Goal: Task Accomplishment & Management: Complete application form

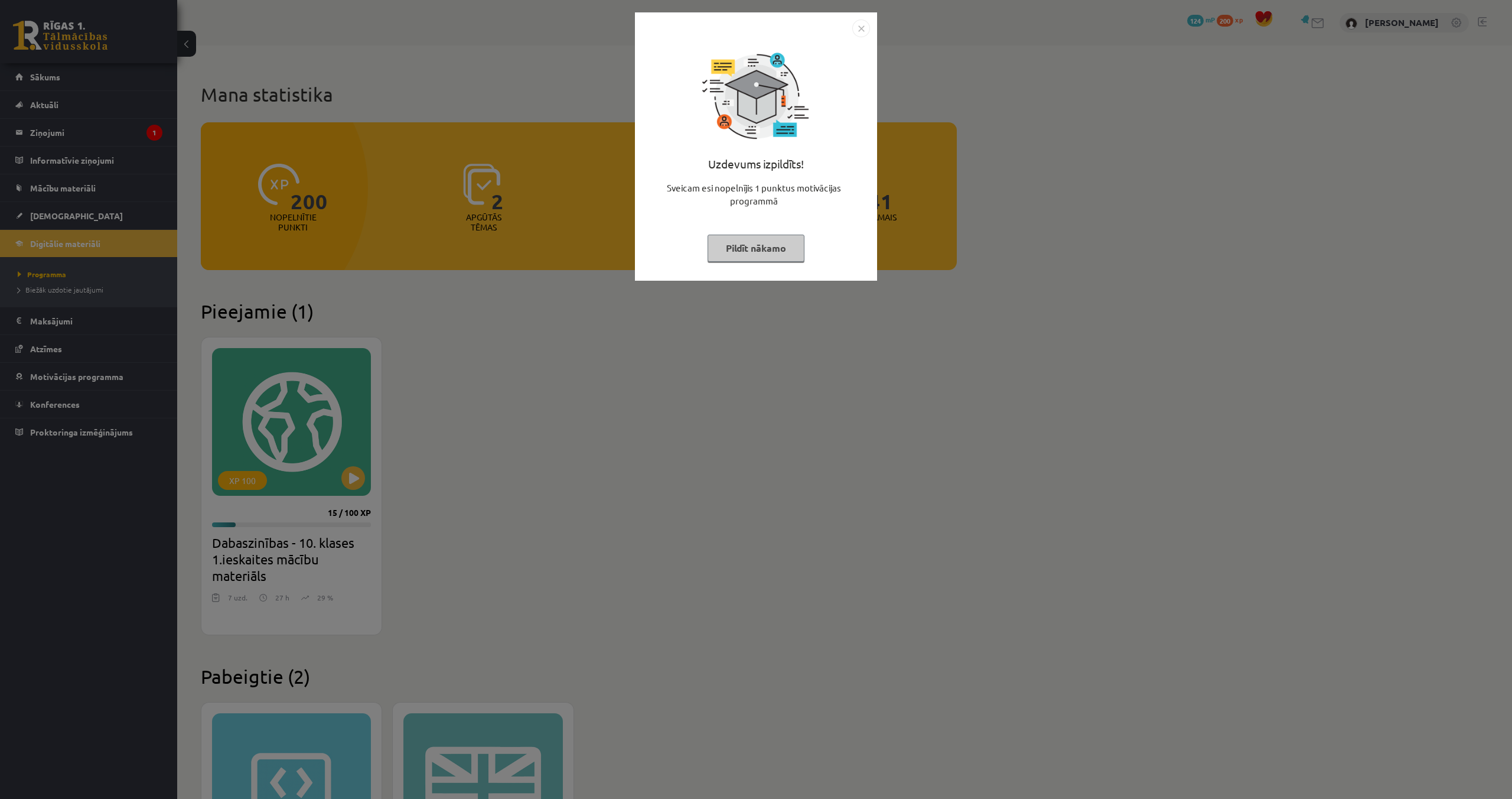
click at [857, 32] on img "Close" at bounding box center [861, 28] width 18 height 18
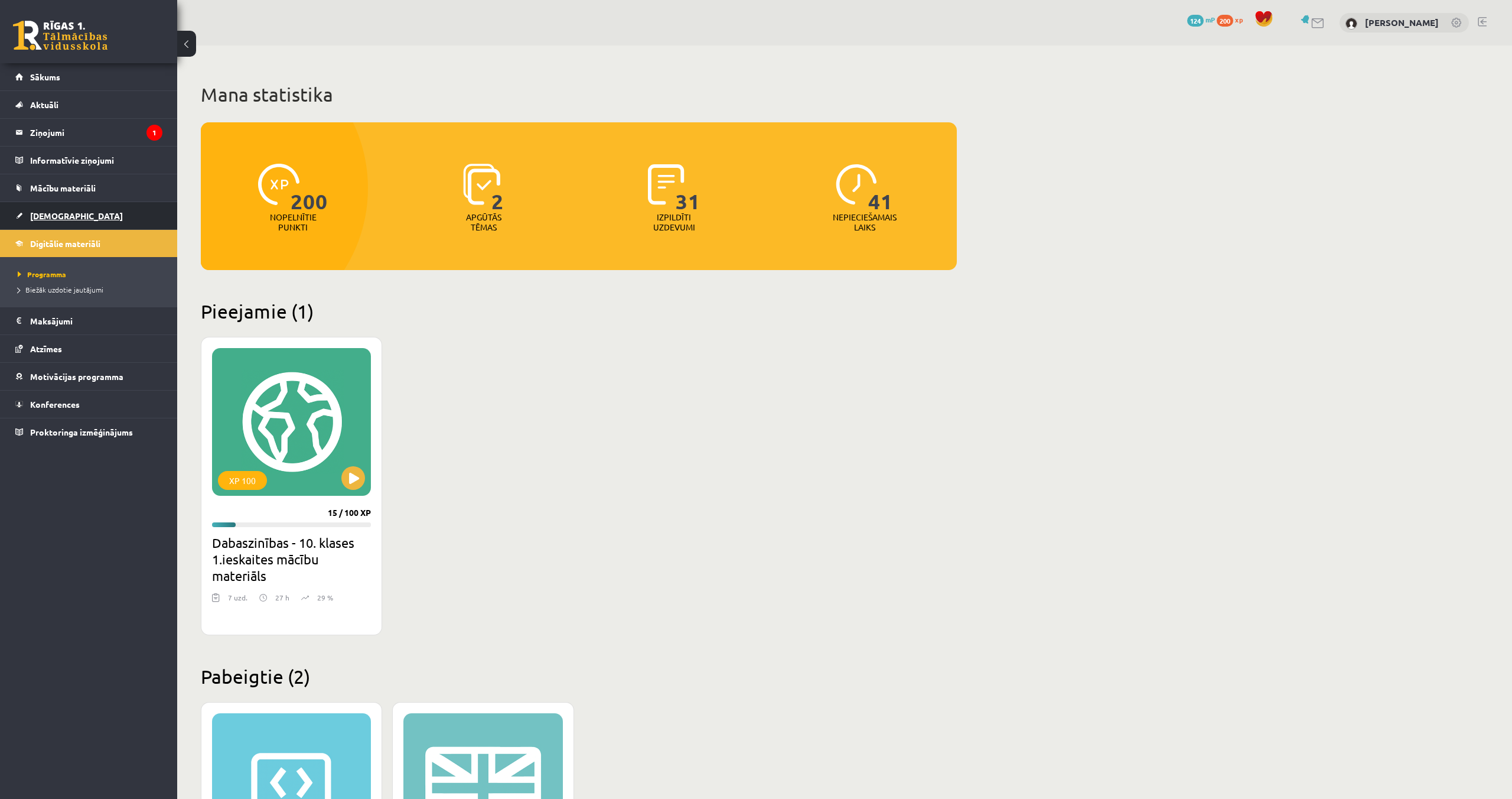
click at [50, 219] on span "[DEMOGRAPHIC_DATA]" at bounding box center [76, 216] width 93 height 11
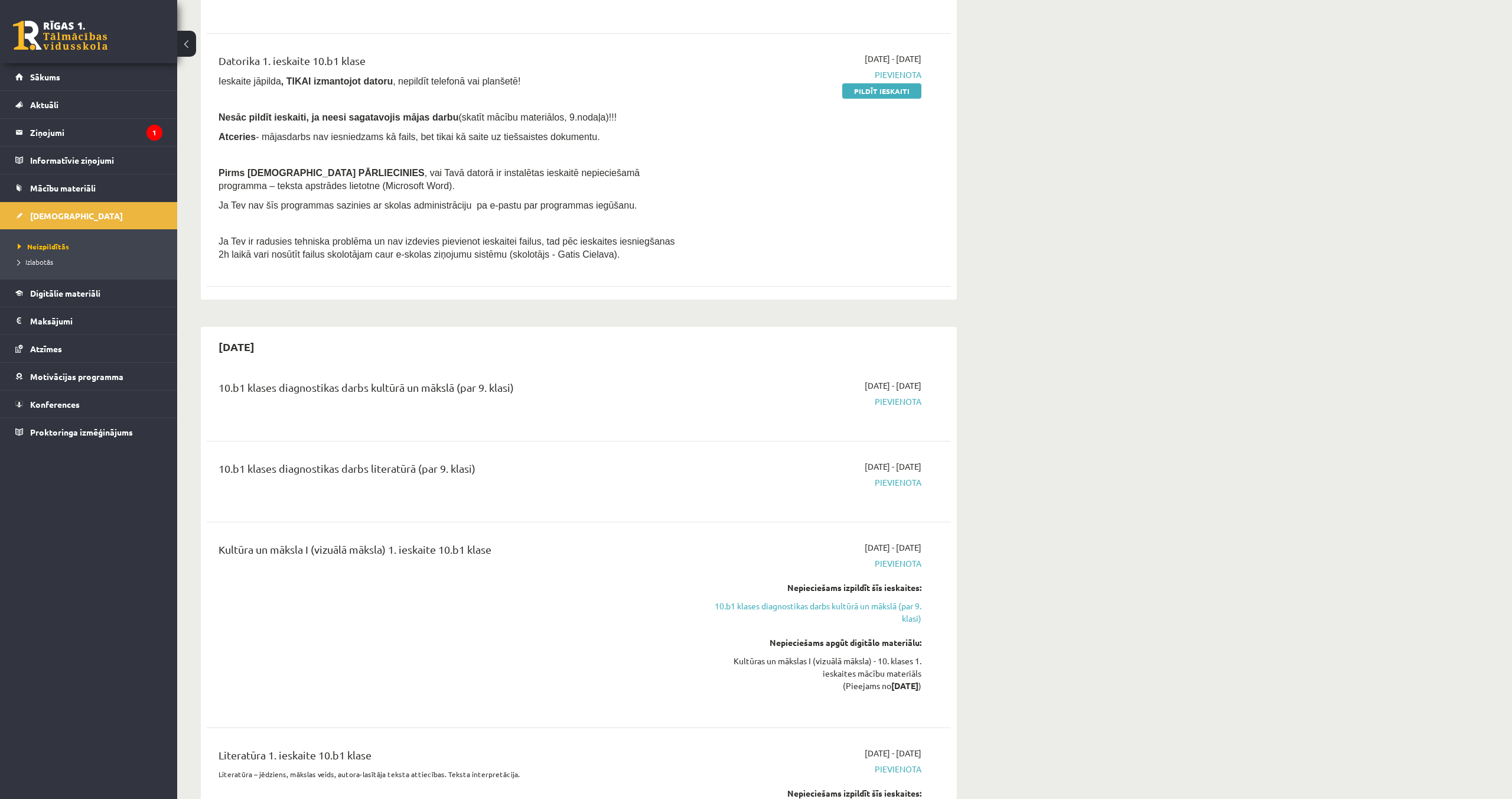
scroll to position [330, 0]
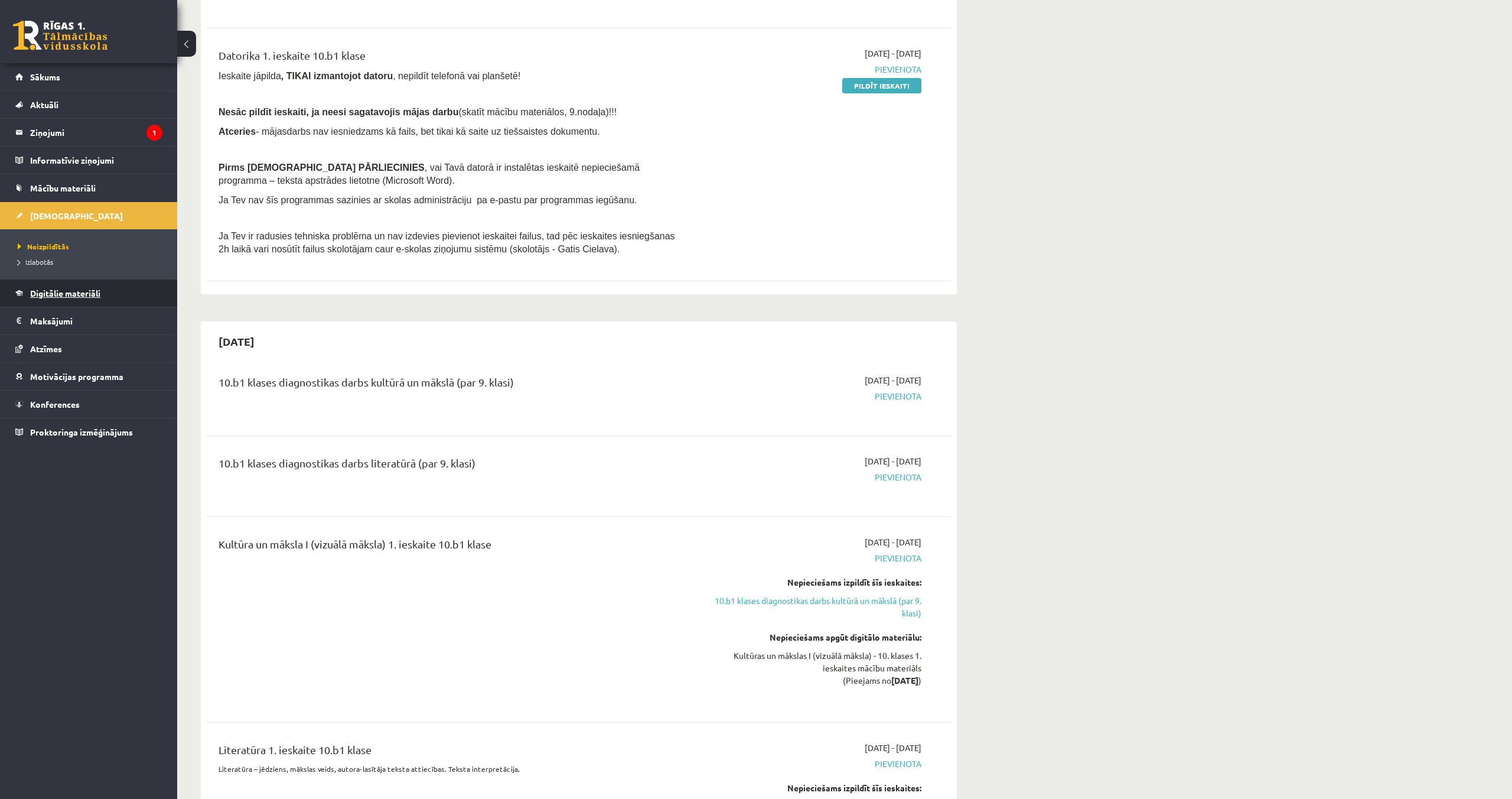
click at [67, 293] on span "Digitālie materiāli" at bounding box center [66, 293] width 71 height 11
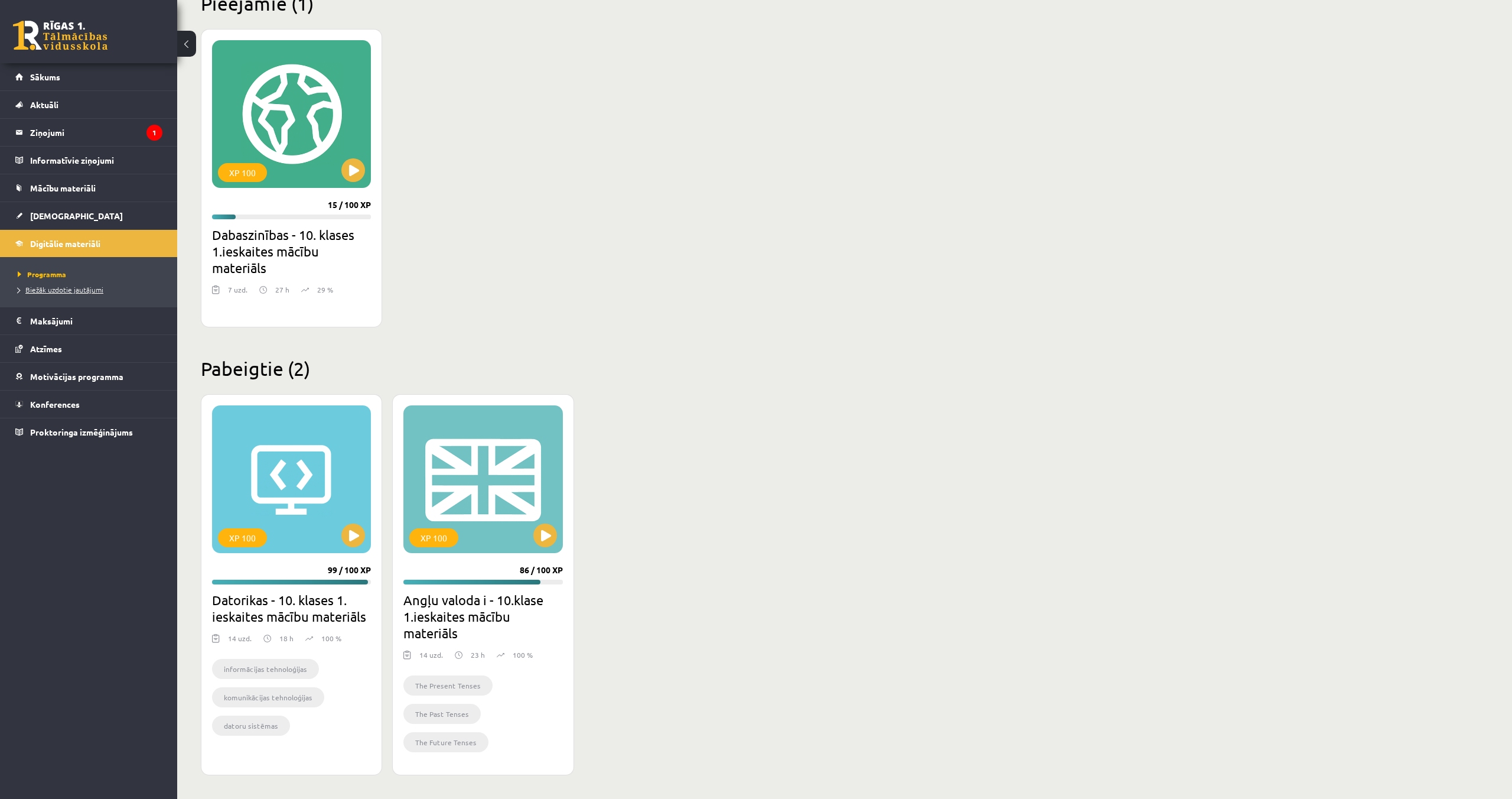
scroll to position [308, 0]
click at [48, 78] on span "Sākums" at bounding box center [45, 76] width 30 height 11
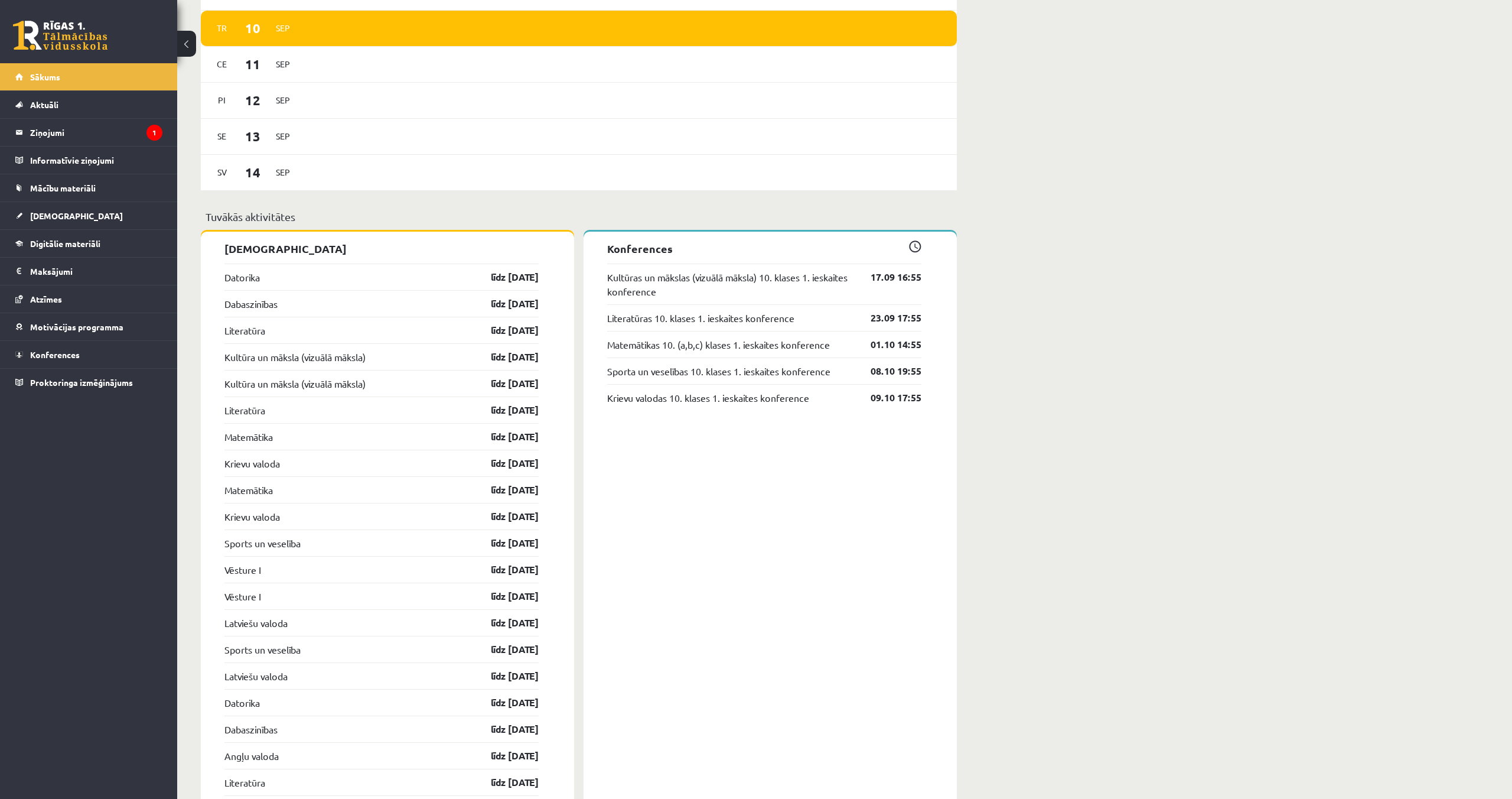
scroll to position [783, 0]
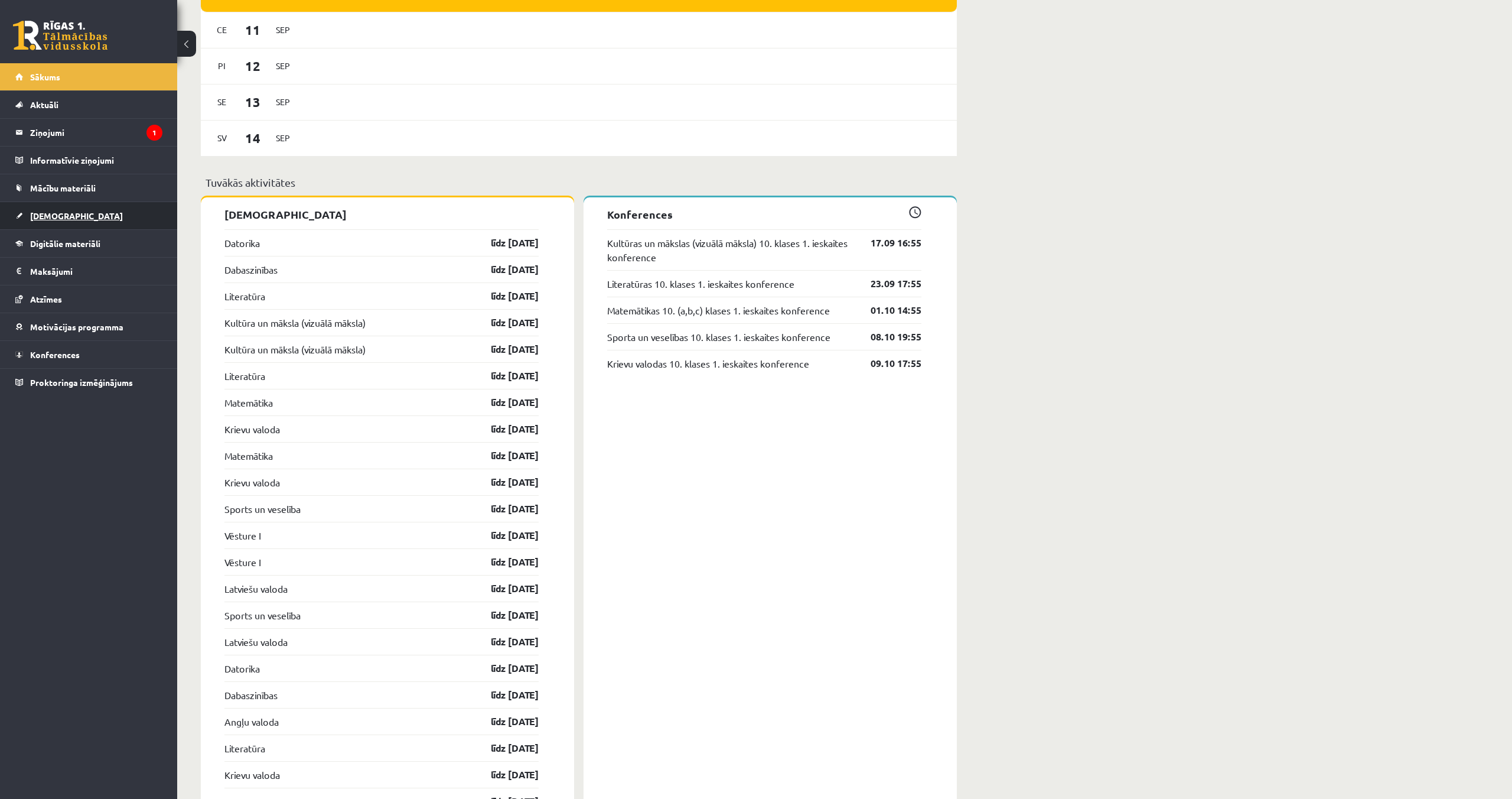
click at [55, 210] on link "[DEMOGRAPHIC_DATA]" at bounding box center [88, 216] width 147 height 27
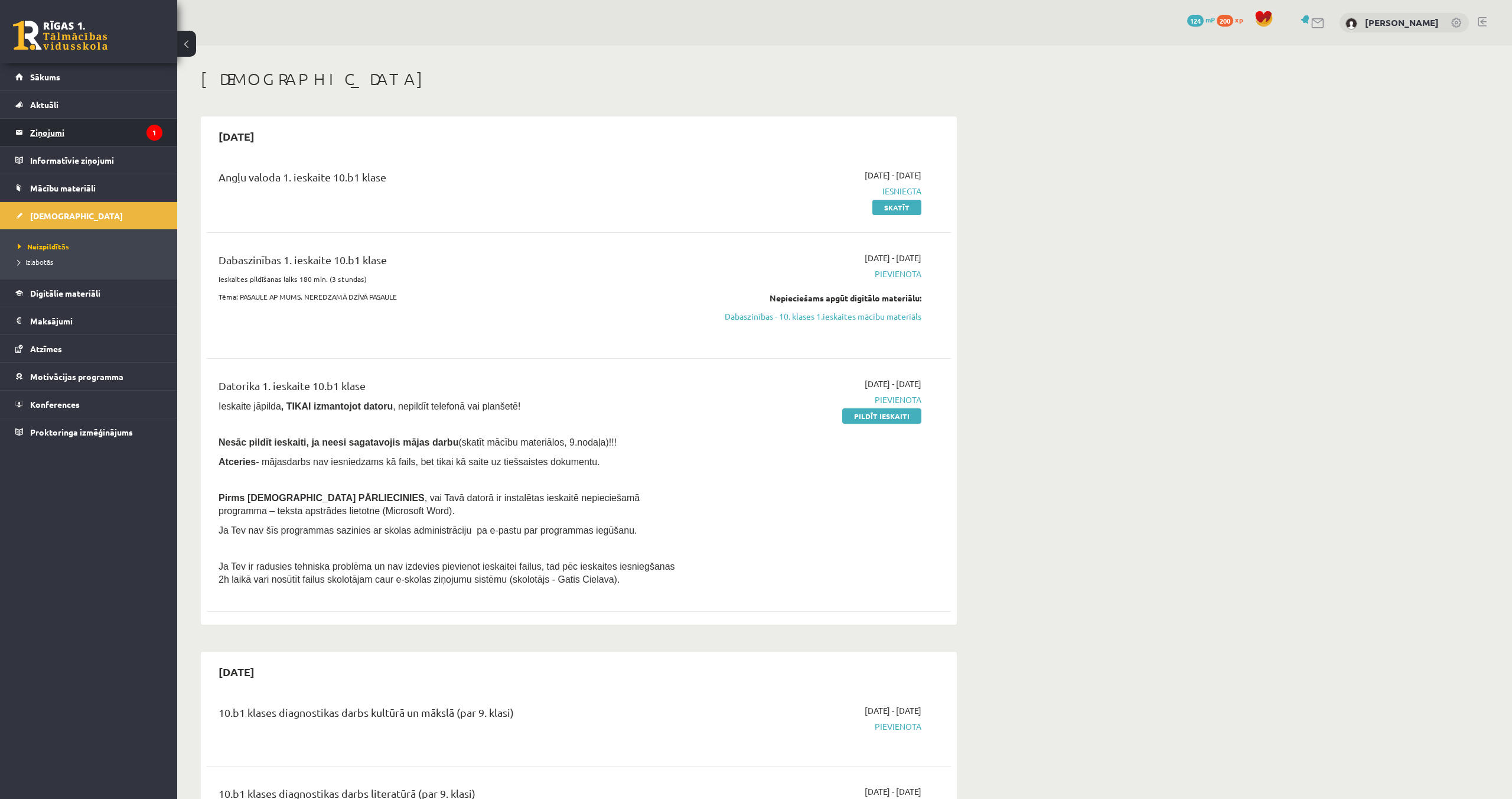
click at [148, 130] on icon "1" at bounding box center [154, 132] width 16 height 16
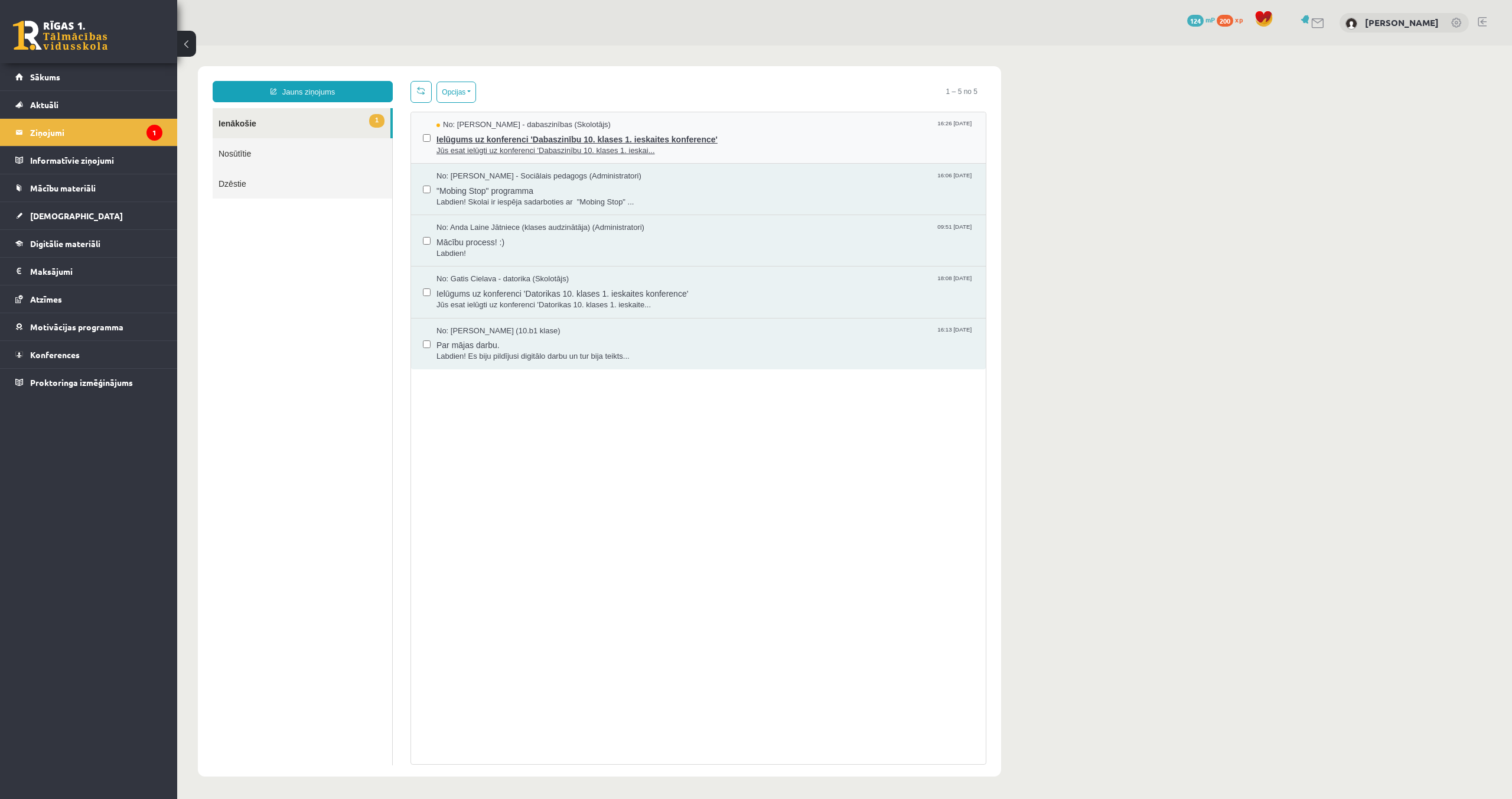
click at [462, 142] on span "Ielūgums uz konferenci 'Dabaszinību 10. klases 1. ieskaites konference'" at bounding box center [705, 137] width 537 height 14
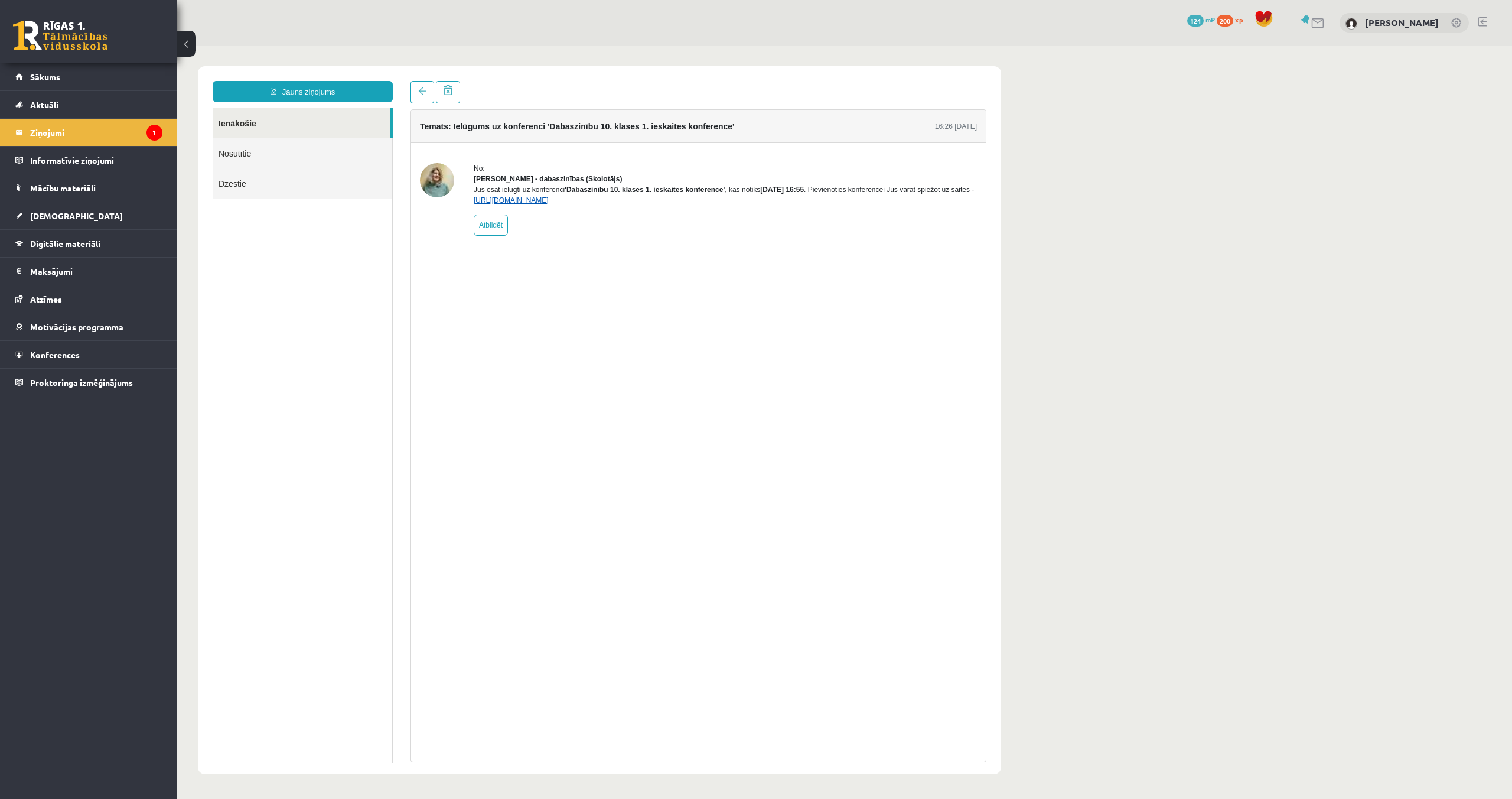
click at [549, 204] on link "https://eskola.r1tv.lv/conferences/4468/join" at bounding box center [511, 200] width 75 height 8
click at [45, 103] on span "Aktuāli" at bounding box center [44, 105] width 28 height 11
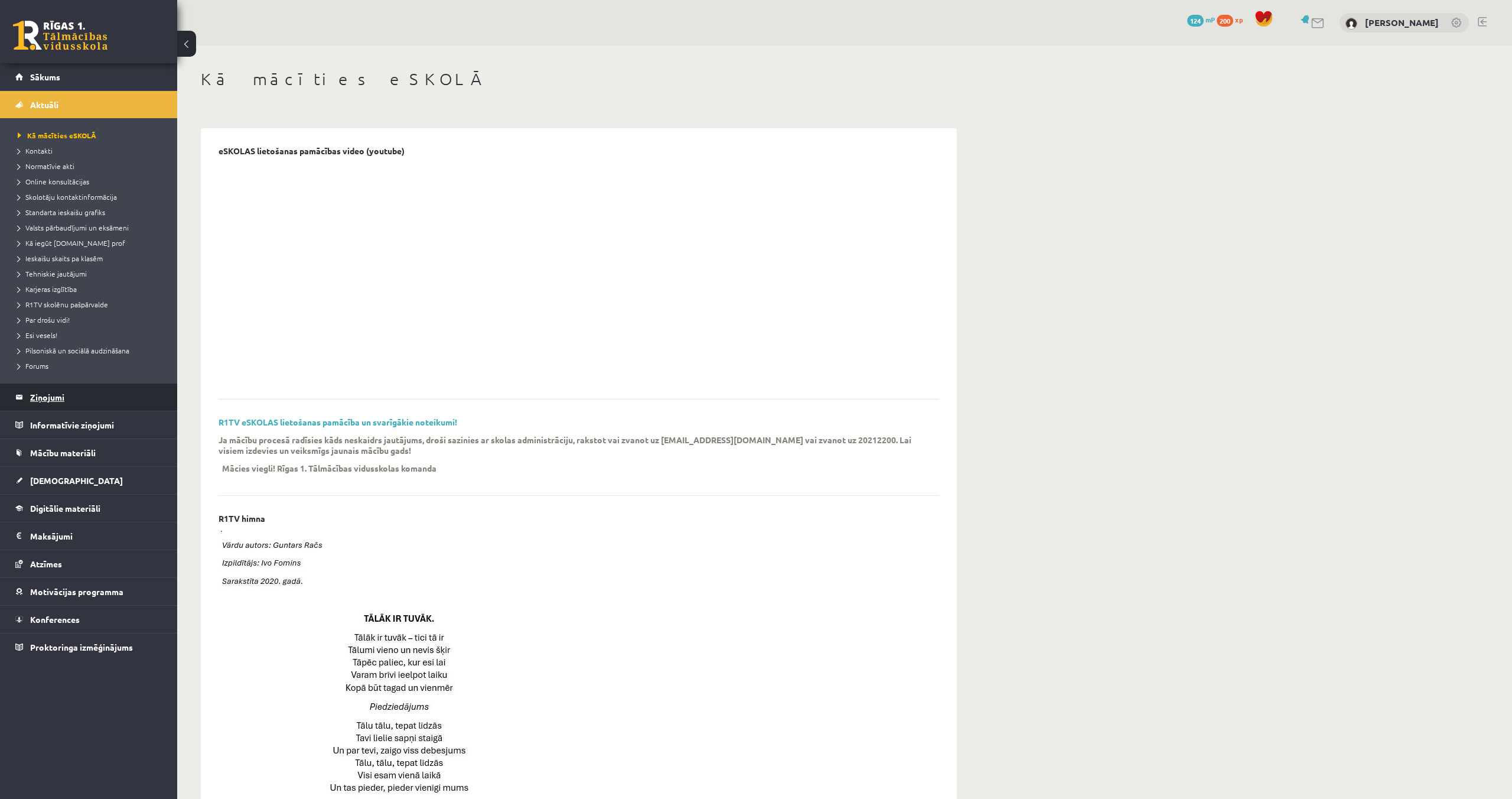
click at [45, 401] on legend "Ziņojumi 1" at bounding box center [96, 396] width 132 height 27
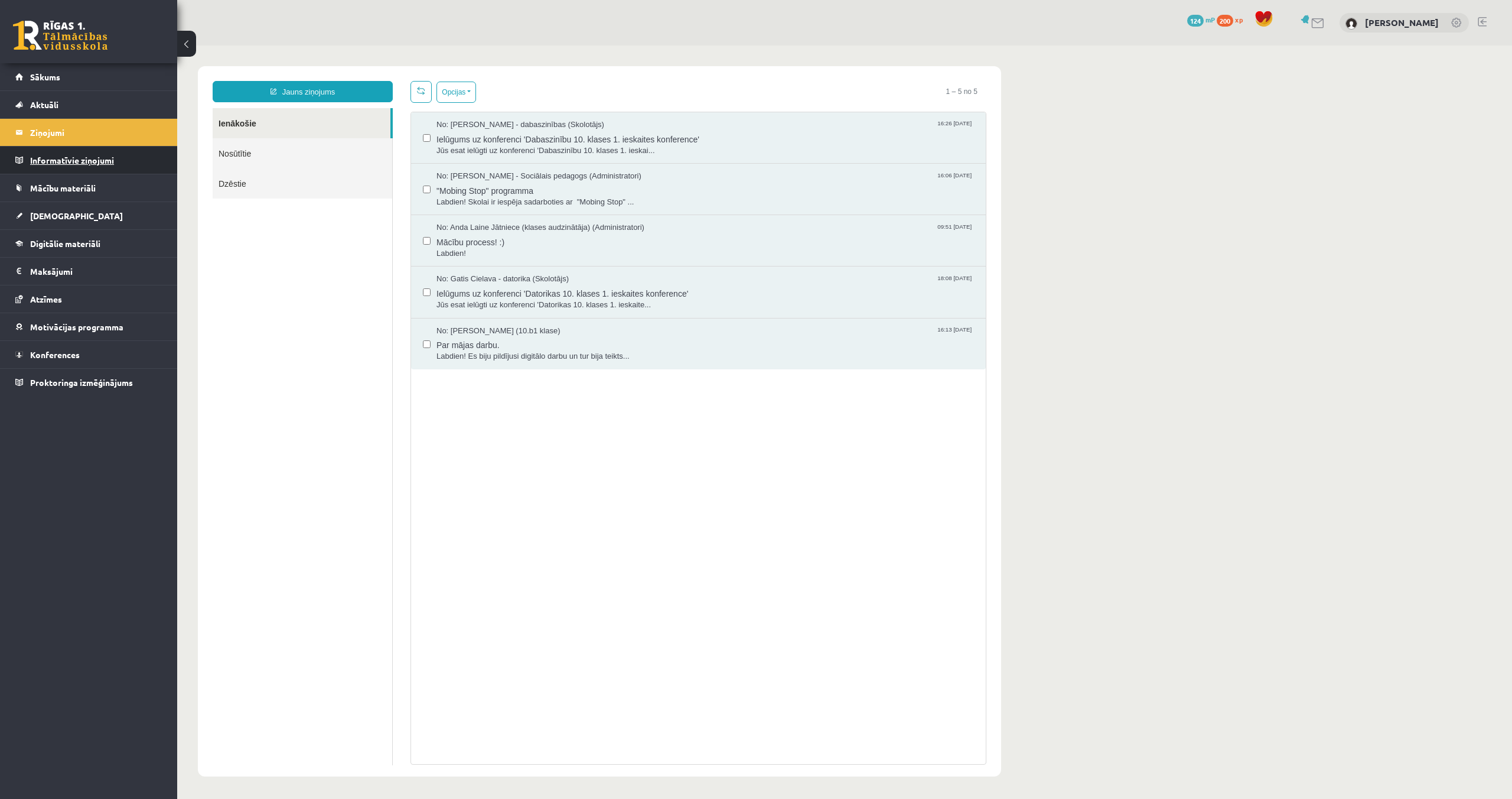
click at [60, 156] on legend "Informatīvie ziņojumi 0" at bounding box center [96, 160] width 132 height 27
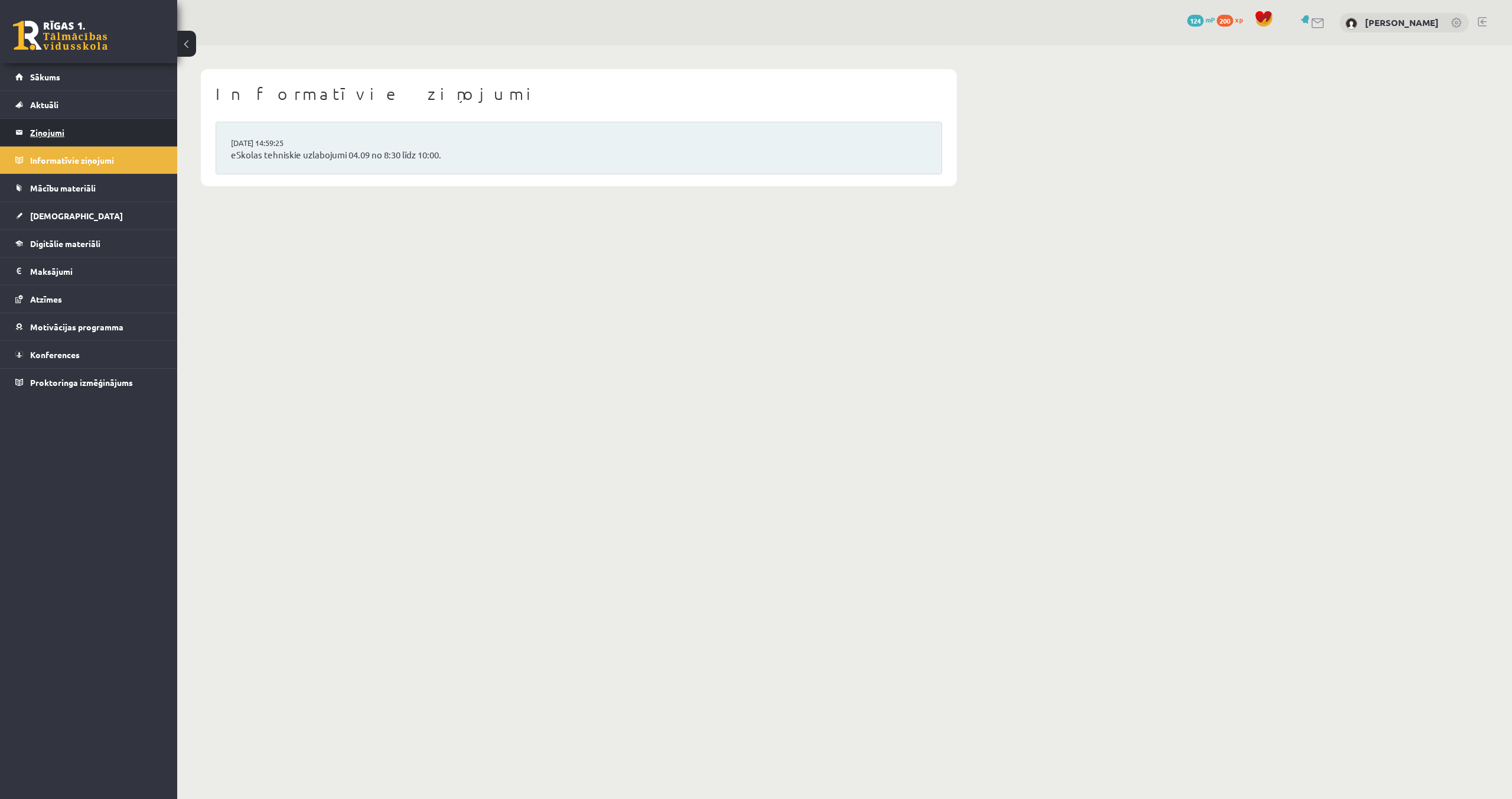
click at [56, 133] on legend "Ziņojumi 1" at bounding box center [96, 132] width 132 height 27
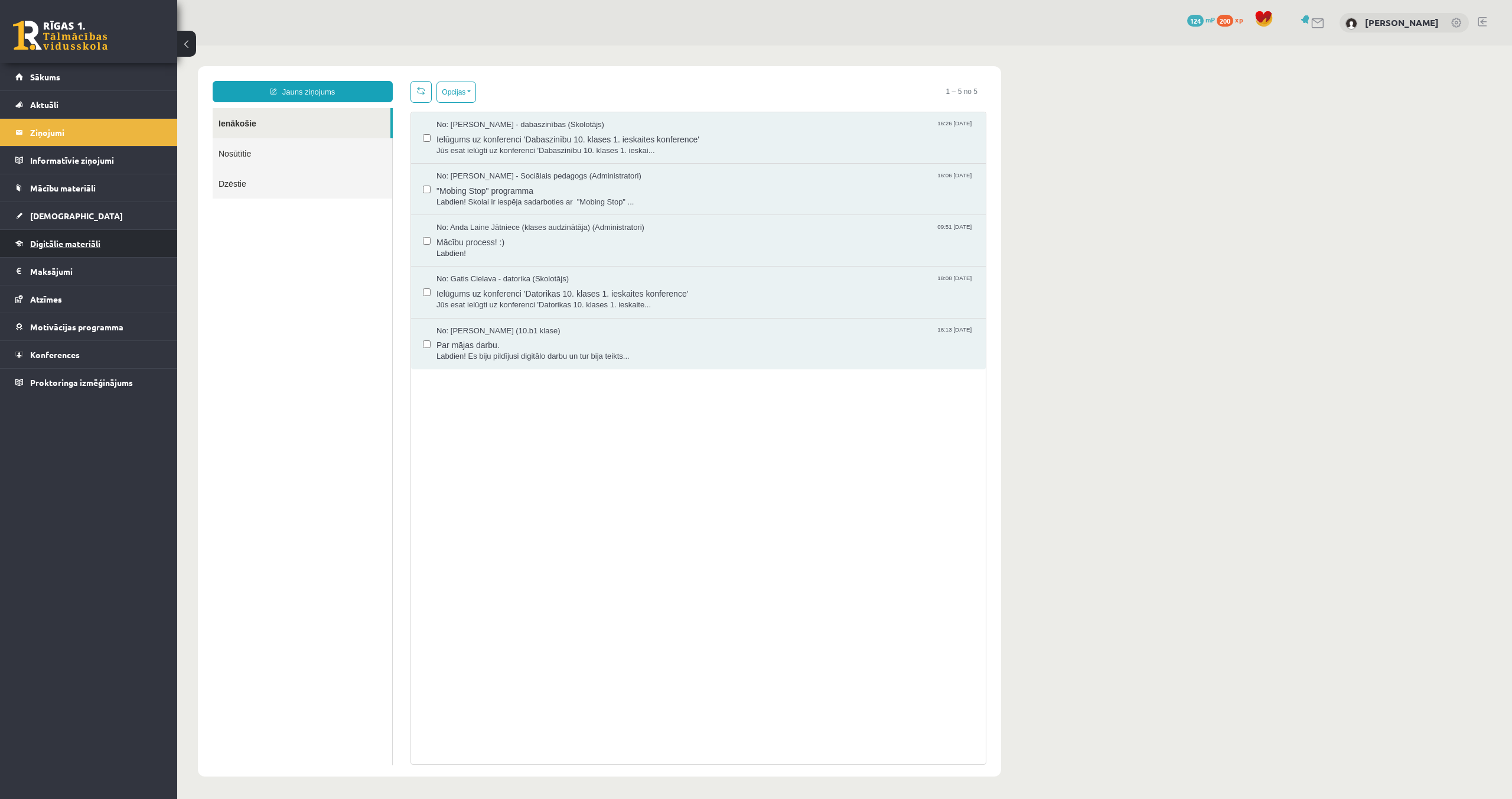
click at [63, 244] on span "Digitālie materiāli" at bounding box center [66, 243] width 71 height 11
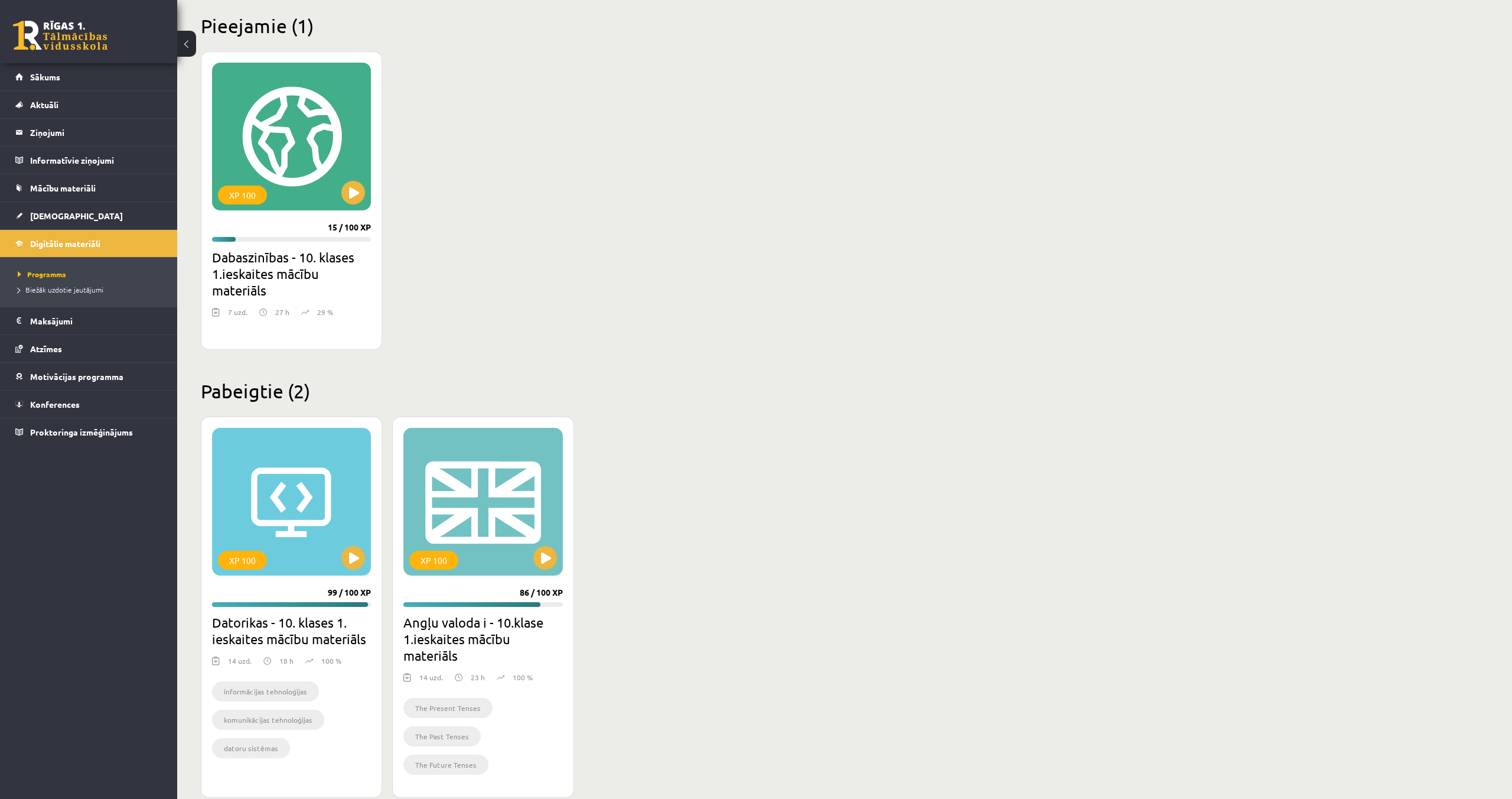
scroll to position [308, 0]
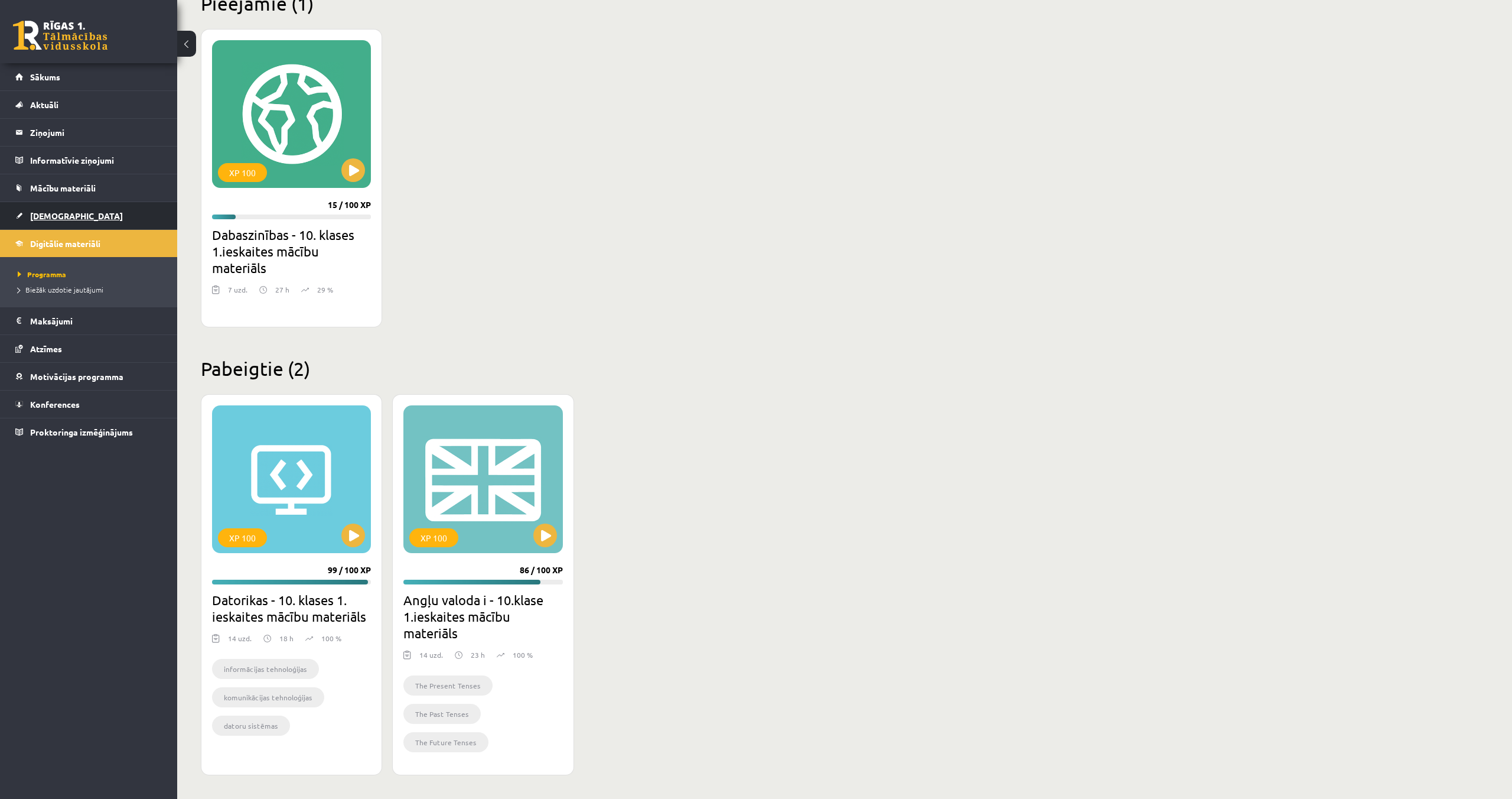
click at [43, 221] on link "[DEMOGRAPHIC_DATA]" at bounding box center [88, 216] width 147 height 27
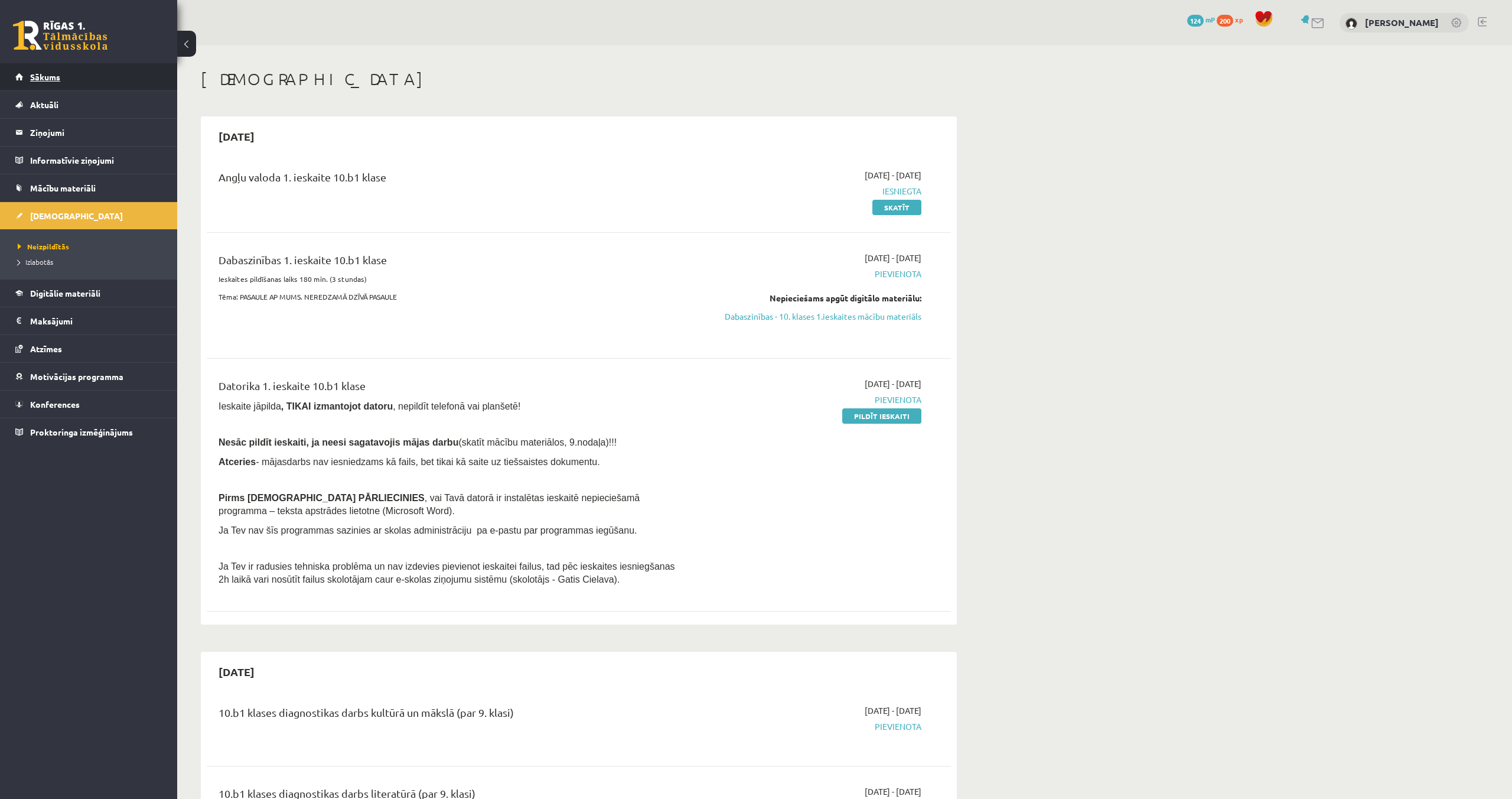
click at [106, 87] on link "Sākums" at bounding box center [88, 76] width 147 height 27
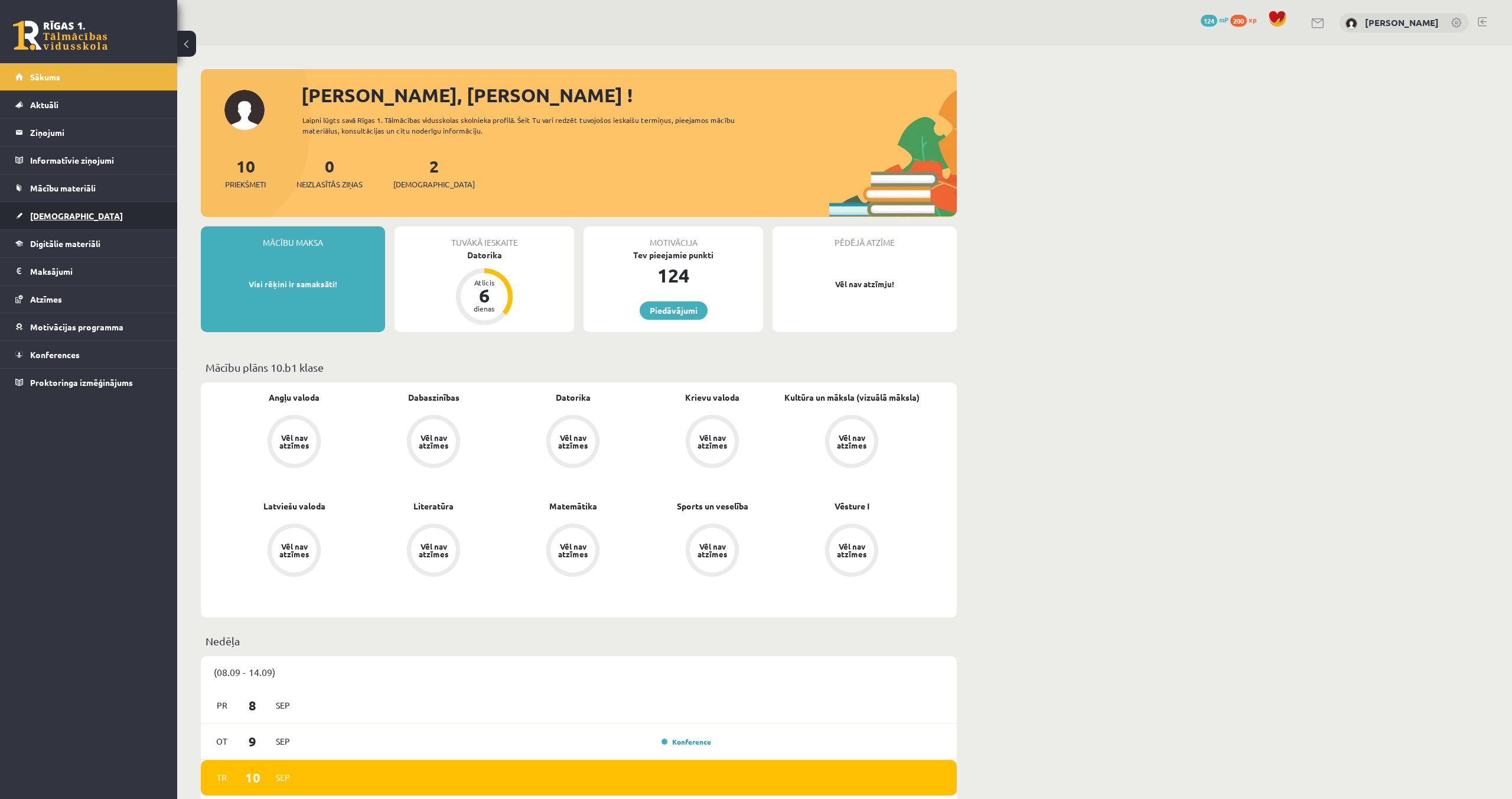
click at [54, 212] on span "[DEMOGRAPHIC_DATA]" at bounding box center [76, 216] width 93 height 11
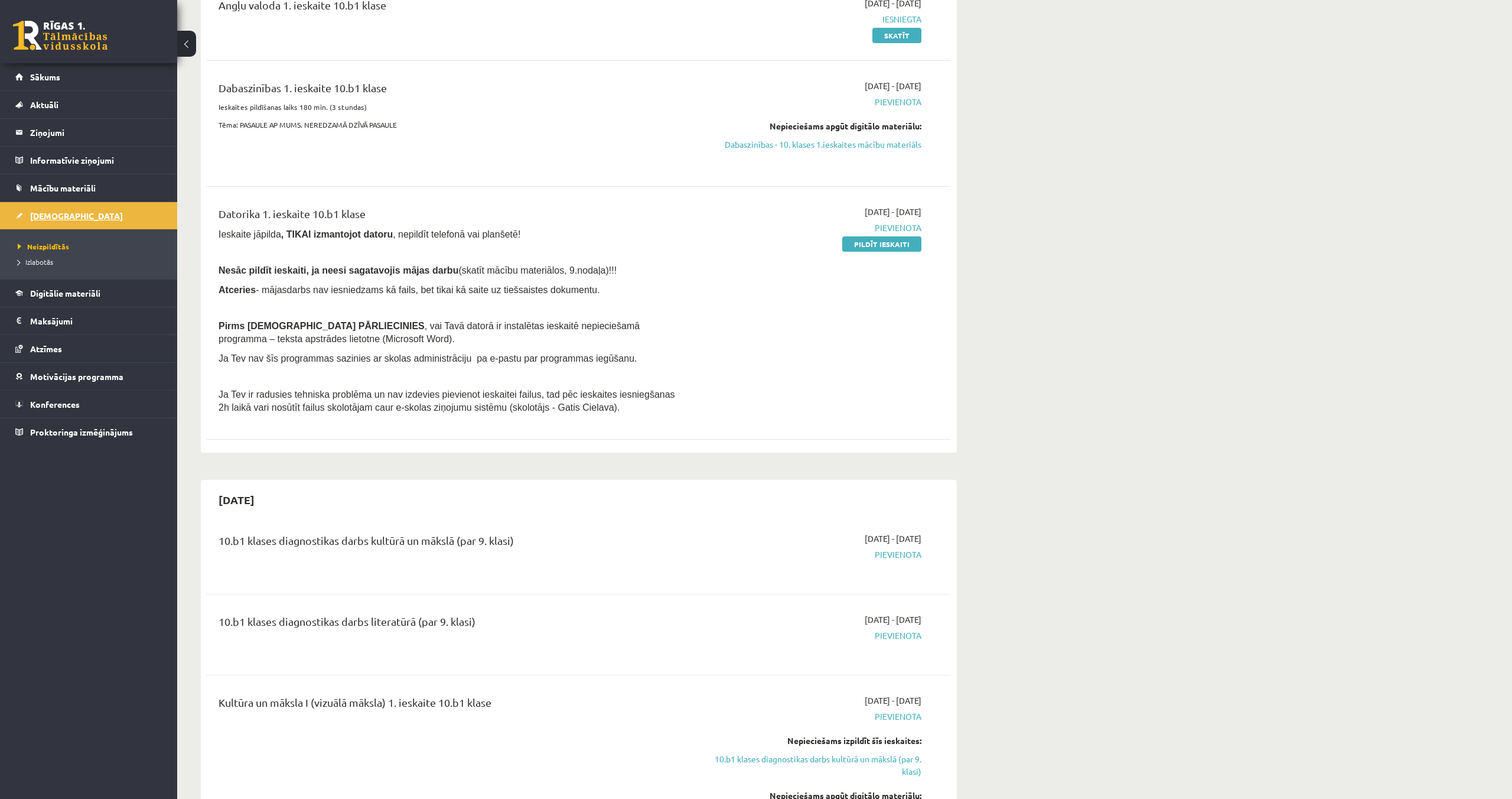
scroll to position [175, 0]
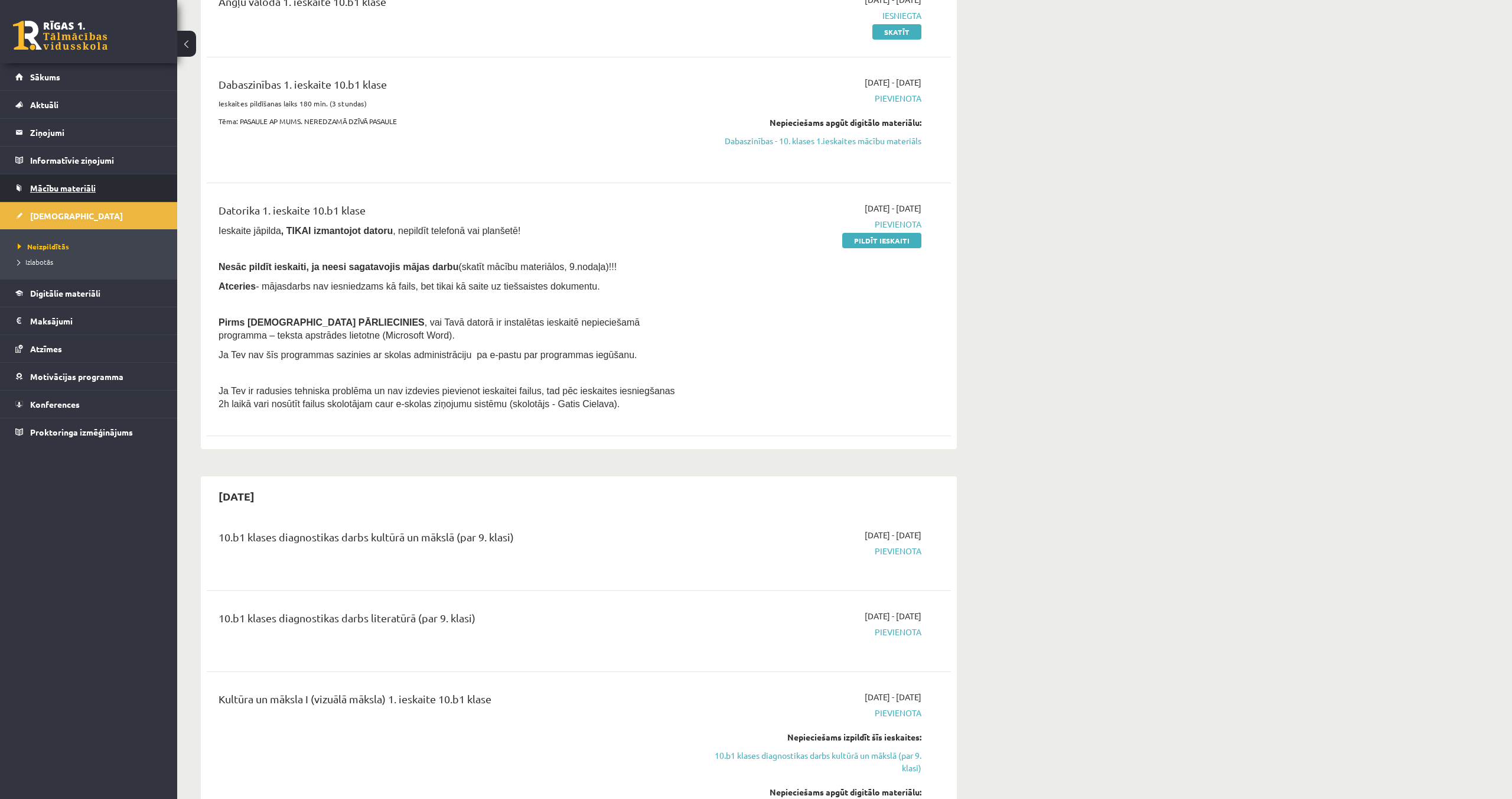
click at [68, 179] on link "Mācību materiāli" at bounding box center [88, 188] width 147 height 27
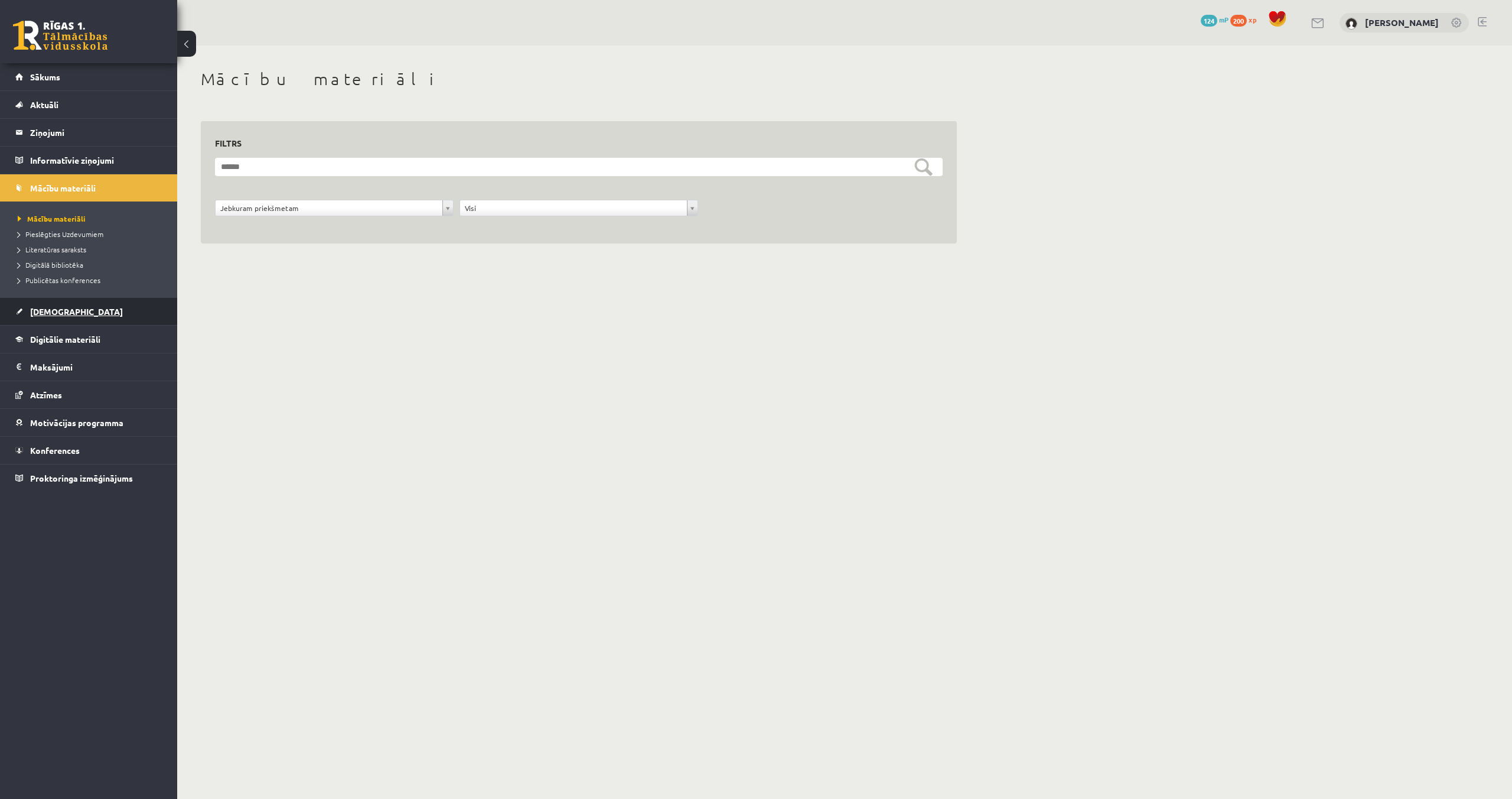
click at [56, 306] on link "[DEMOGRAPHIC_DATA]" at bounding box center [88, 311] width 147 height 27
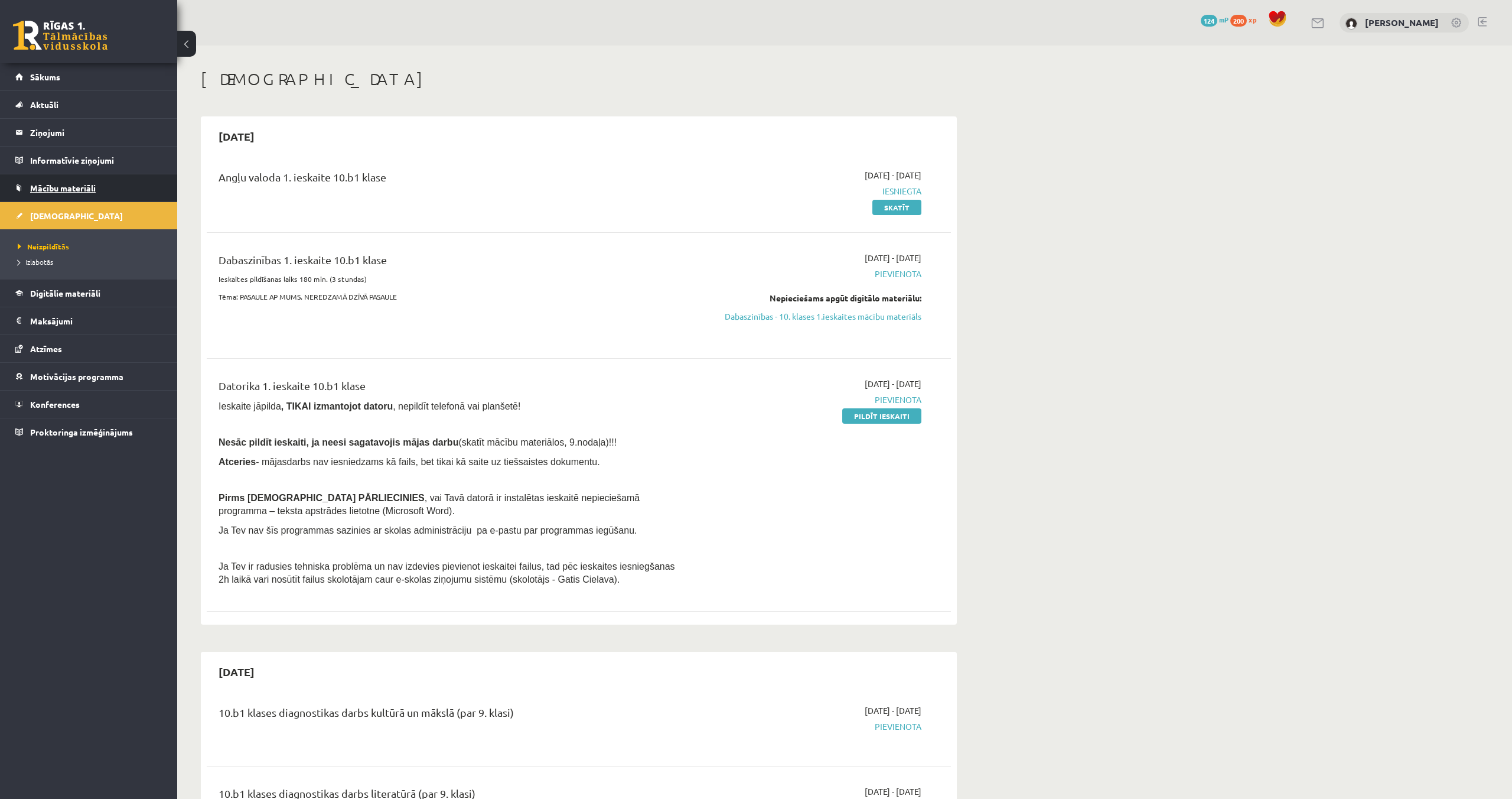
click at [79, 190] on span "Mācību materiāli" at bounding box center [63, 188] width 66 height 11
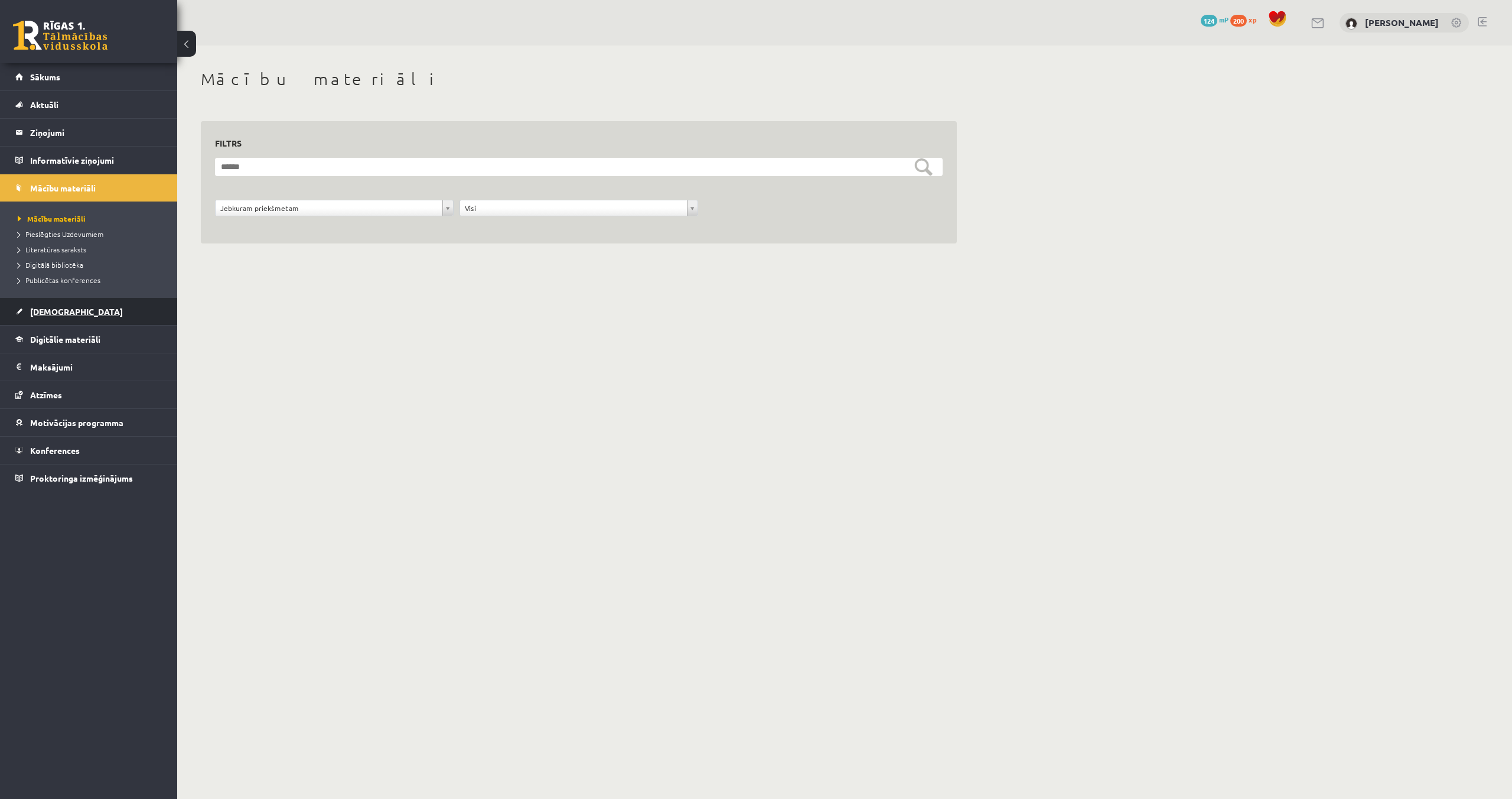
click at [63, 317] on link "[DEMOGRAPHIC_DATA]" at bounding box center [88, 311] width 147 height 27
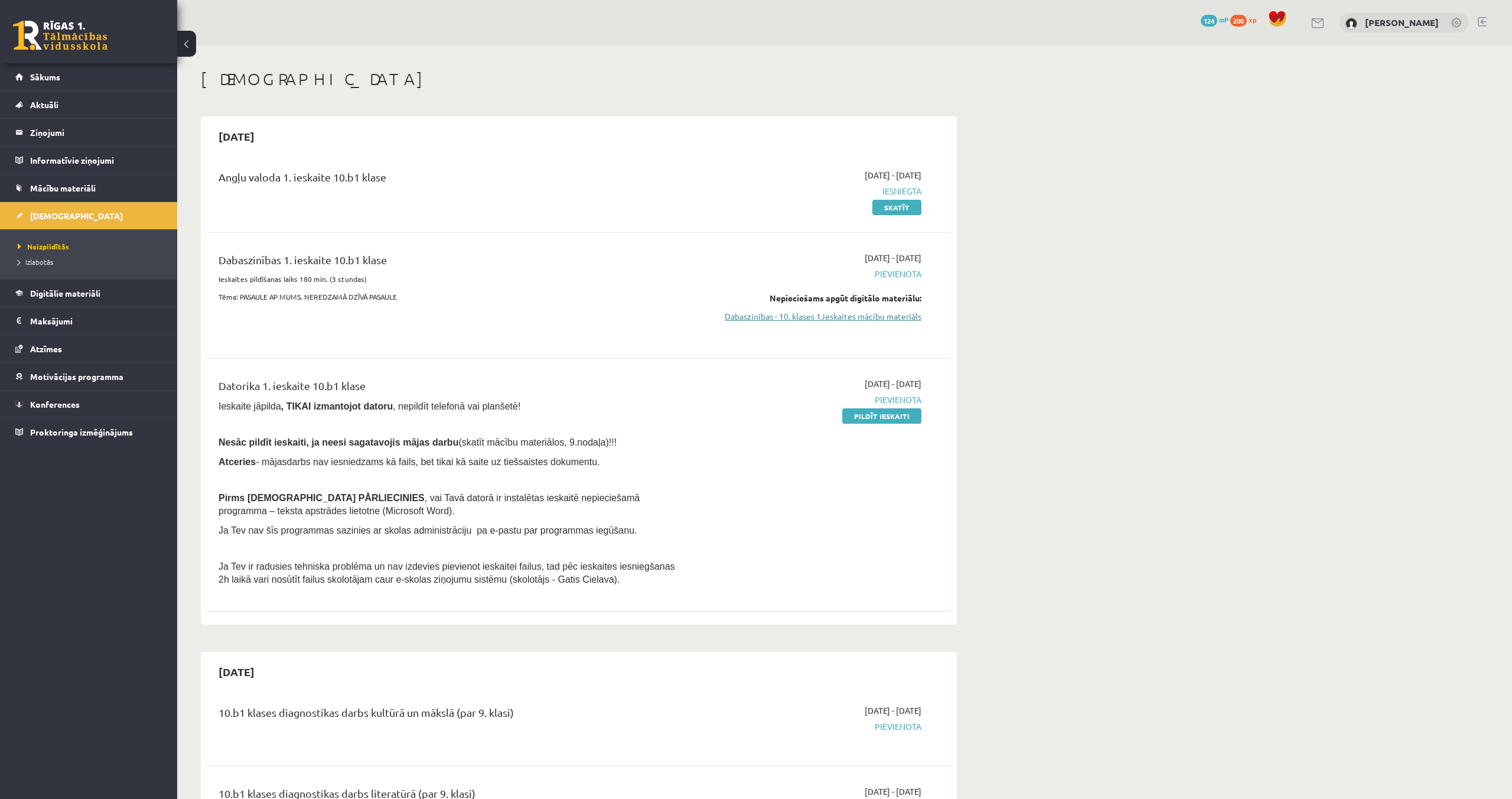
click at [755, 318] on link "Dabaszinības - 10. klases 1.ieskaites mācību materiāls" at bounding box center [810, 316] width 222 height 13
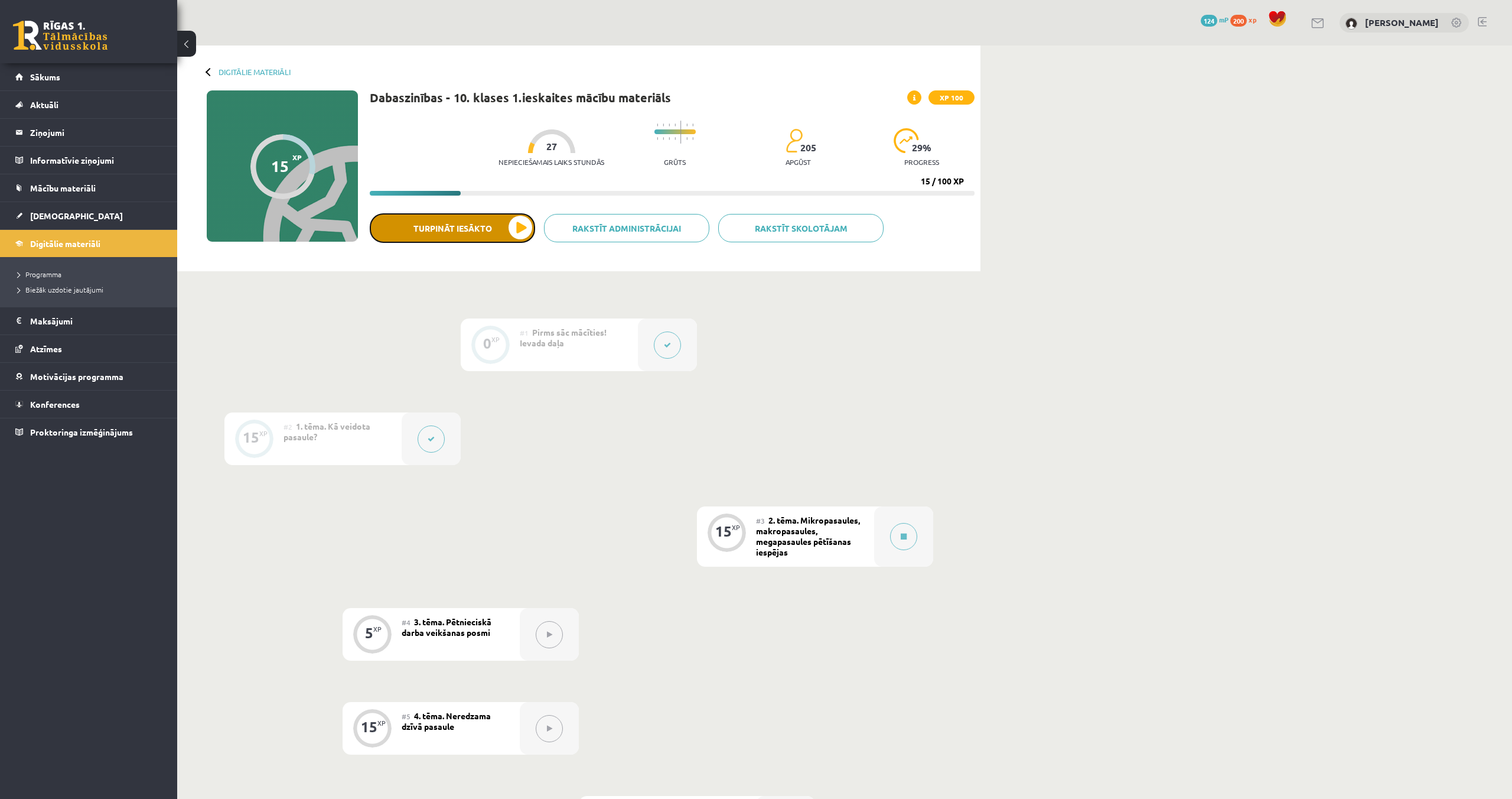
click at [398, 222] on button "Turpināt iesākto" at bounding box center [452, 227] width 166 height 30
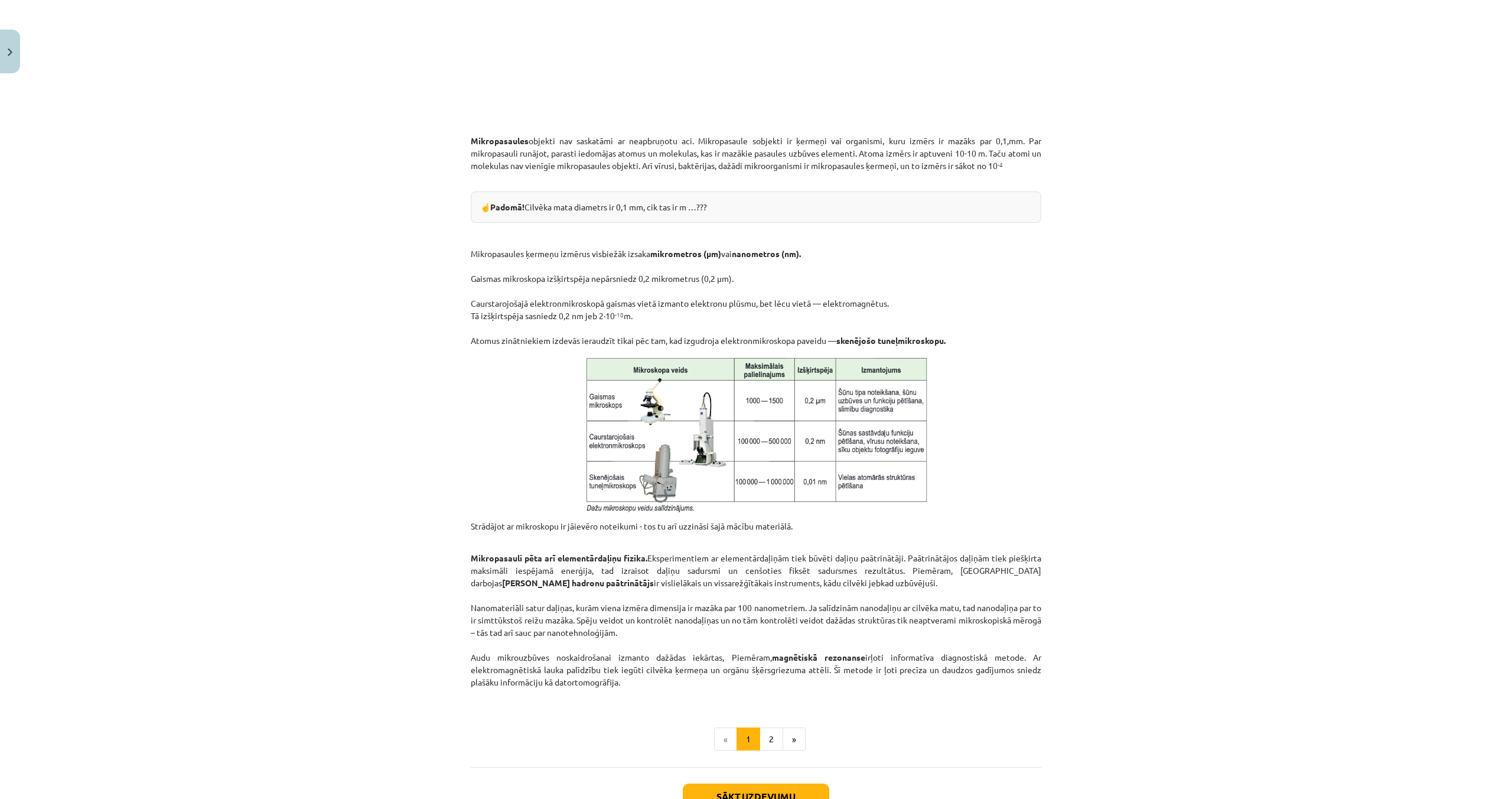
scroll to position [644, 0]
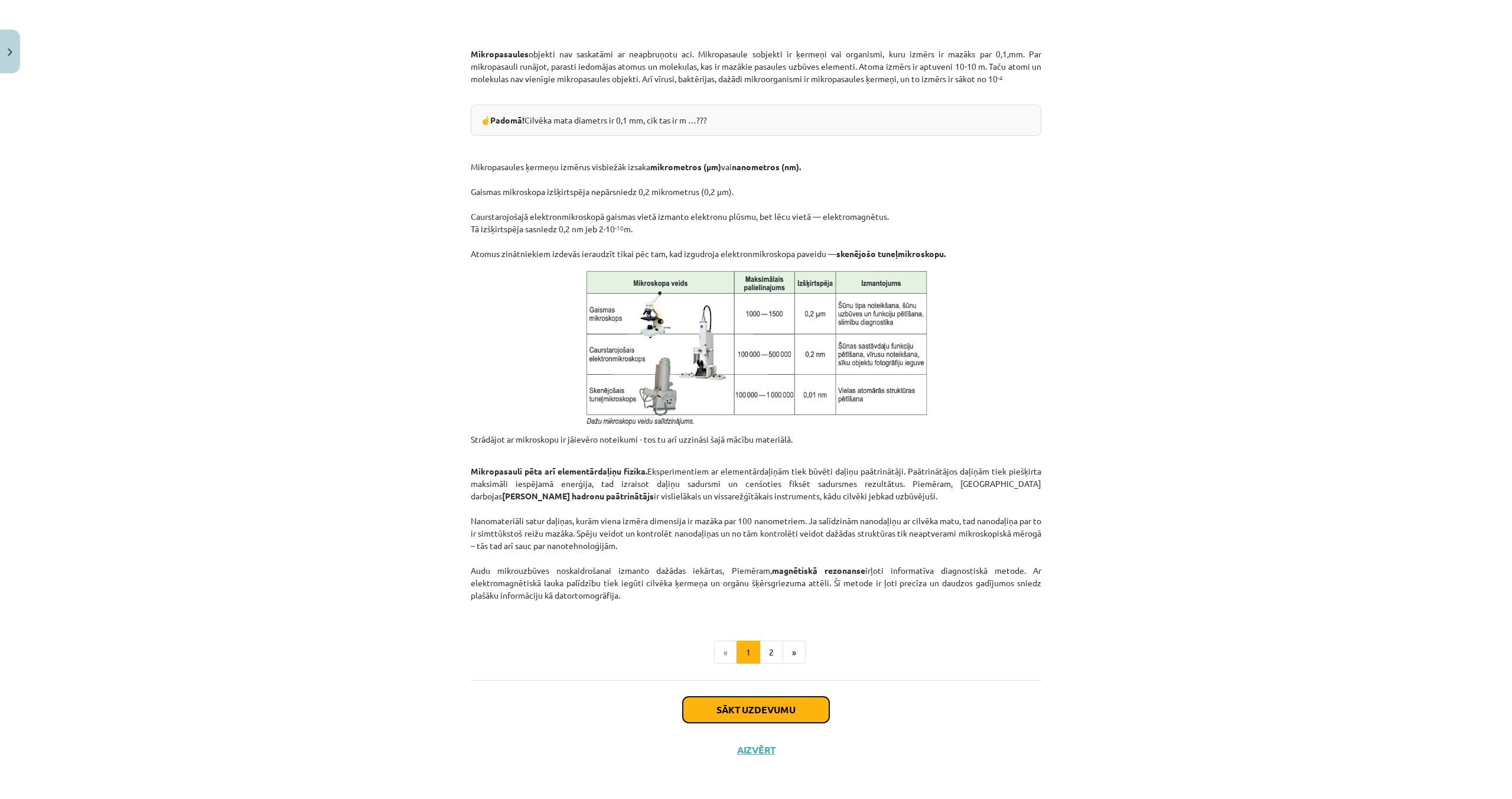
click at [762, 698] on button "Sākt uzdevumu" at bounding box center [756, 709] width 147 height 26
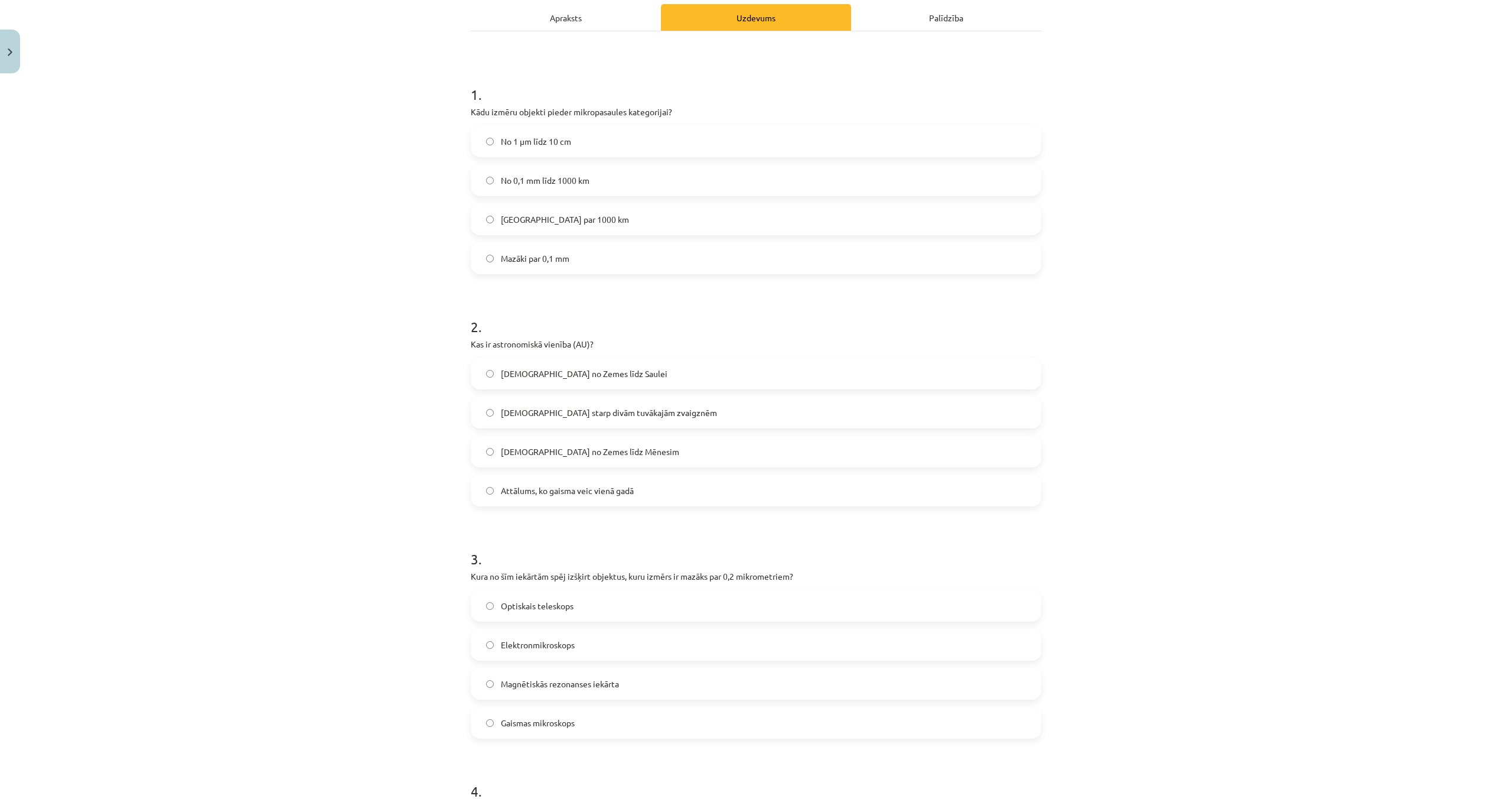
scroll to position [183, 0]
click at [816, 152] on label "No 1 μm līdz 10 cm" at bounding box center [756, 147] width 568 height 30
click at [667, 259] on label "Mazāki par 0,1 mm" at bounding box center [756, 264] width 568 height 30
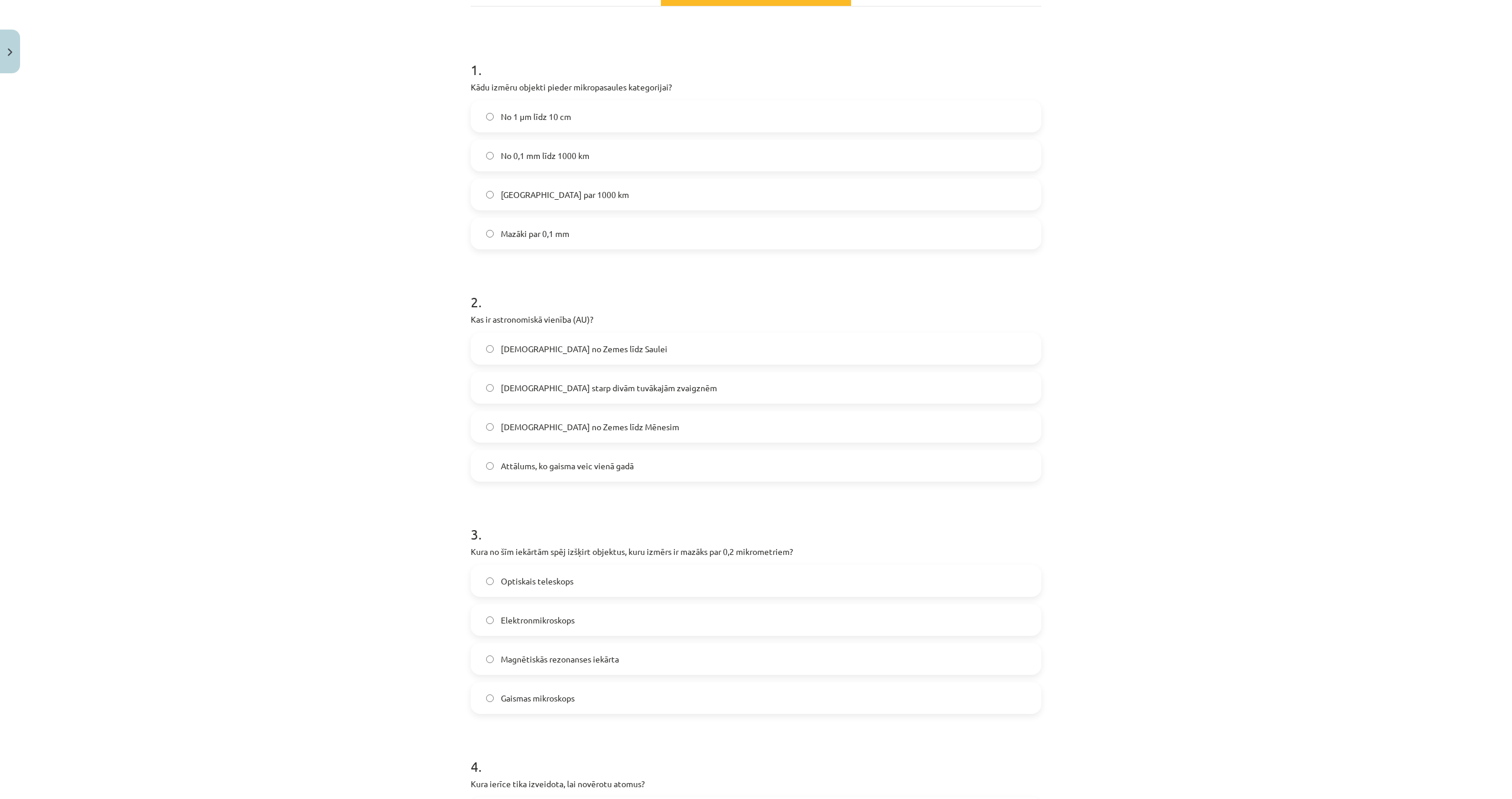
scroll to position [222, 0]
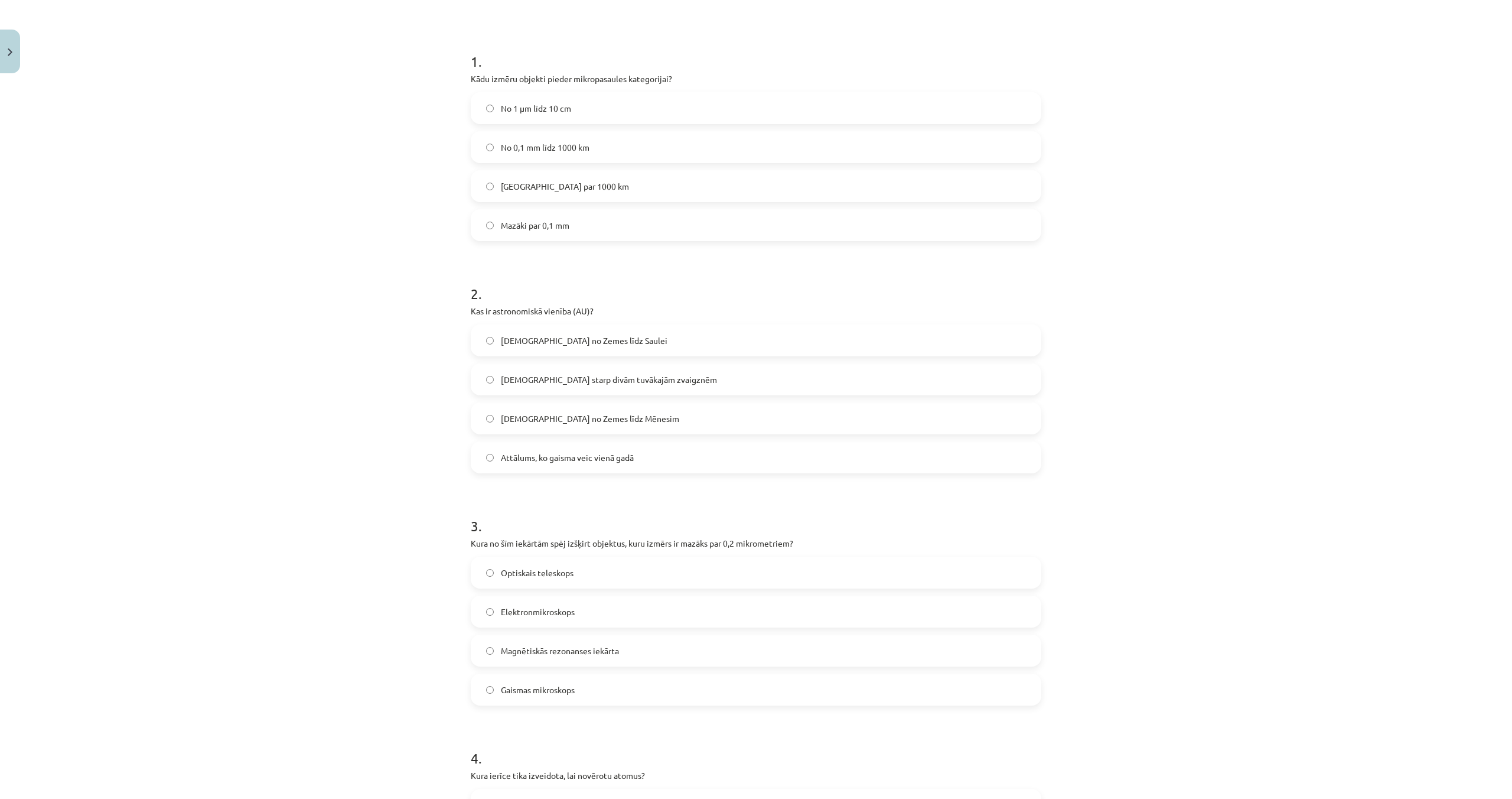
click at [557, 336] on span "[DEMOGRAPHIC_DATA] no Zemes līdz Saulei" at bounding box center [584, 341] width 166 height 13
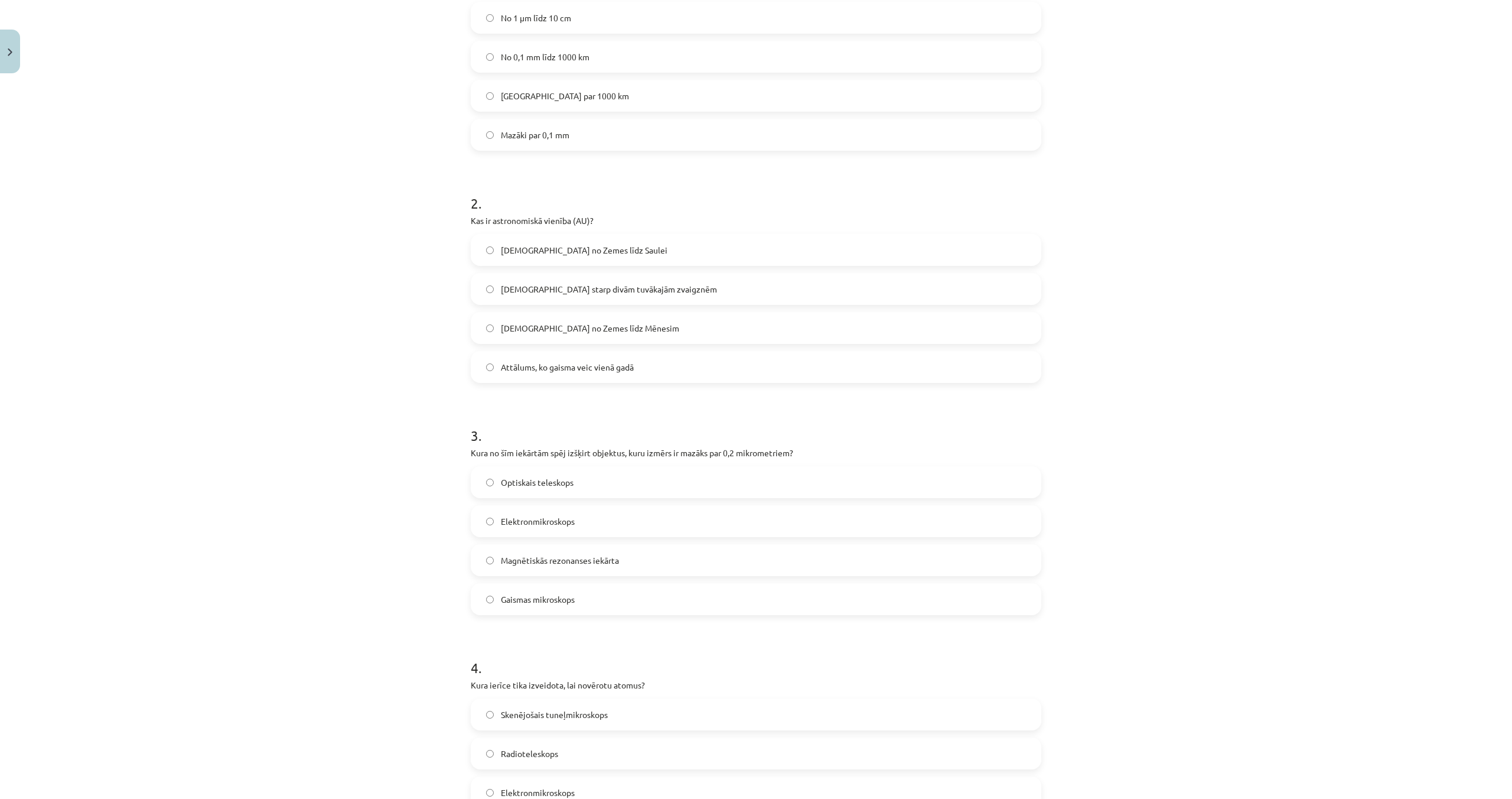
scroll to position [326, 0]
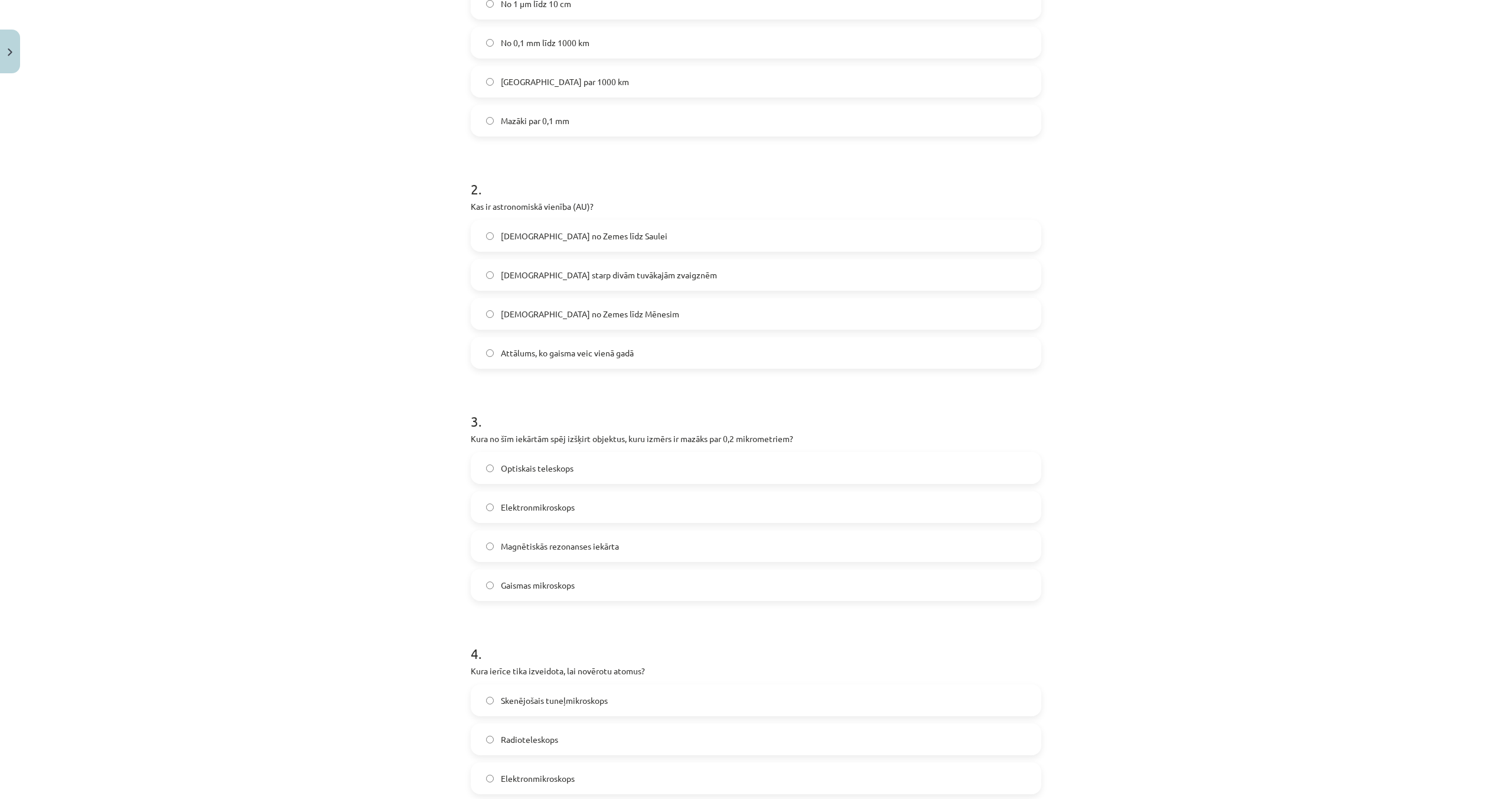
click at [538, 499] on label "Elektronmikroskops" at bounding box center [756, 507] width 568 height 30
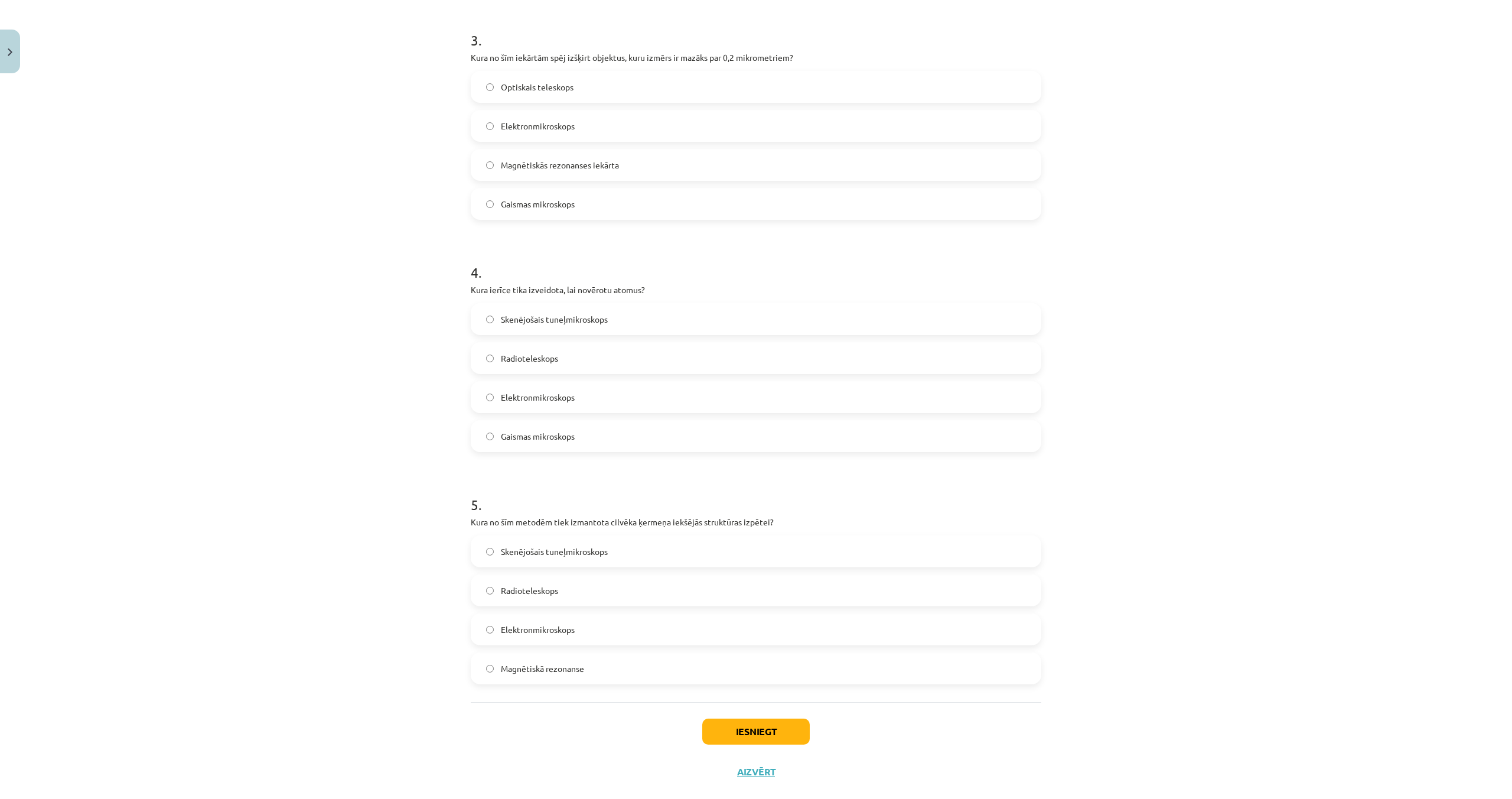
scroll to position [730, 0]
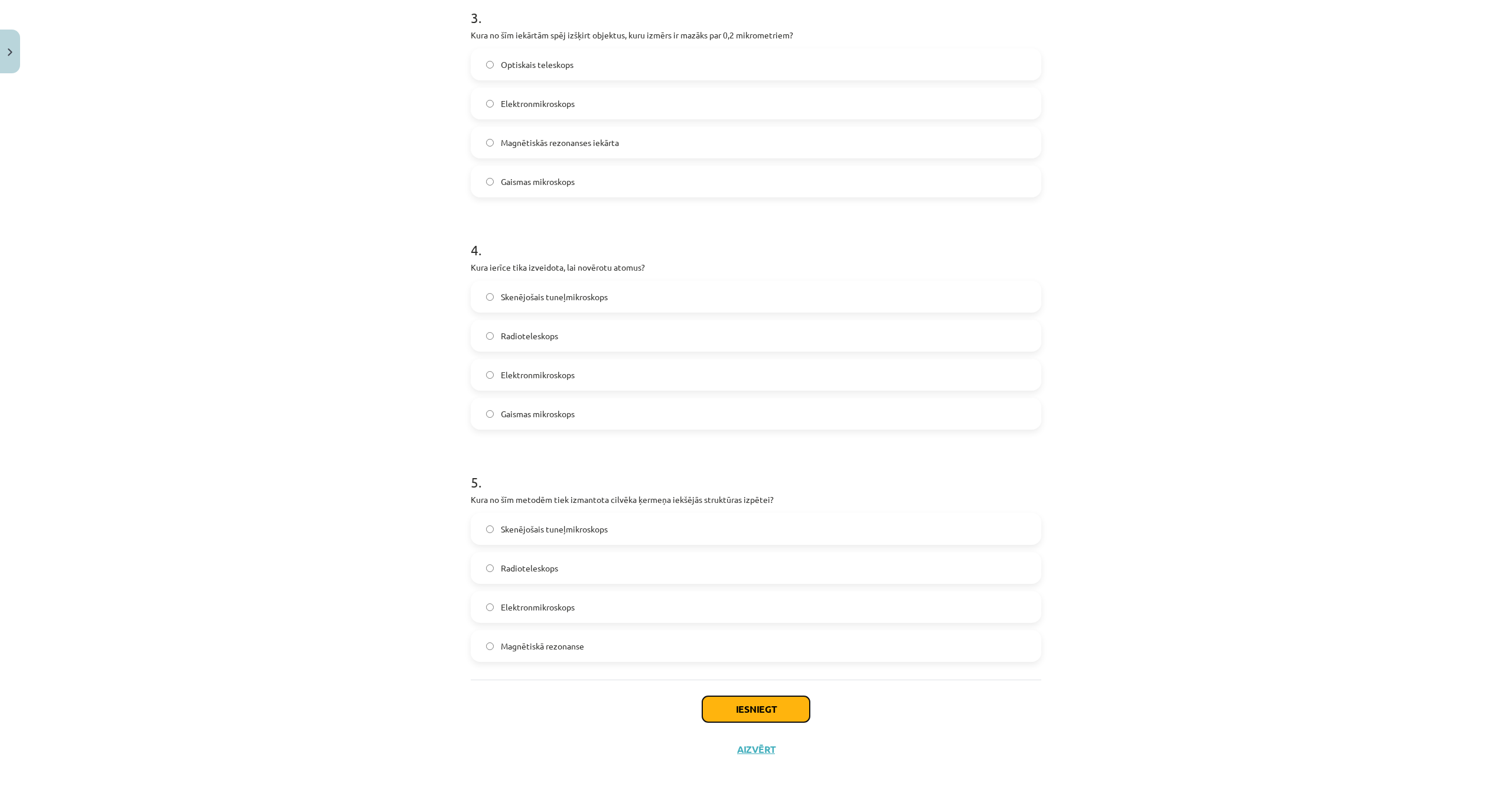
click at [770, 713] on button "Iesniegt" at bounding box center [756, 708] width 108 height 26
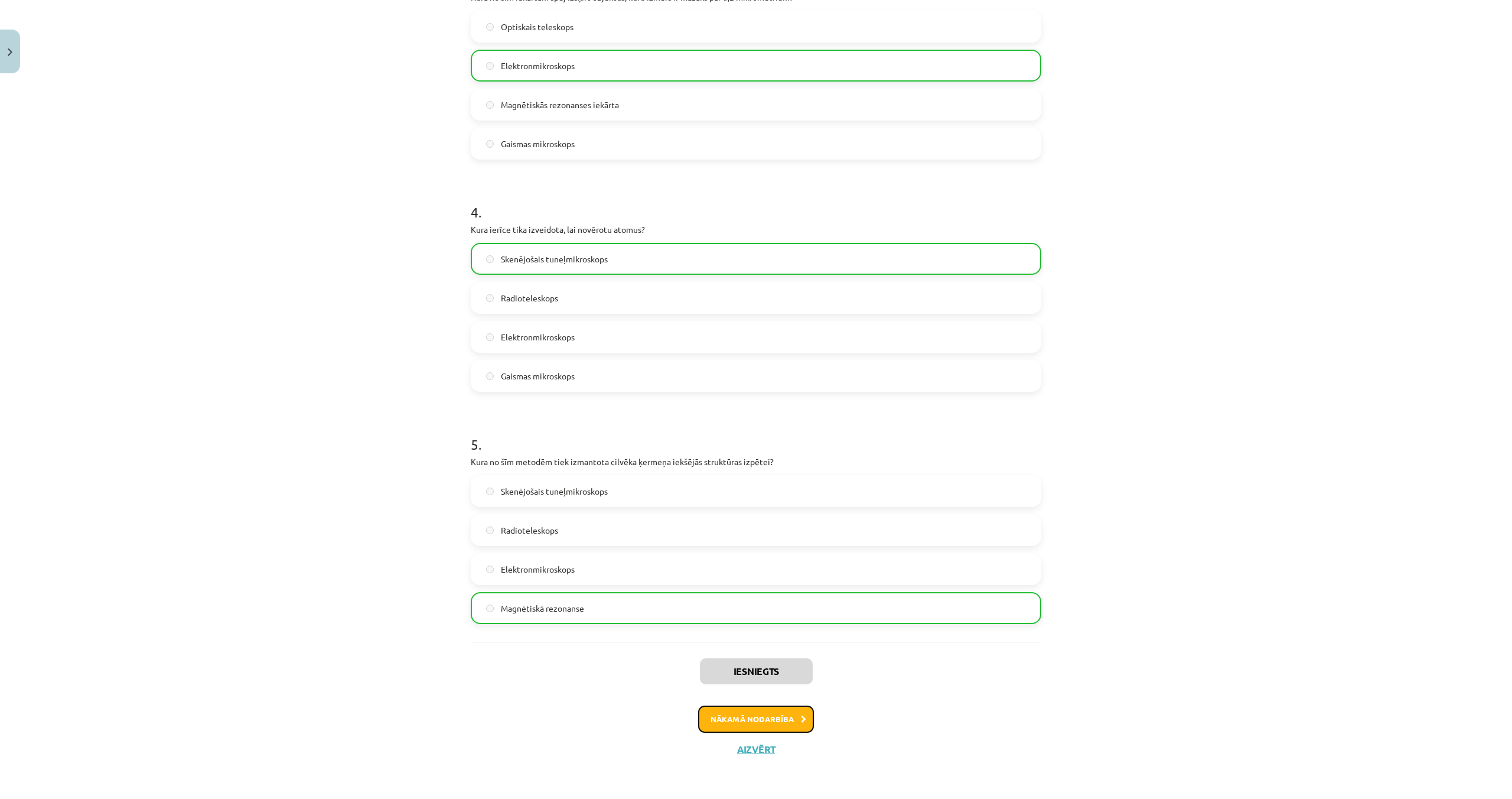
click at [770, 720] on button "Nākamā nodarbība" at bounding box center [756, 718] width 116 height 27
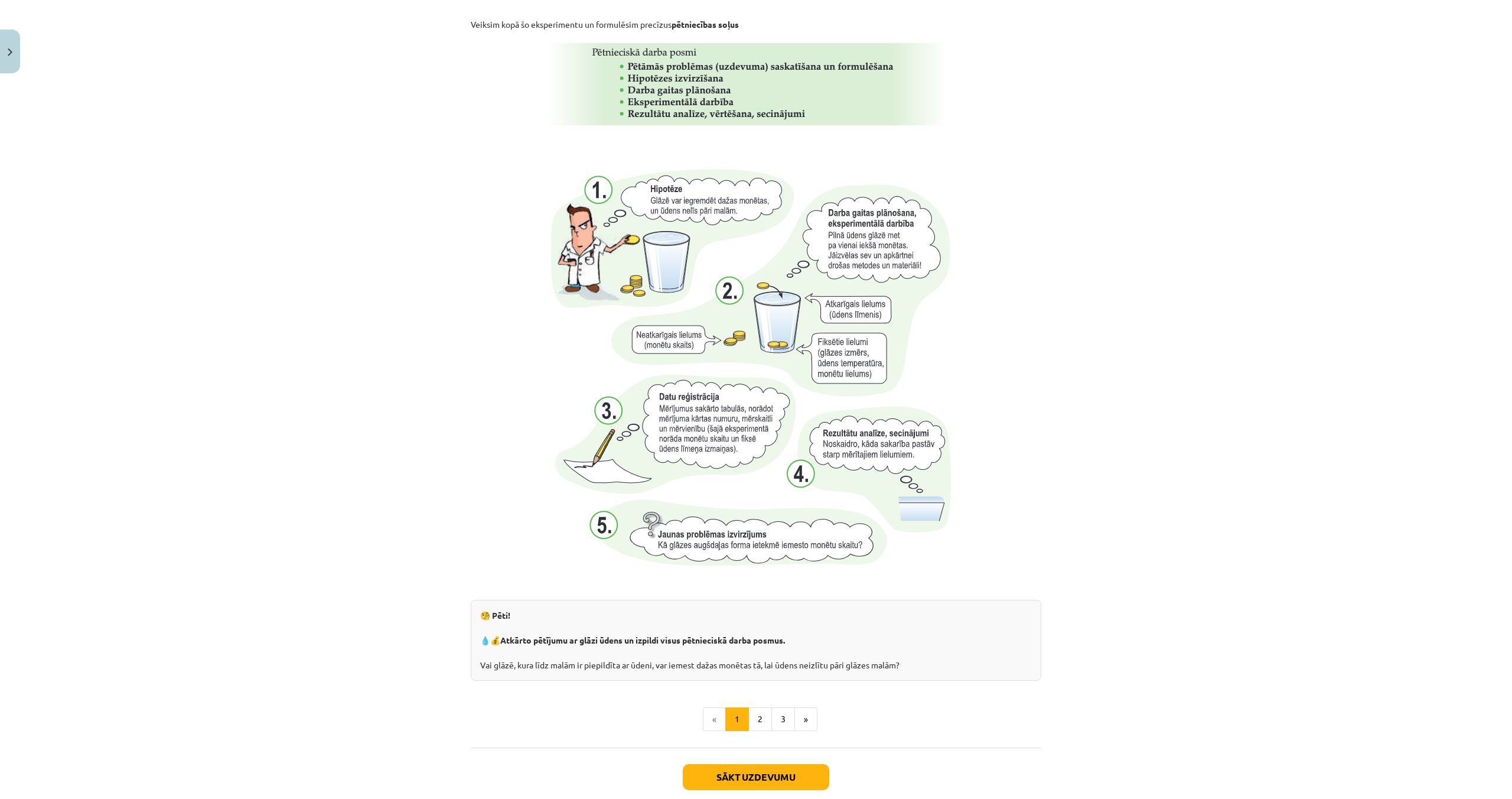
scroll to position [899, 0]
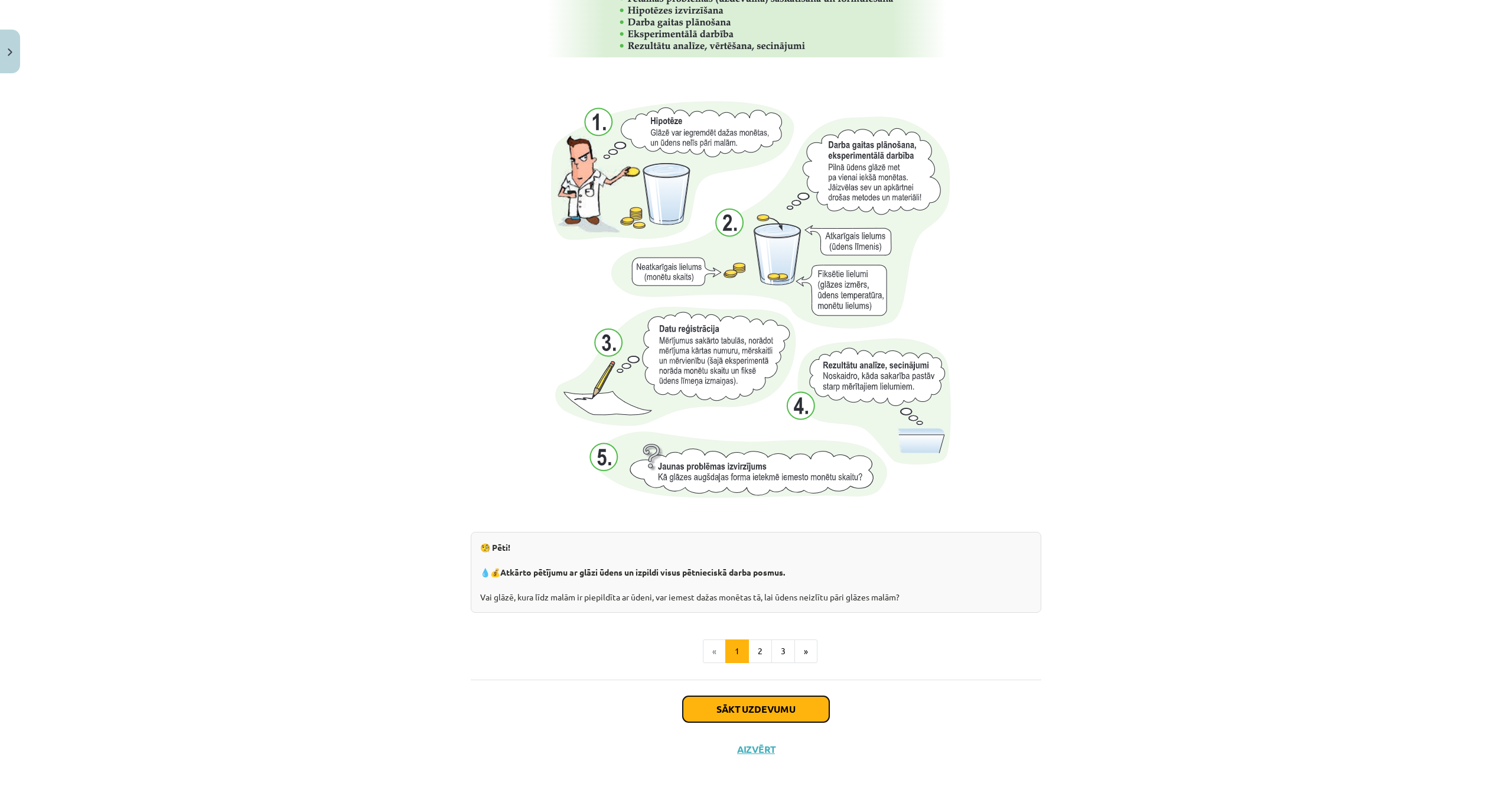
click at [757, 699] on button "Sākt uzdevumu" at bounding box center [756, 708] width 147 height 26
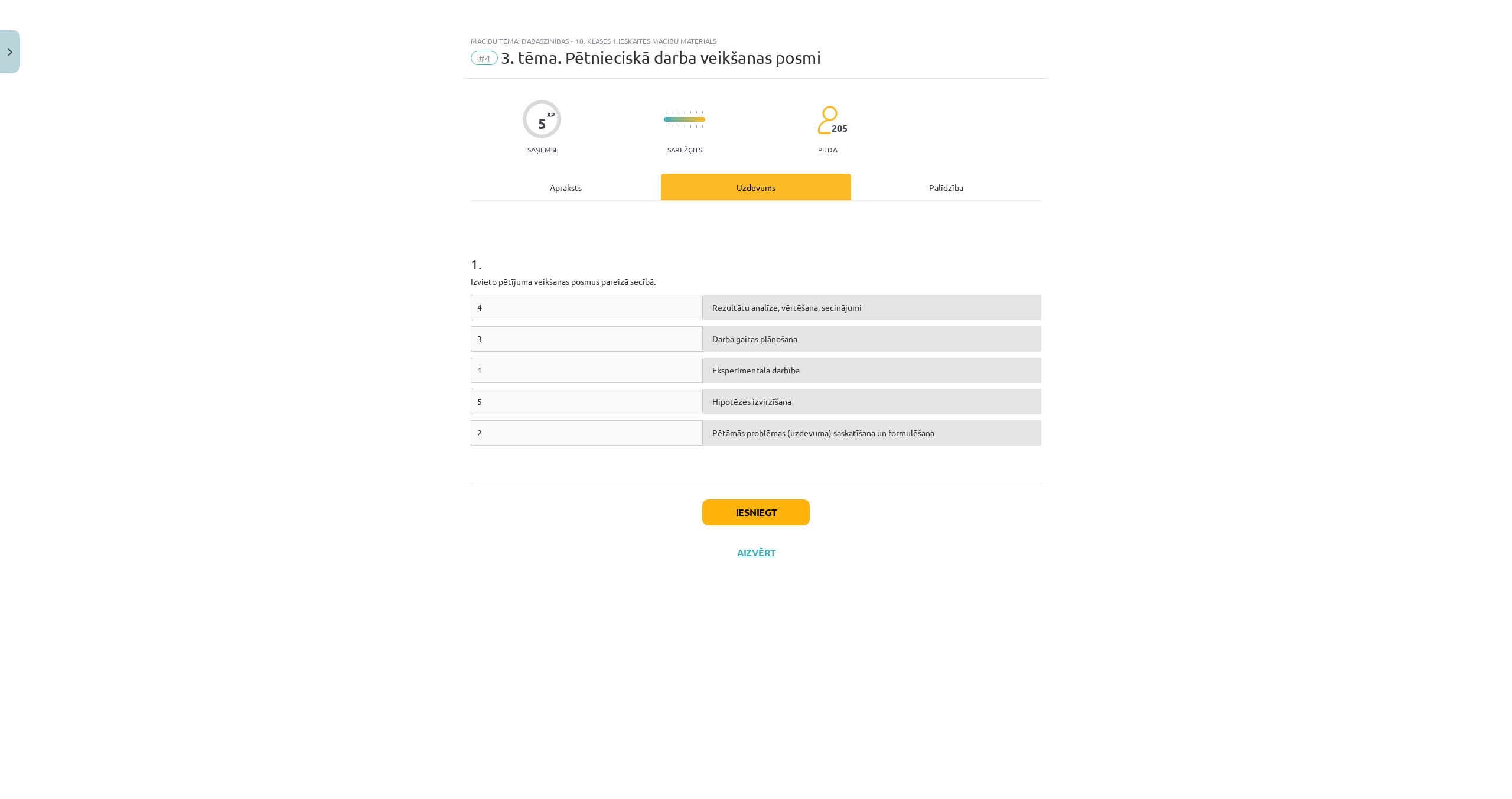
click at [612, 324] on div "4 Rezultātu analīze, vērtēšana, secinājumi" at bounding box center [756, 311] width 571 height 32
click at [623, 311] on div "4" at bounding box center [587, 308] width 232 height 25
click at [865, 308] on div "Rezultātu analīze, vērtēšana, secinājumi" at bounding box center [872, 308] width 338 height 25
click at [641, 310] on div "4" at bounding box center [587, 308] width 232 height 25
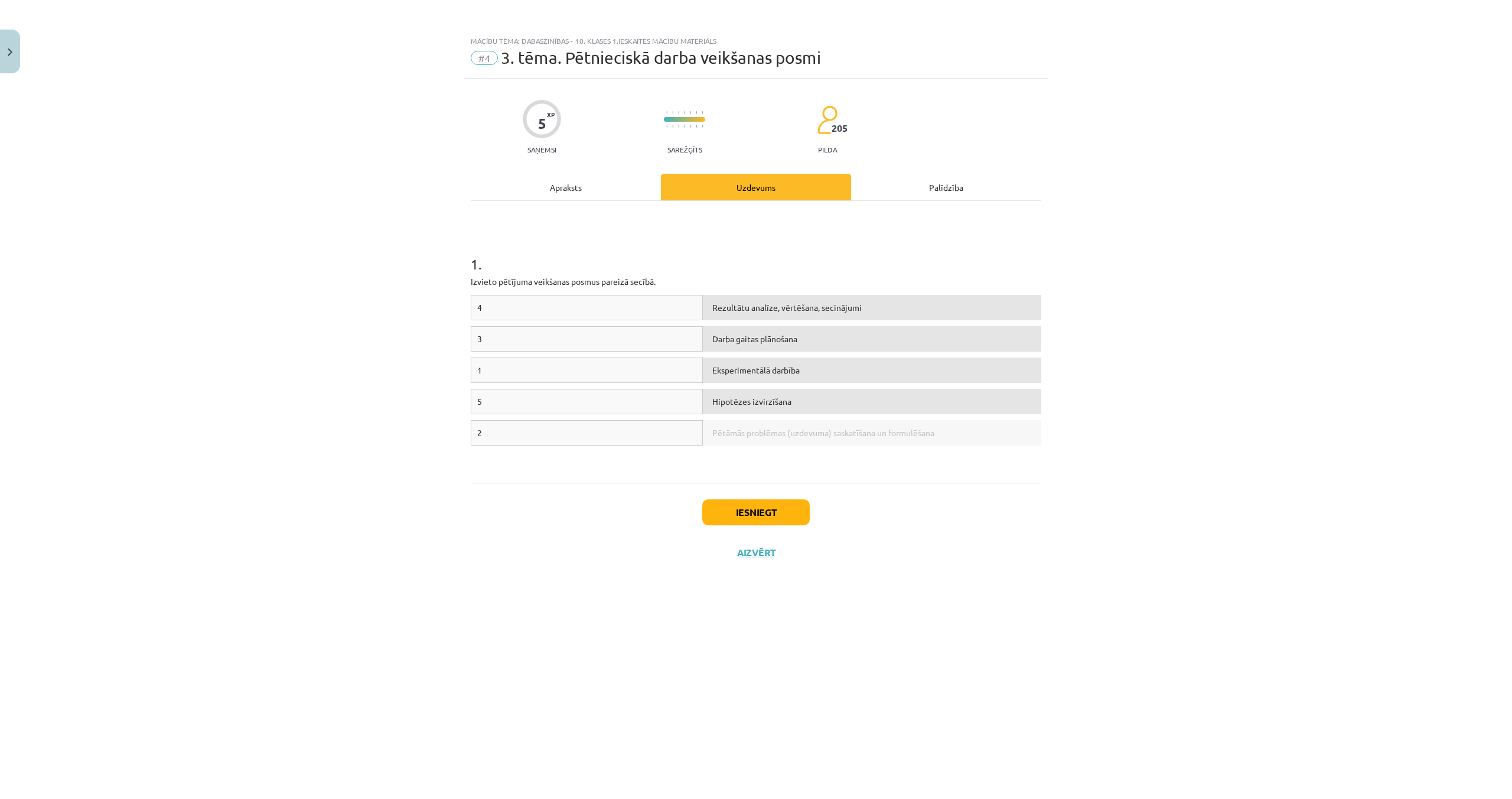
click at [502, 373] on div "1" at bounding box center [587, 370] width 232 height 25
drag, startPoint x: 502, startPoint y: 373, endPoint x: 512, endPoint y: 374, distance: 10.0
click at [503, 373] on div "1" at bounding box center [587, 370] width 232 height 25
click at [1150, 408] on div "Mācību tēma: Dabaszinības - 10. klases 1.ieskaites mācību materiāls #4 3. tēma.…" at bounding box center [756, 400] width 1512 height 799
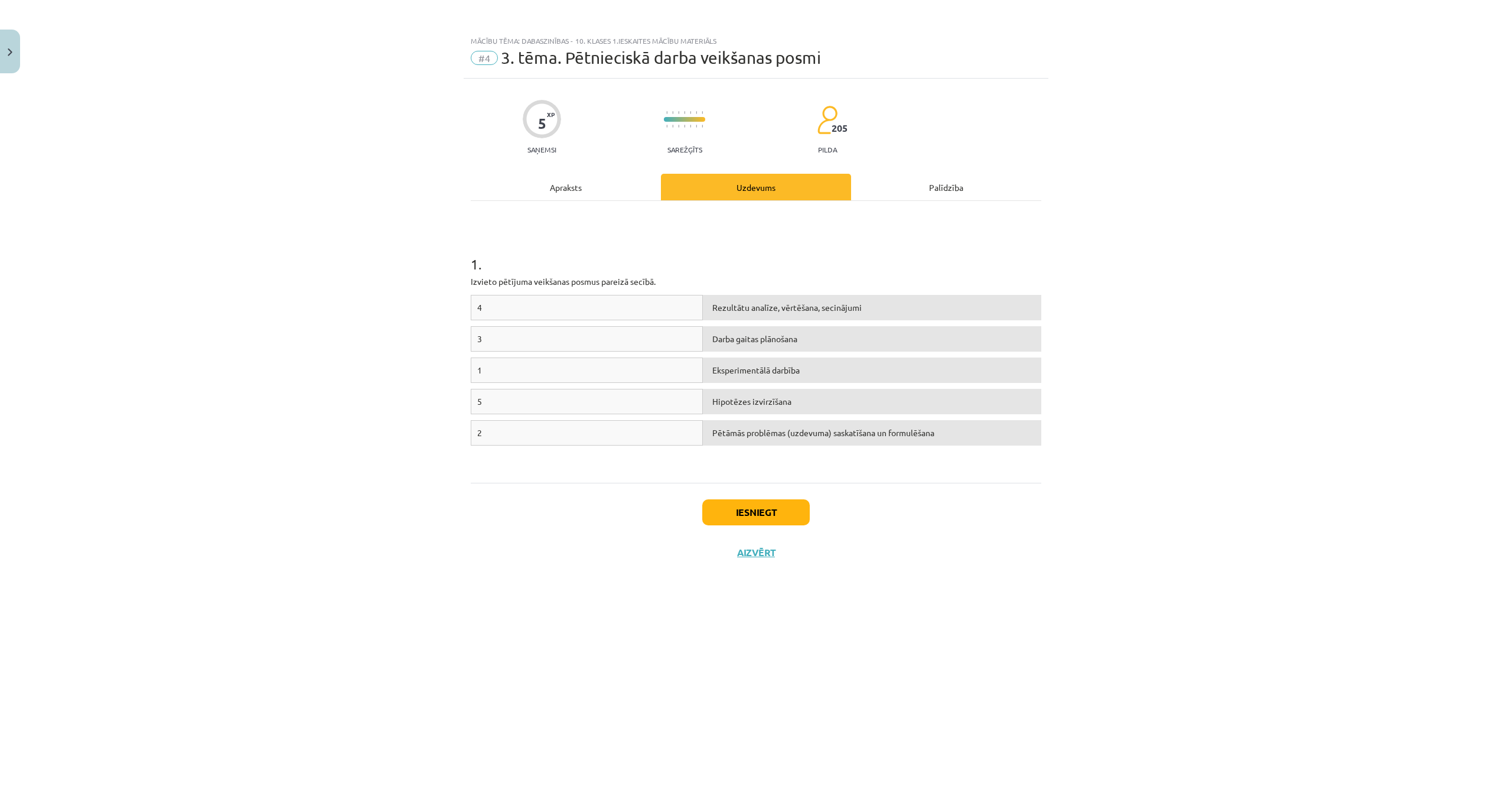
click at [709, 432] on div "Pētāmās problēmas (uzdevuma) saskatīšana un formulēšana" at bounding box center [872, 433] width 338 height 25
click at [607, 359] on div "1" at bounding box center [587, 370] width 232 height 25
click at [617, 370] on div "1" at bounding box center [587, 370] width 232 height 25
click at [741, 376] on div "Eksperimentālā darbība" at bounding box center [872, 370] width 338 height 25
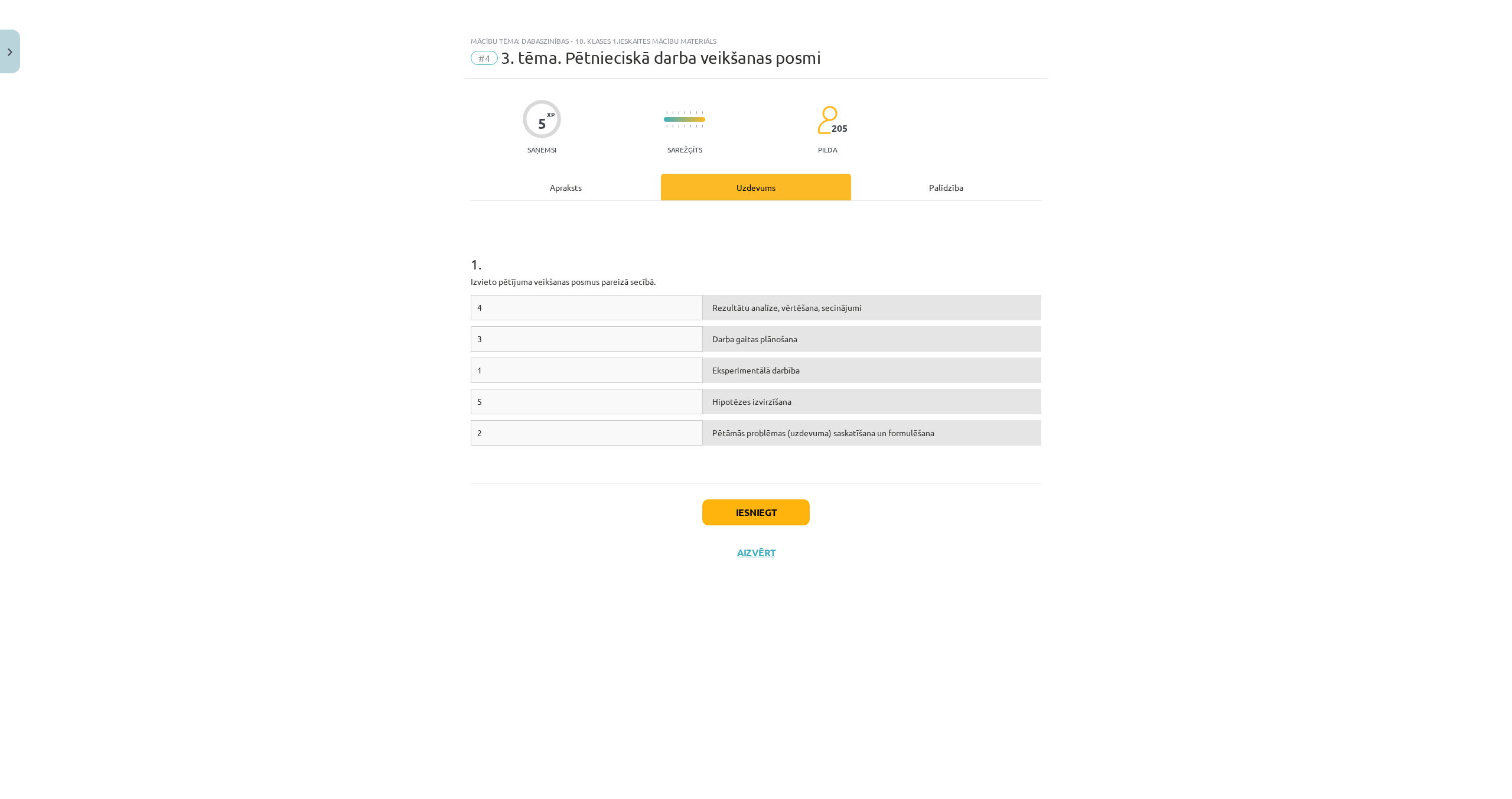
drag, startPoint x: 631, startPoint y: 364, endPoint x: 650, endPoint y: 365, distance: 19.0
click at [631, 364] on div "1" at bounding box center [587, 370] width 232 height 25
click at [657, 363] on div "1" at bounding box center [587, 370] width 232 height 25
click at [657, 365] on div "1" at bounding box center [587, 370] width 232 height 25
click at [657, 365] on div "1" at bounding box center [587, 370] width 232 height 25
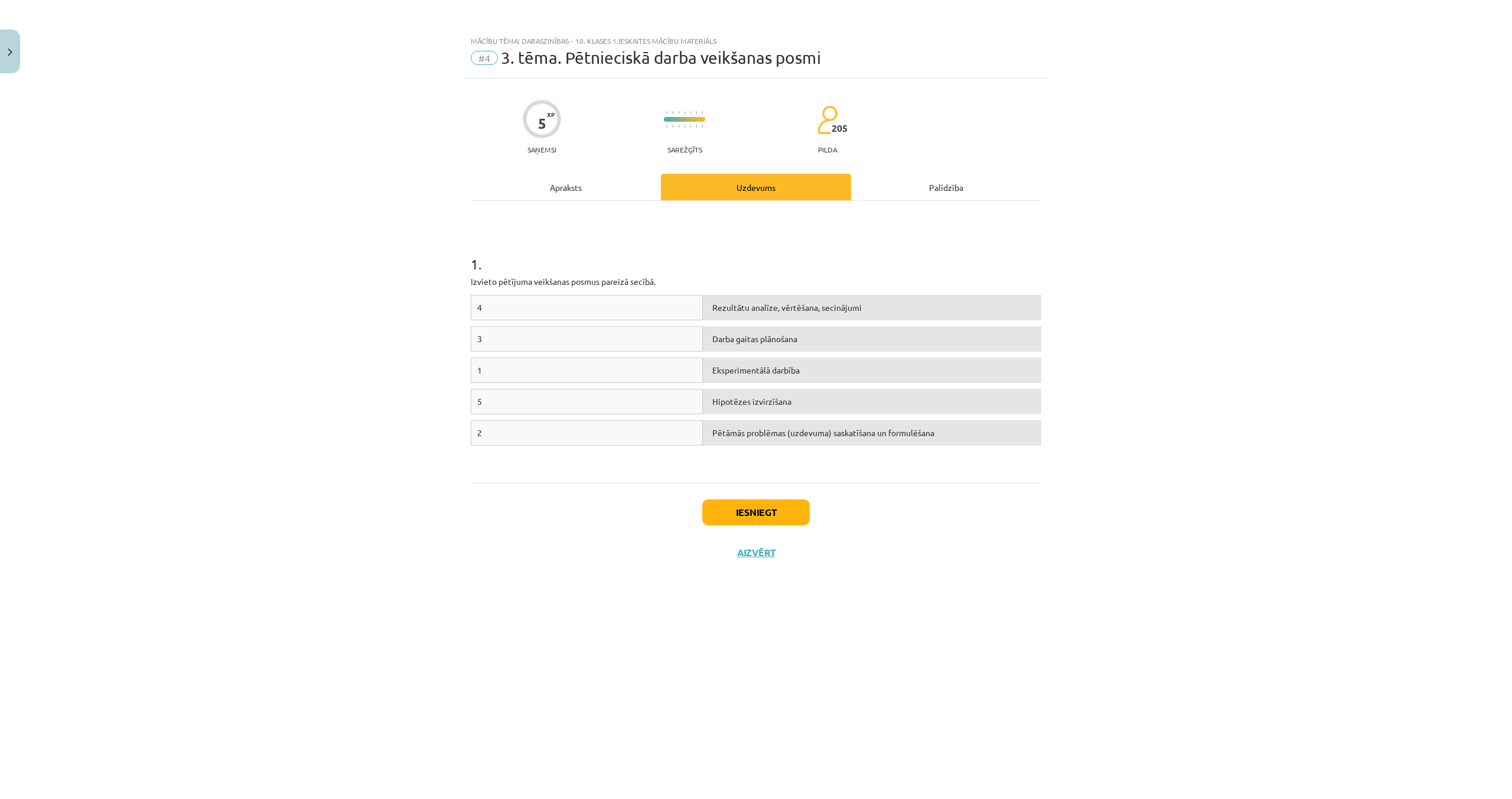
click at [617, 313] on div "4" at bounding box center [587, 308] width 232 height 25
drag, startPoint x: 617, startPoint y: 313, endPoint x: 633, endPoint y: 314, distance: 16.0
click at [626, 313] on div "4" at bounding box center [587, 308] width 232 height 25
drag, startPoint x: 632, startPoint y: 280, endPoint x: 645, endPoint y: 295, distance: 19.8
click at [631, 283] on p "Izvieto pētījuma veikšanas posmus pareizā secībā." at bounding box center [756, 282] width 571 height 13
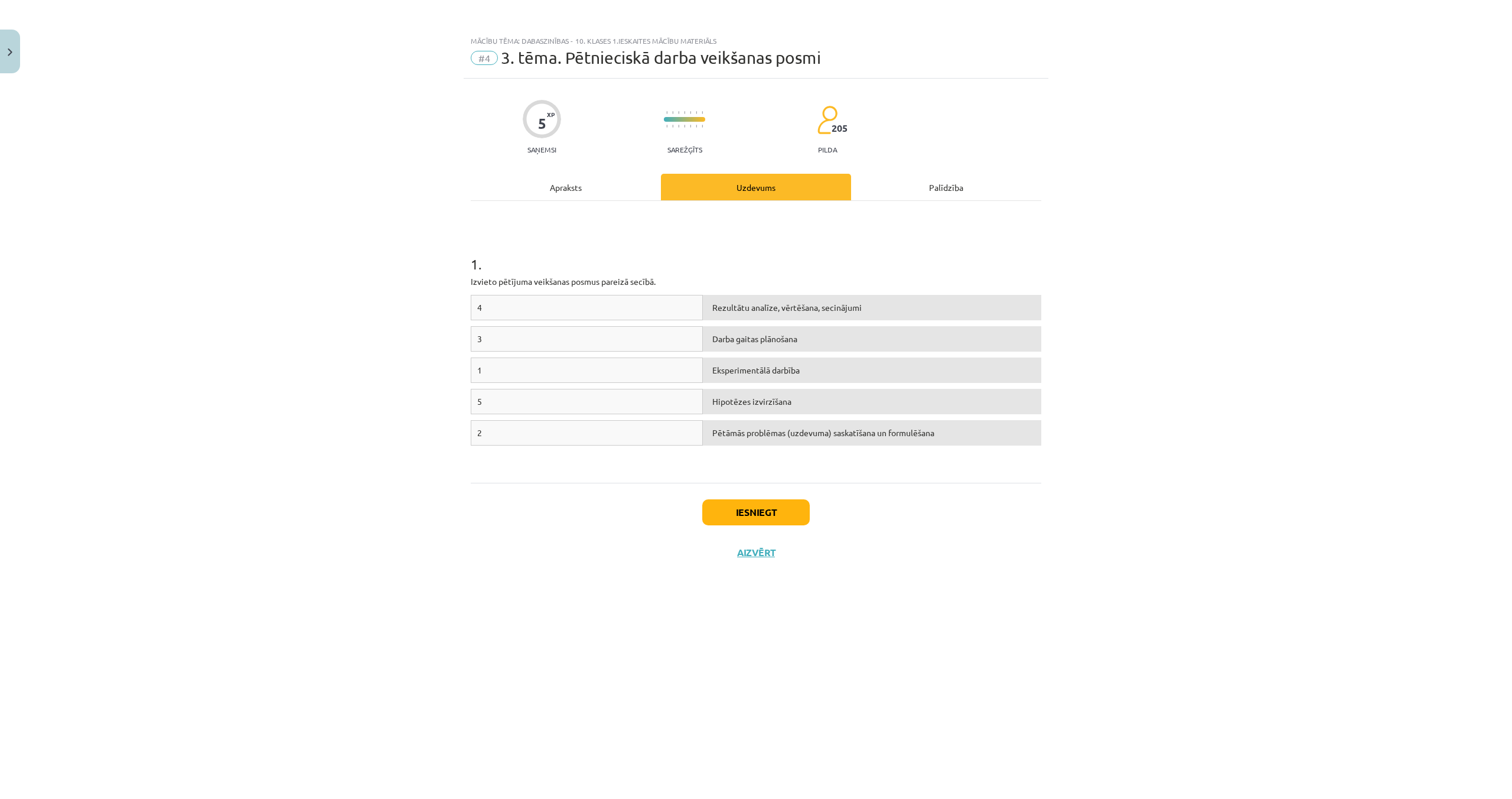
click at [718, 402] on div "Hipotēzes izvirzīšana" at bounding box center [872, 401] width 338 height 25
drag, startPoint x: 641, startPoint y: 390, endPoint x: 672, endPoint y: 393, distance: 31.1
click at [641, 390] on div "5" at bounding box center [587, 401] width 232 height 25
click at [753, 432] on div "Pētāmās problēmas (uzdevuma) saskatīšana un formulēšana" at bounding box center [872, 433] width 338 height 25
click at [760, 504] on button "Iesniegt" at bounding box center [756, 512] width 108 height 26
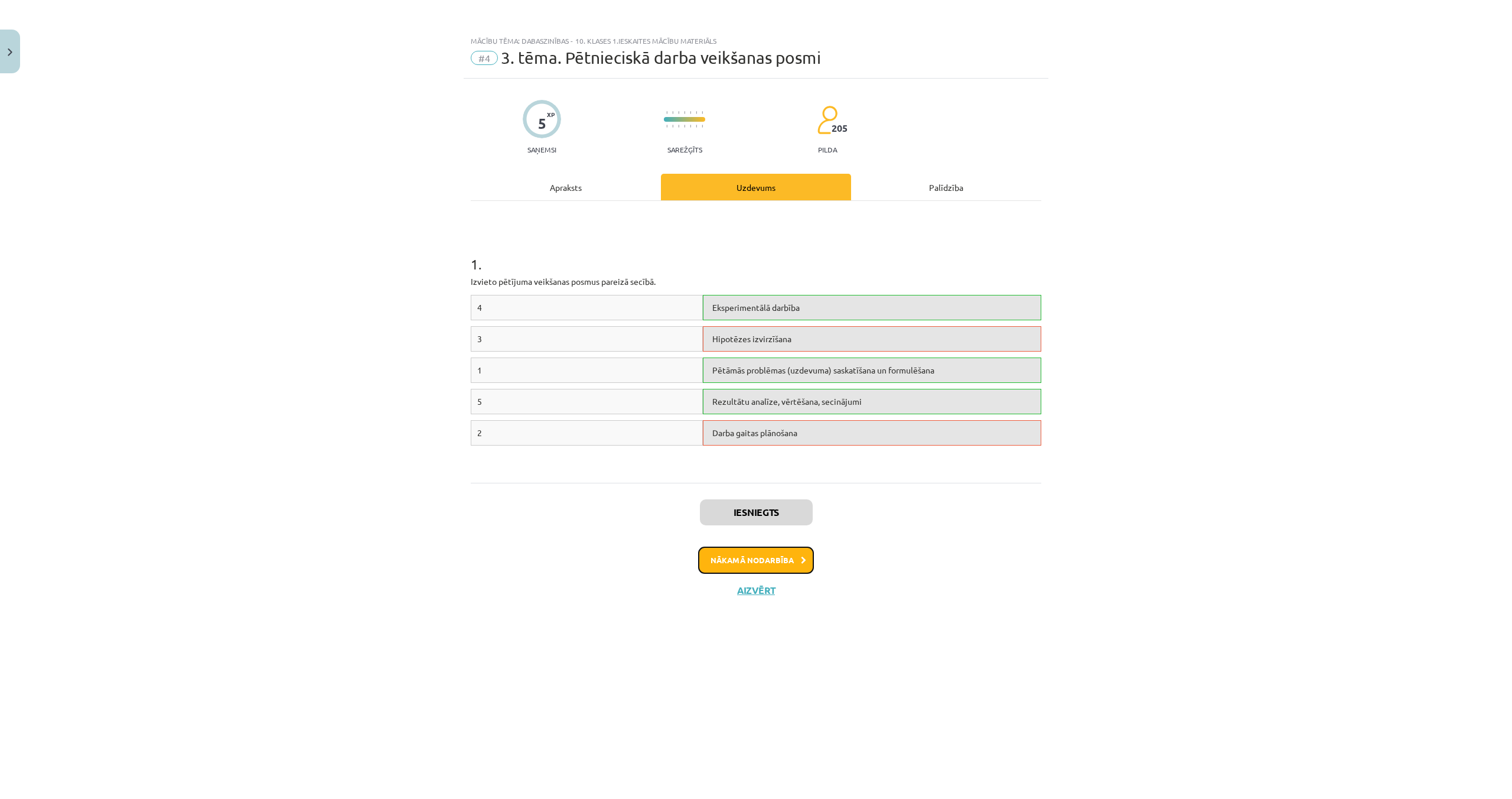
click at [774, 560] on button "Nākamā nodarbība" at bounding box center [756, 560] width 116 height 27
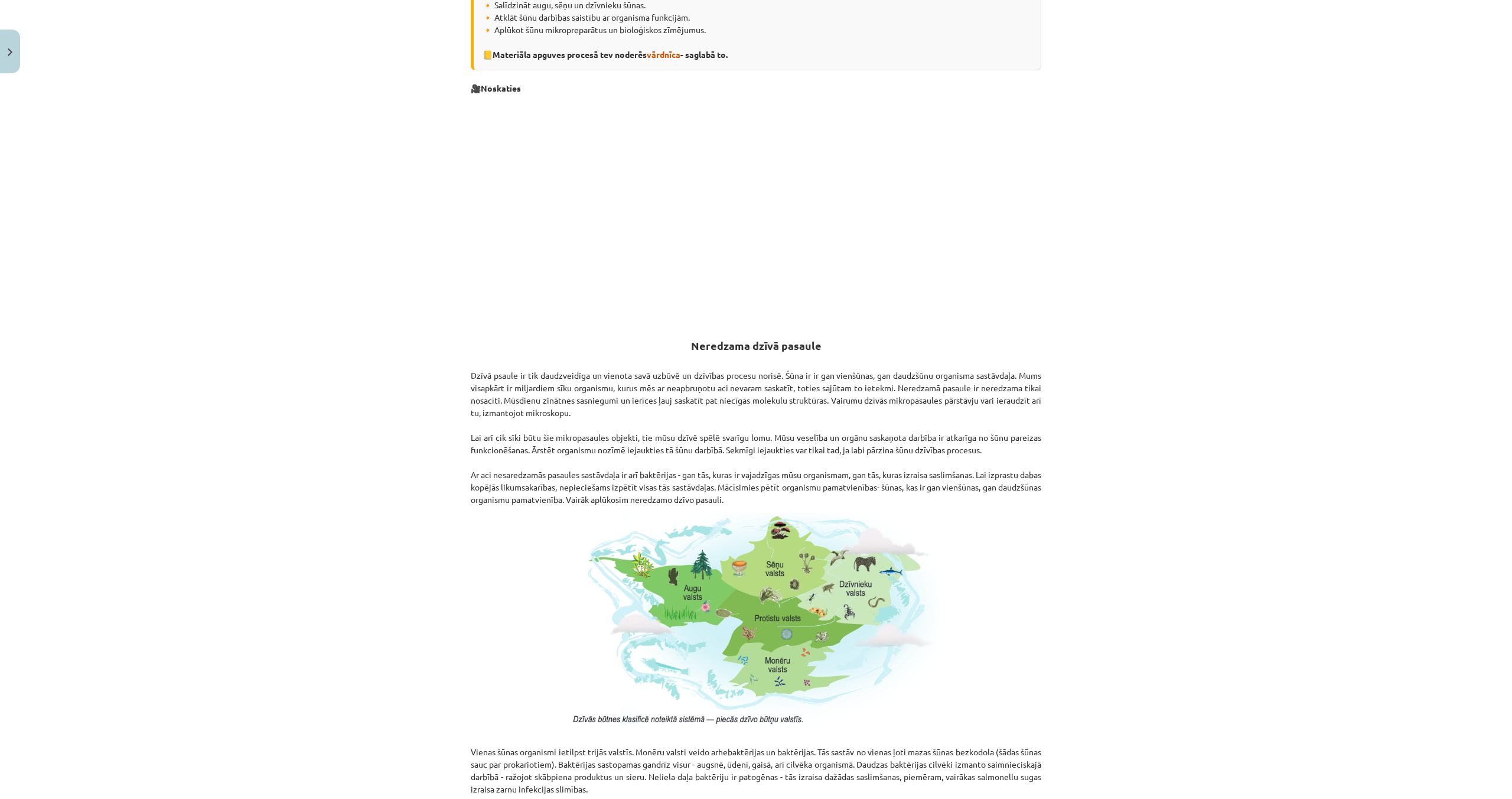
scroll to position [744, 0]
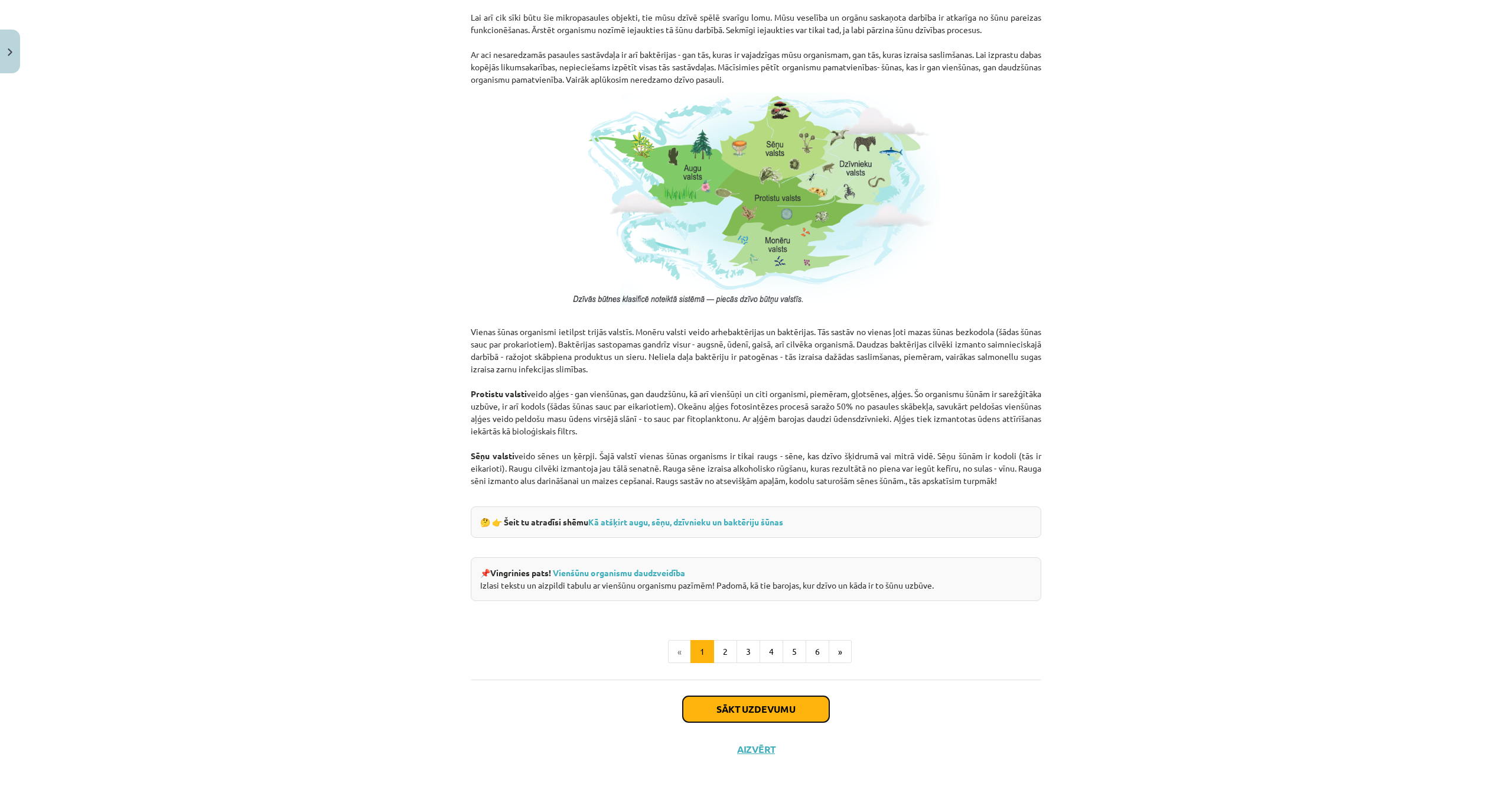
click at [799, 718] on button "Sākt uzdevumu" at bounding box center [756, 708] width 147 height 26
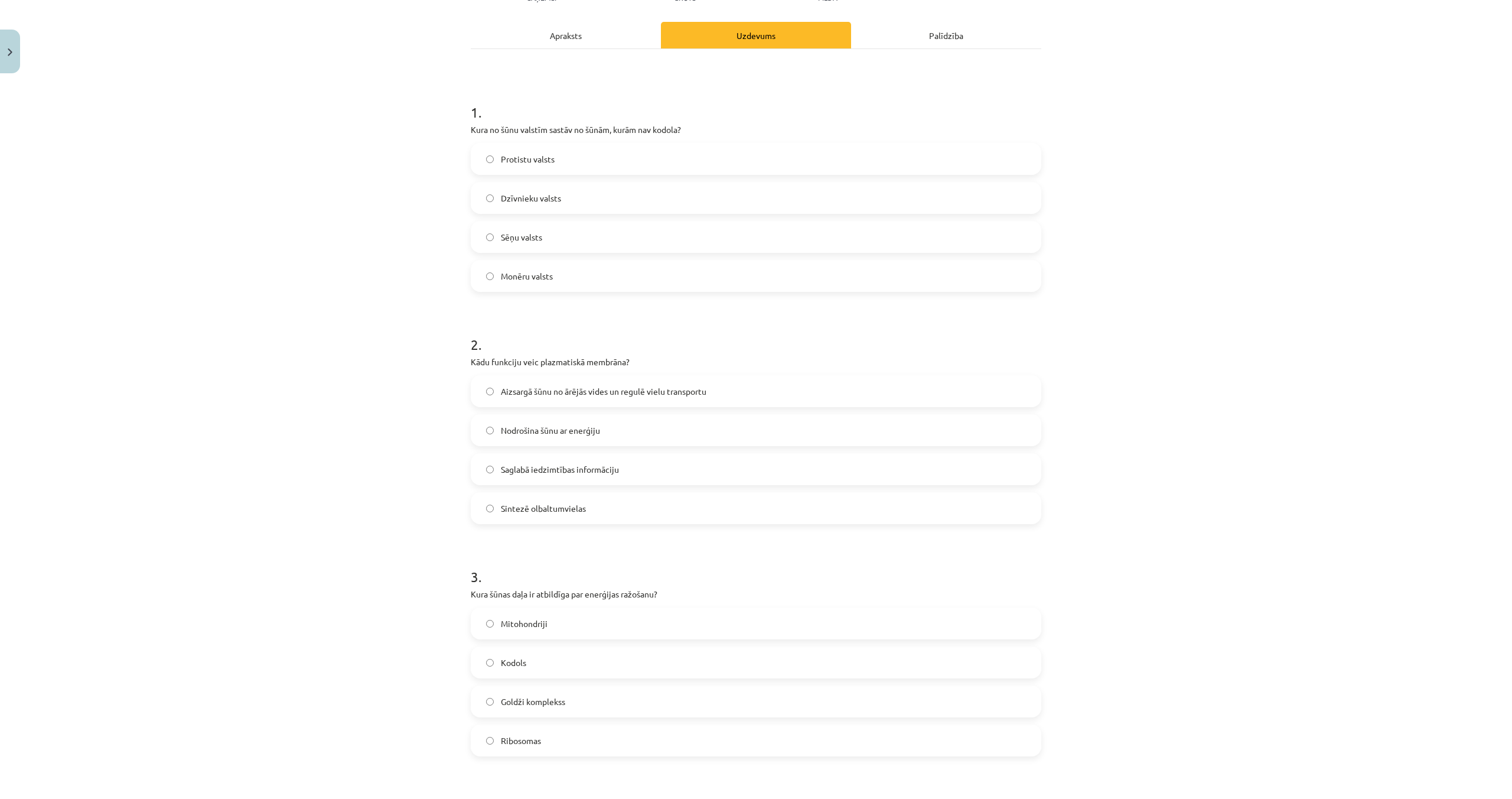
scroll to position [149, 0]
click at [537, 393] on span "Aizsargā šūnu no ārējās vides un regulē vielu transportu" at bounding box center [604, 394] width 205 height 13
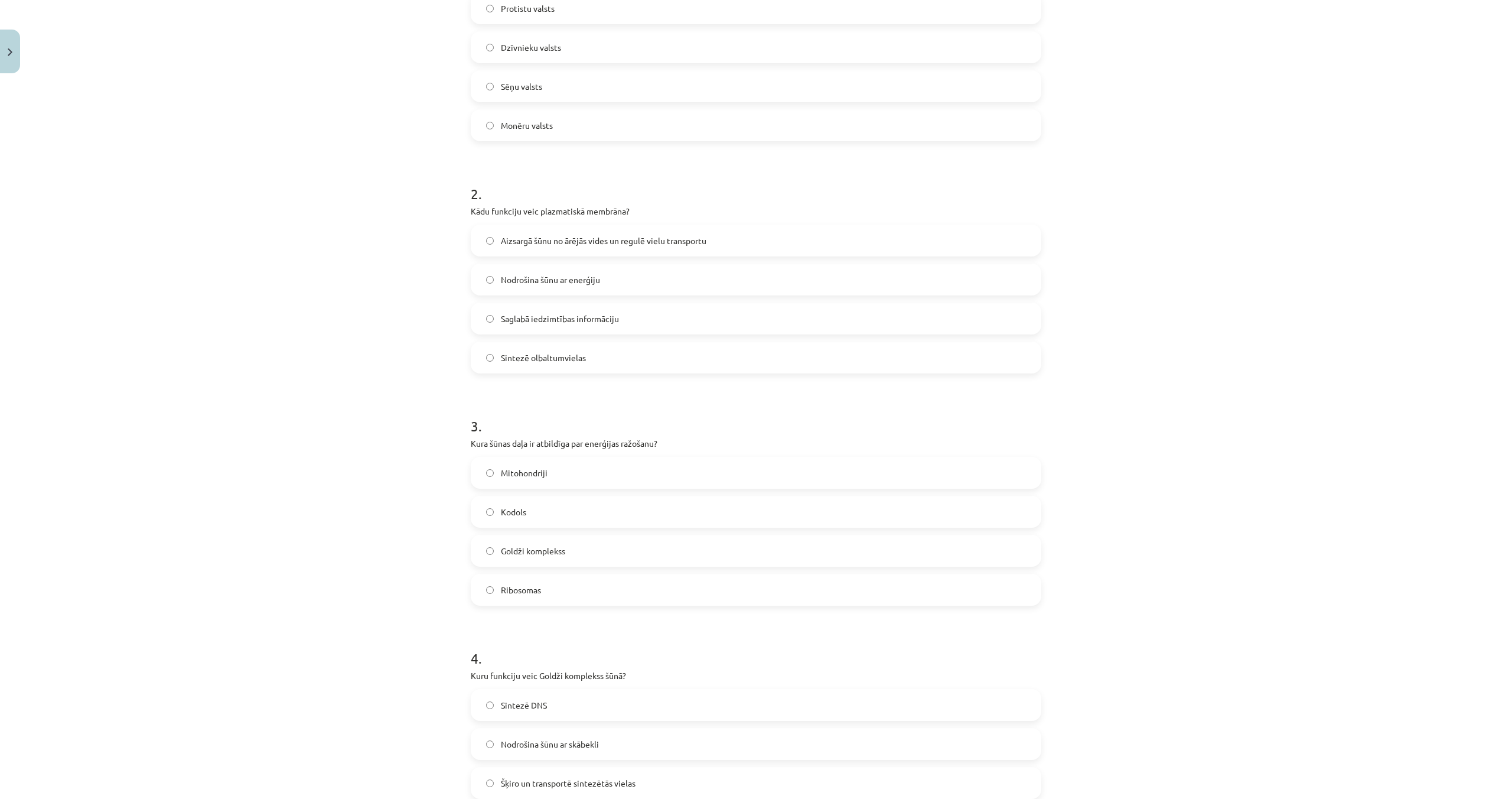
scroll to position [309, 0]
click at [534, 462] on span "Mitohondriji" at bounding box center [524, 466] width 47 height 13
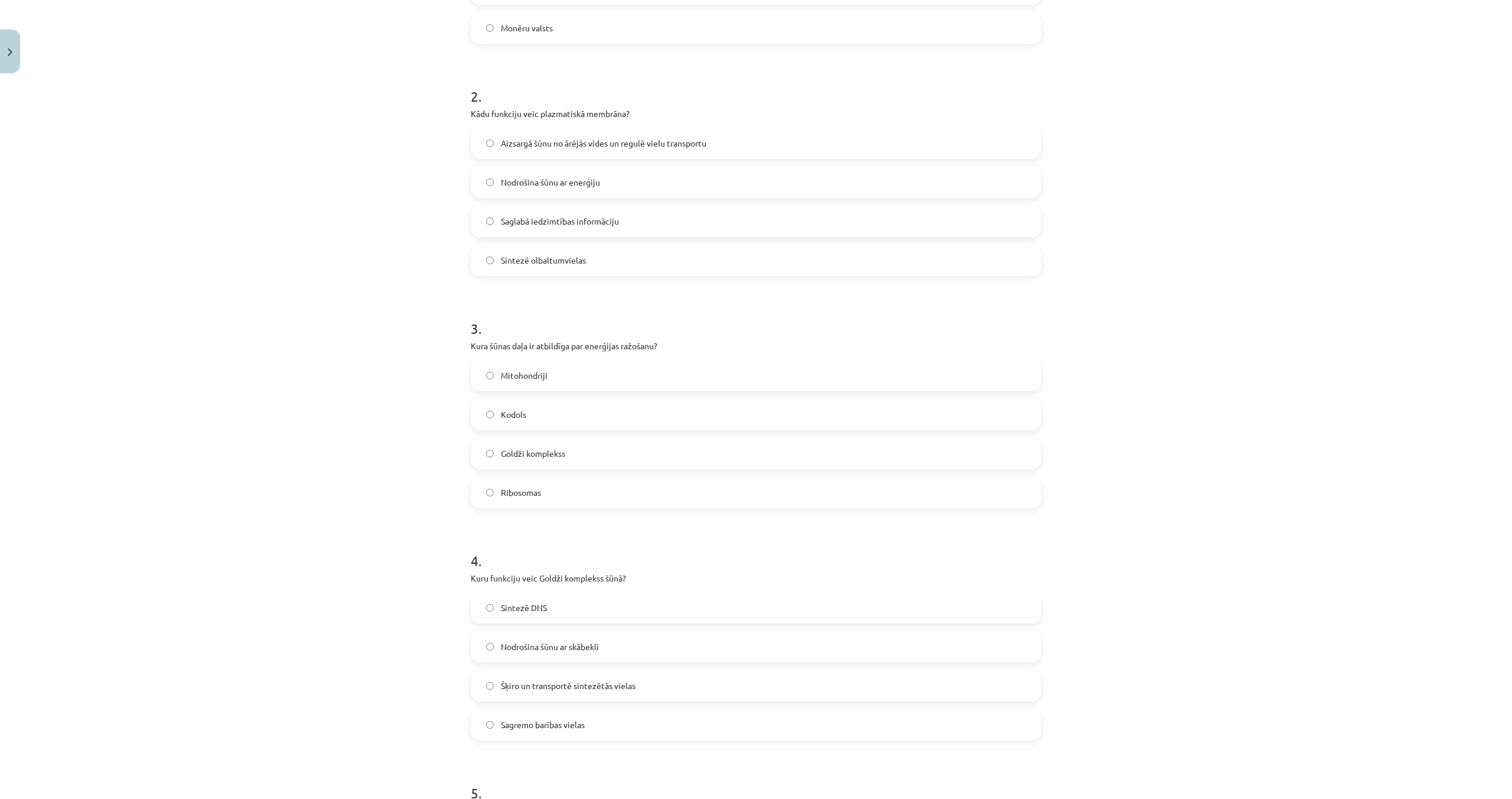
scroll to position [711, 0]
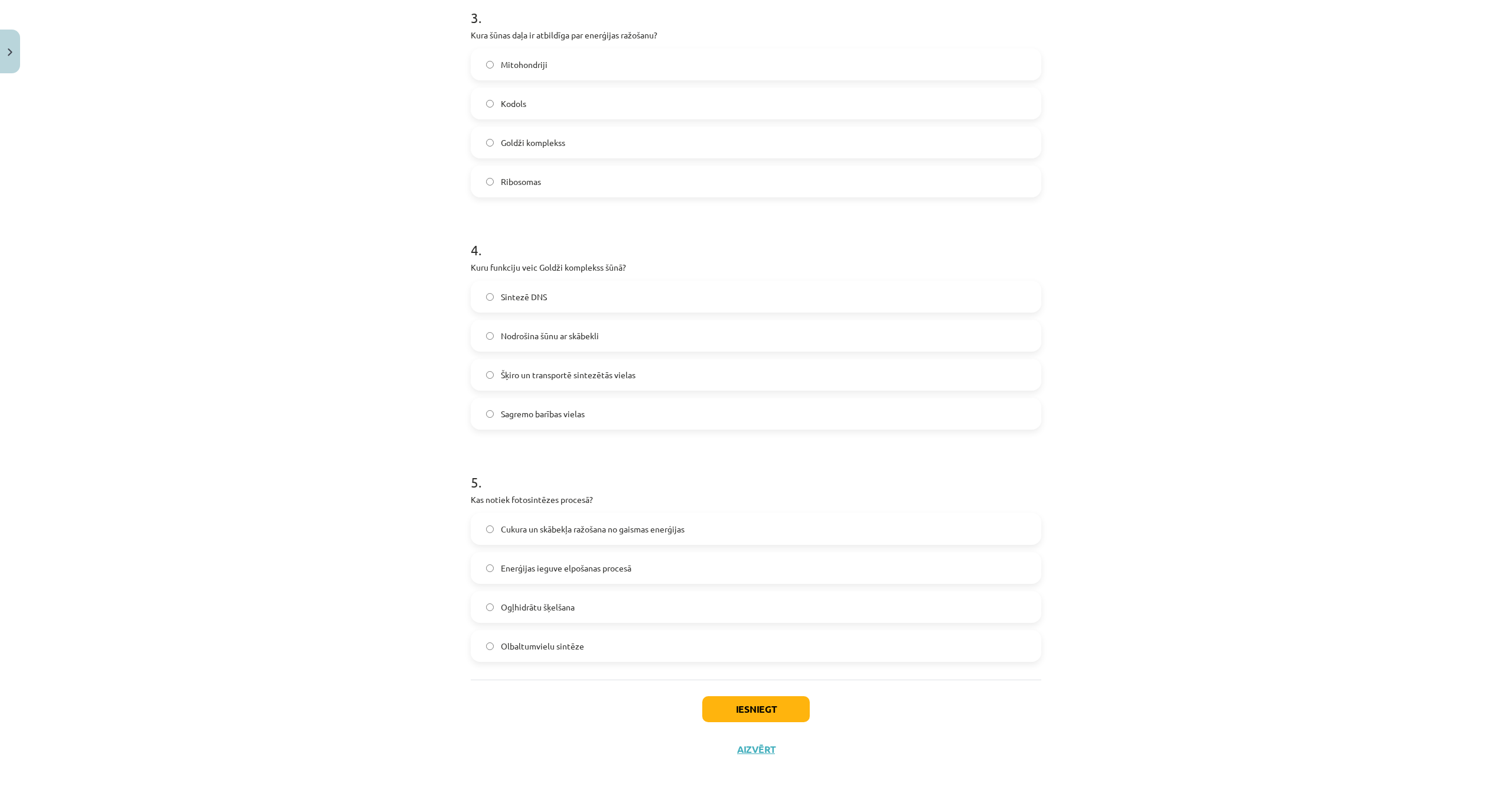
click at [493, 533] on label "Cukura un skābekļa ražošana no gaismas enerģijas" at bounding box center [756, 529] width 568 height 30
click at [738, 704] on button "Iesniegt" at bounding box center [756, 708] width 108 height 26
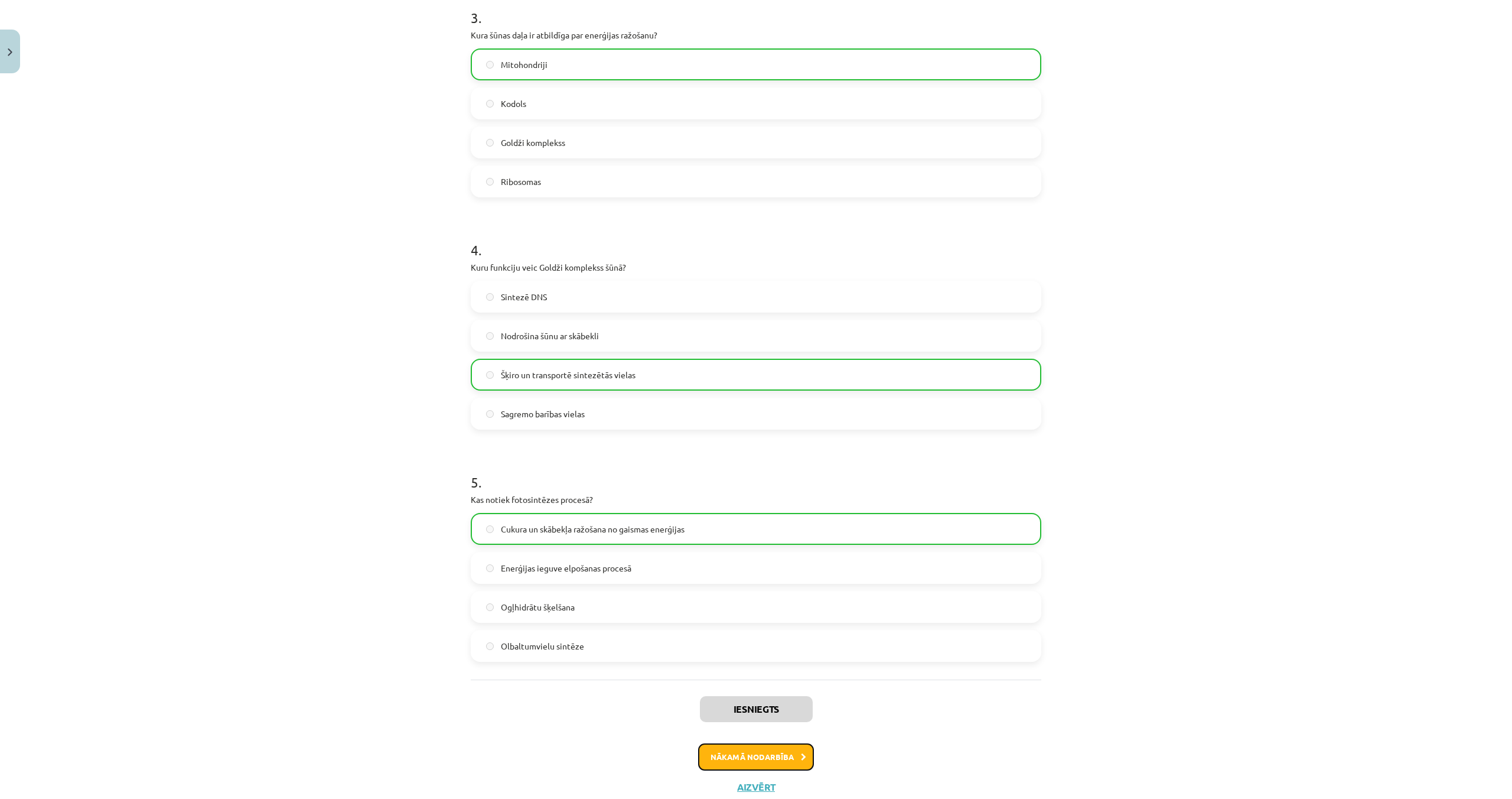
click at [740, 761] on button "Nākamā nodarbība" at bounding box center [756, 756] width 116 height 27
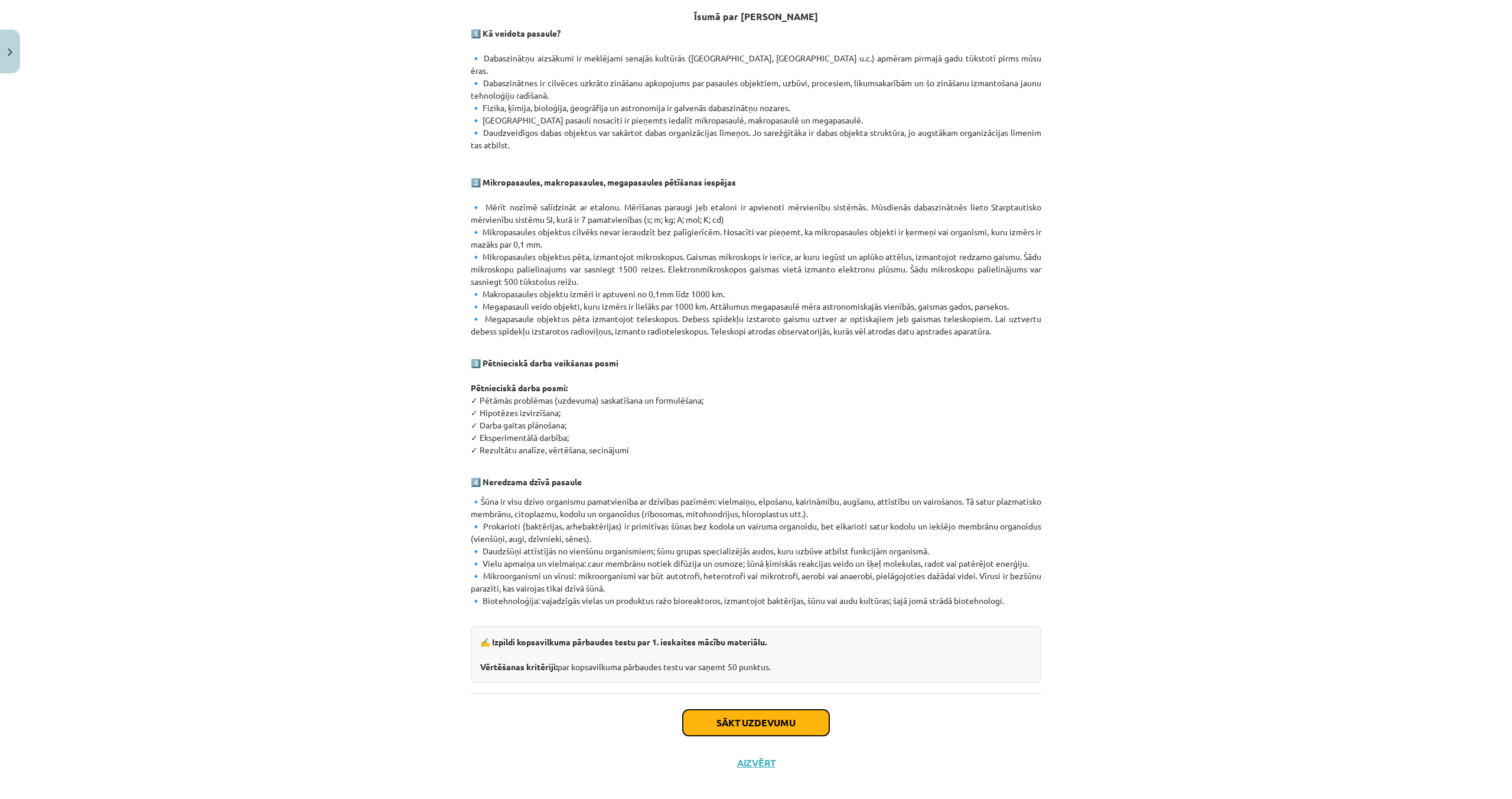
click at [779, 719] on button "Sākt uzdevumu" at bounding box center [756, 722] width 147 height 26
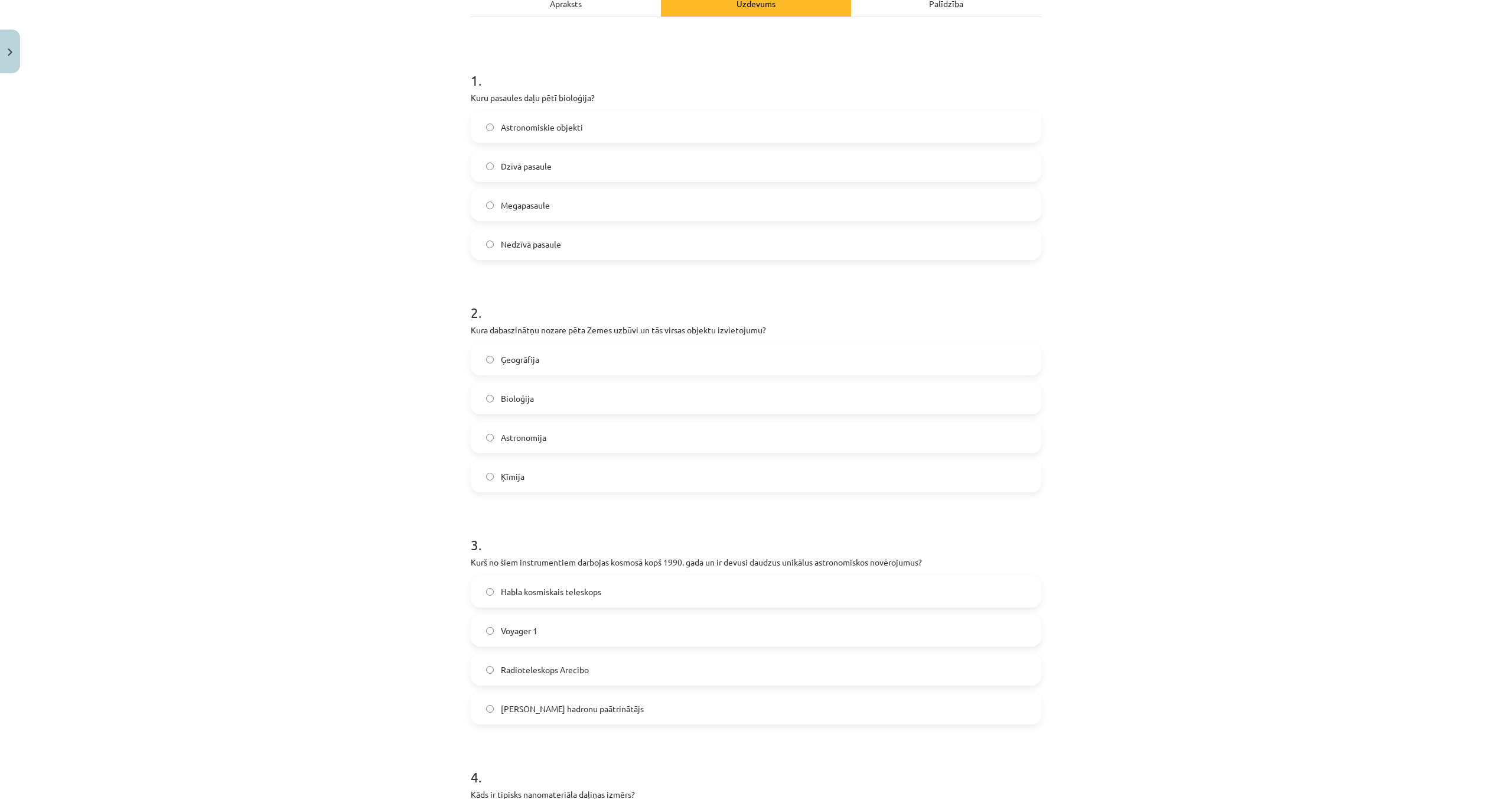
scroll to position [186, 0]
click at [496, 166] on label "Dzīvā pasaule" at bounding box center [756, 163] width 568 height 30
click at [546, 364] on label "Ģeogrāfija" at bounding box center [756, 357] width 568 height 30
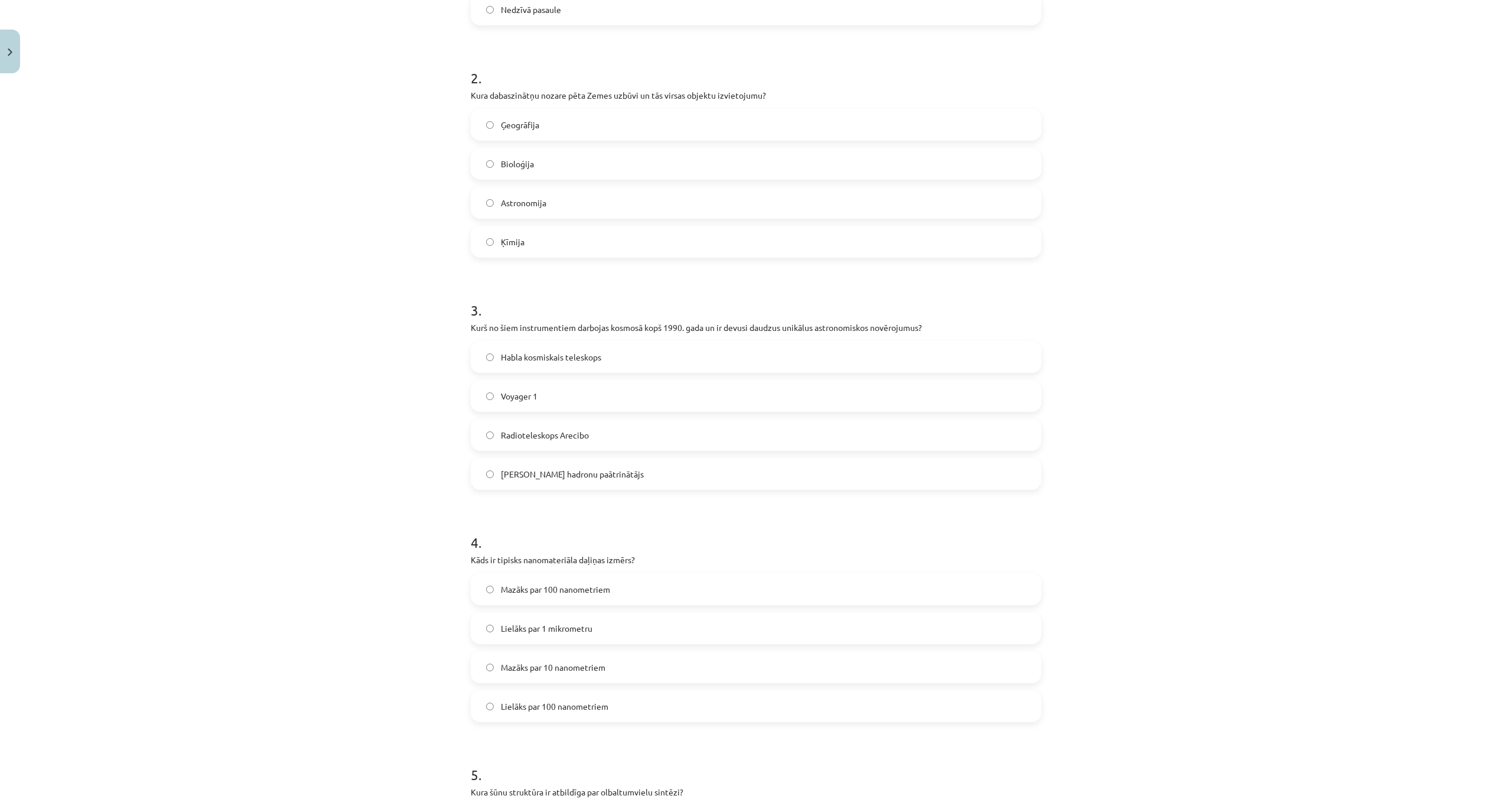
scroll to position [437, 0]
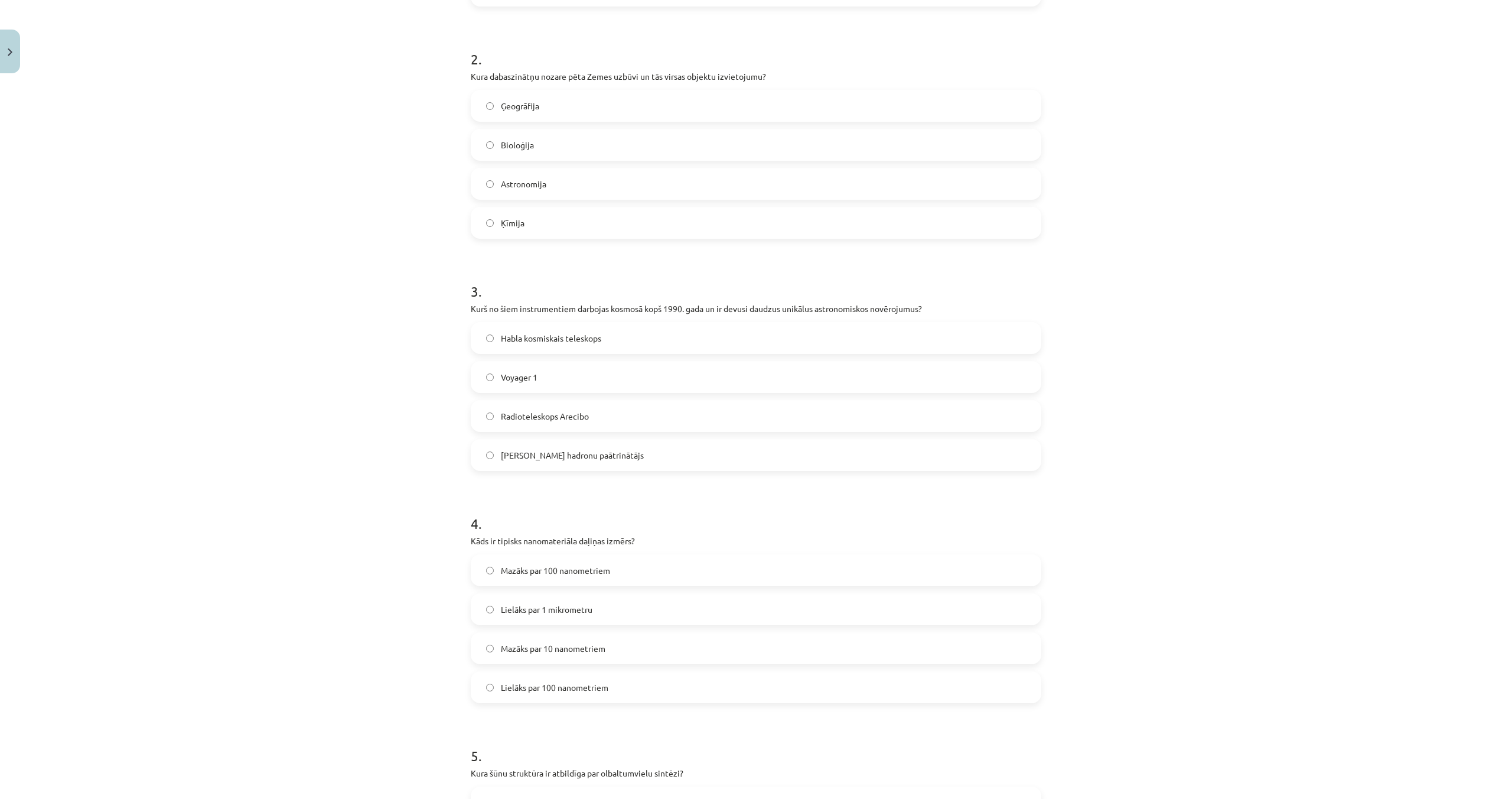
click at [590, 347] on label "Habla kosmiskais teleskops" at bounding box center [756, 338] width 568 height 30
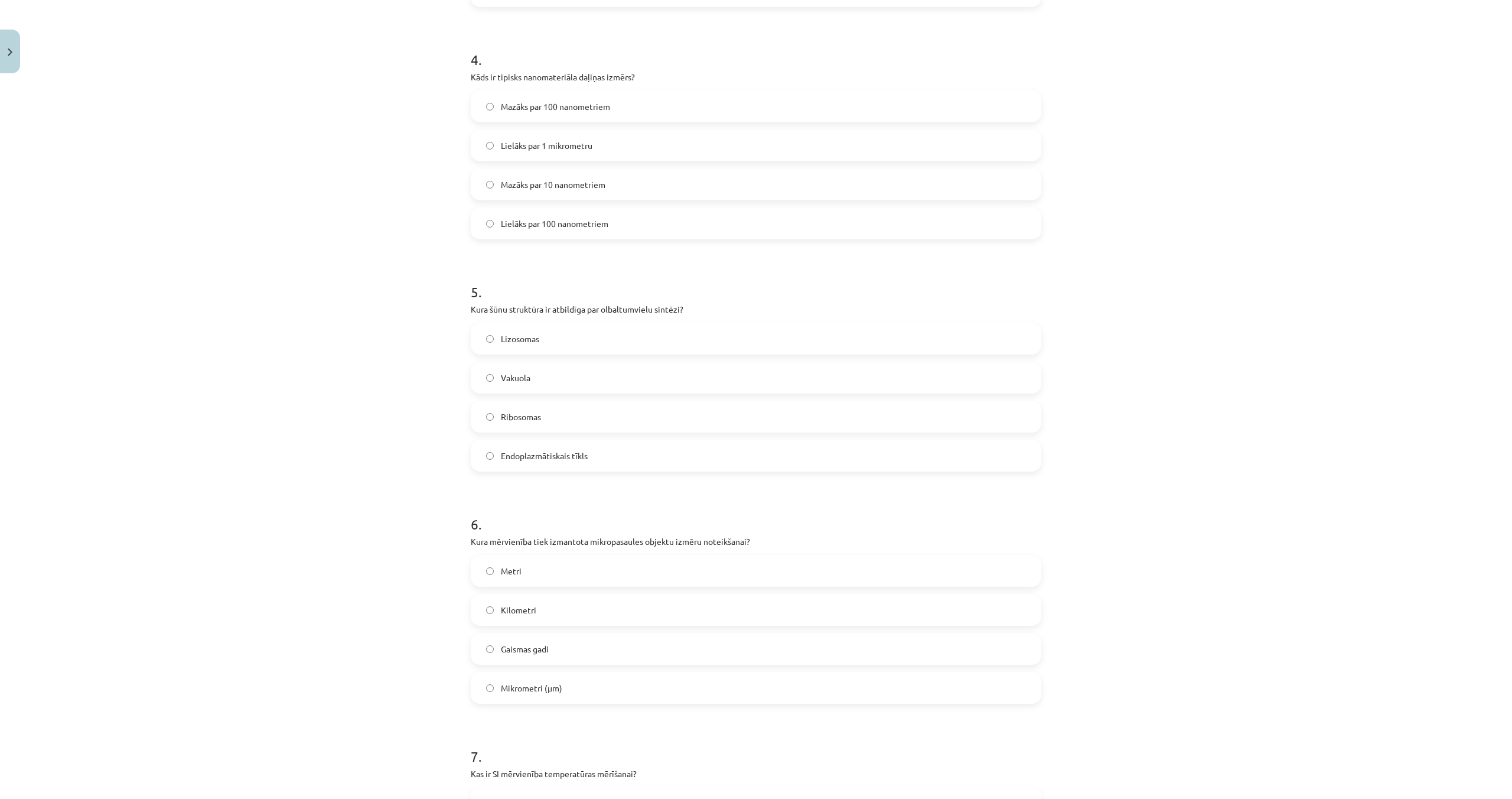
scroll to position [900, 0]
click at [563, 101] on span "Mazāks par 100 nanometriem" at bounding box center [555, 107] width 109 height 13
click at [536, 418] on span "Ribosomas" at bounding box center [521, 418] width 40 height 13
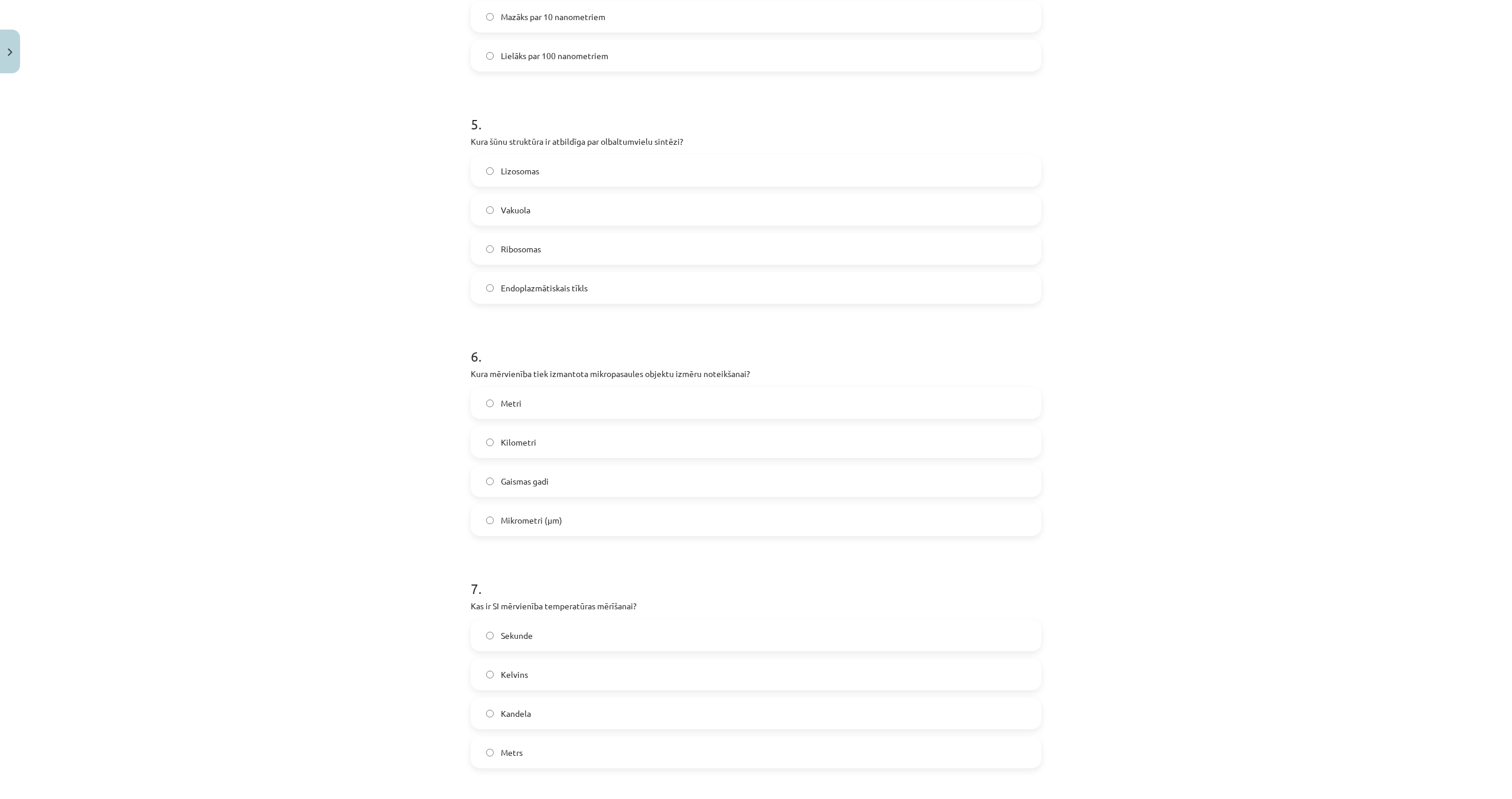
scroll to position [1071, 0]
click at [572, 526] on label "Mikrometri (μm)" at bounding box center [756, 518] width 568 height 30
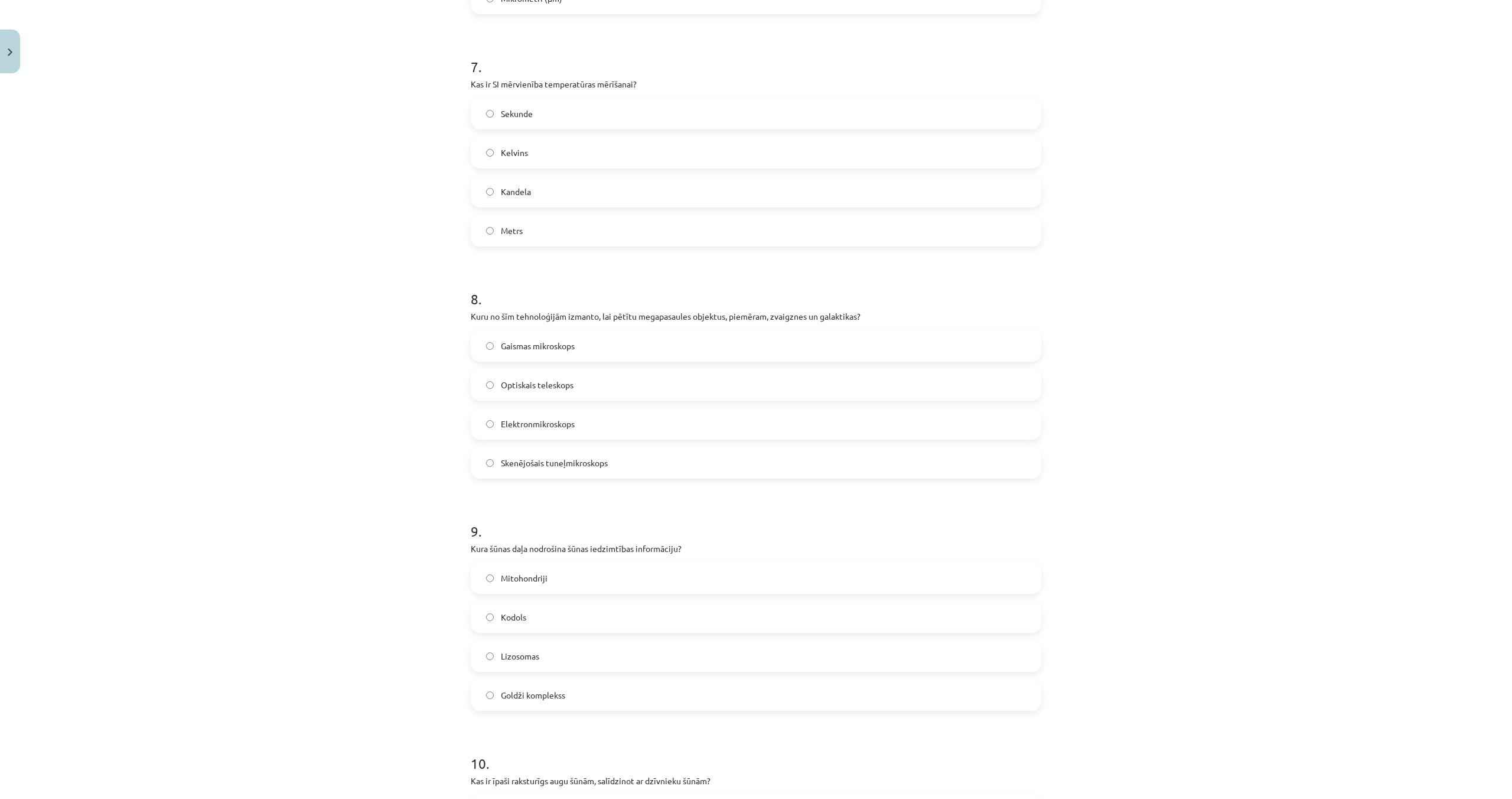
scroll to position [1588, 0]
click at [483, 158] on label "Kelvins" at bounding box center [756, 154] width 568 height 30
click at [507, 392] on span "Optiskais teleskops" at bounding box center [537, 388] width 72 height 13
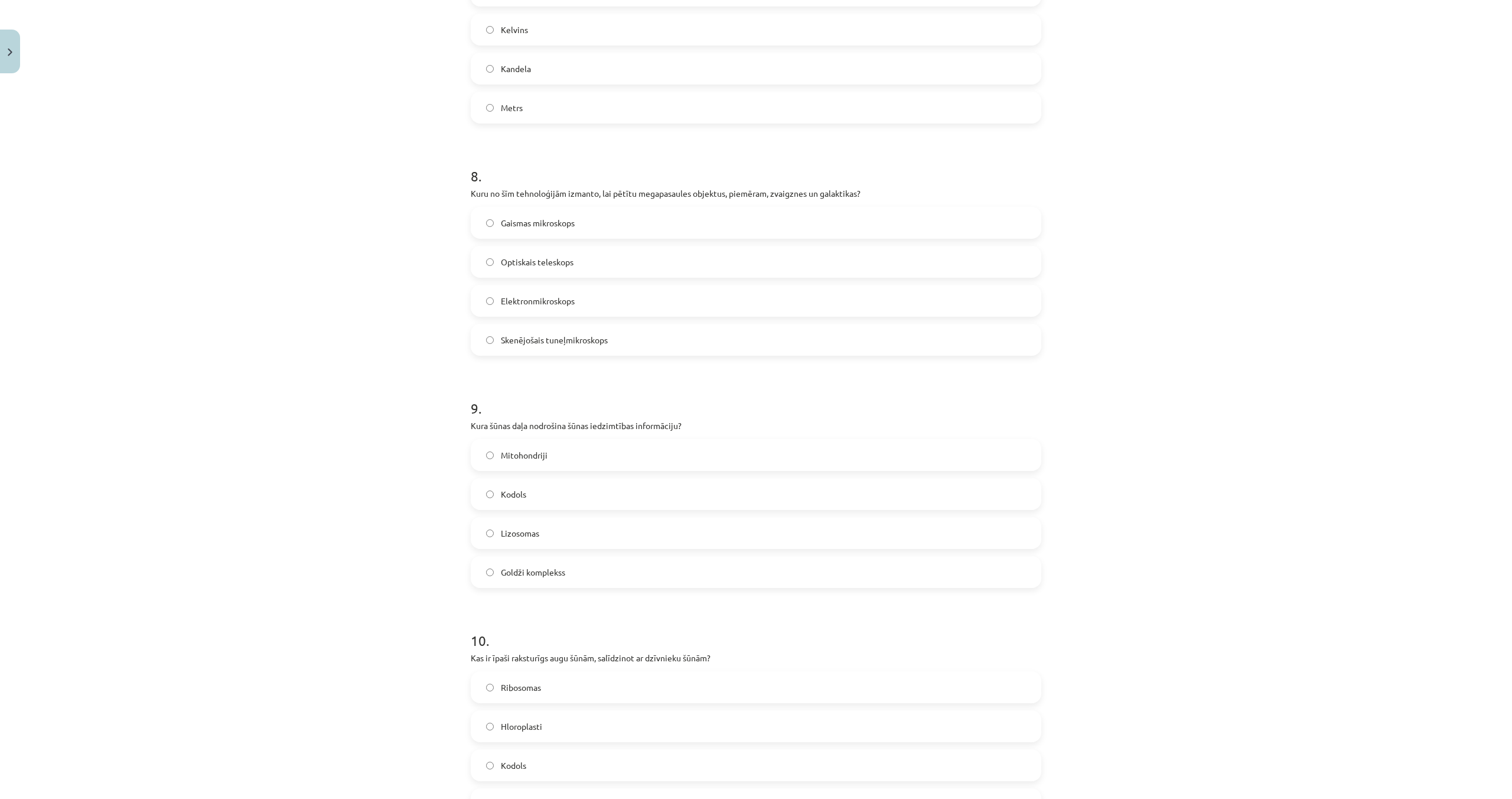
scroll to position [1721, 0]
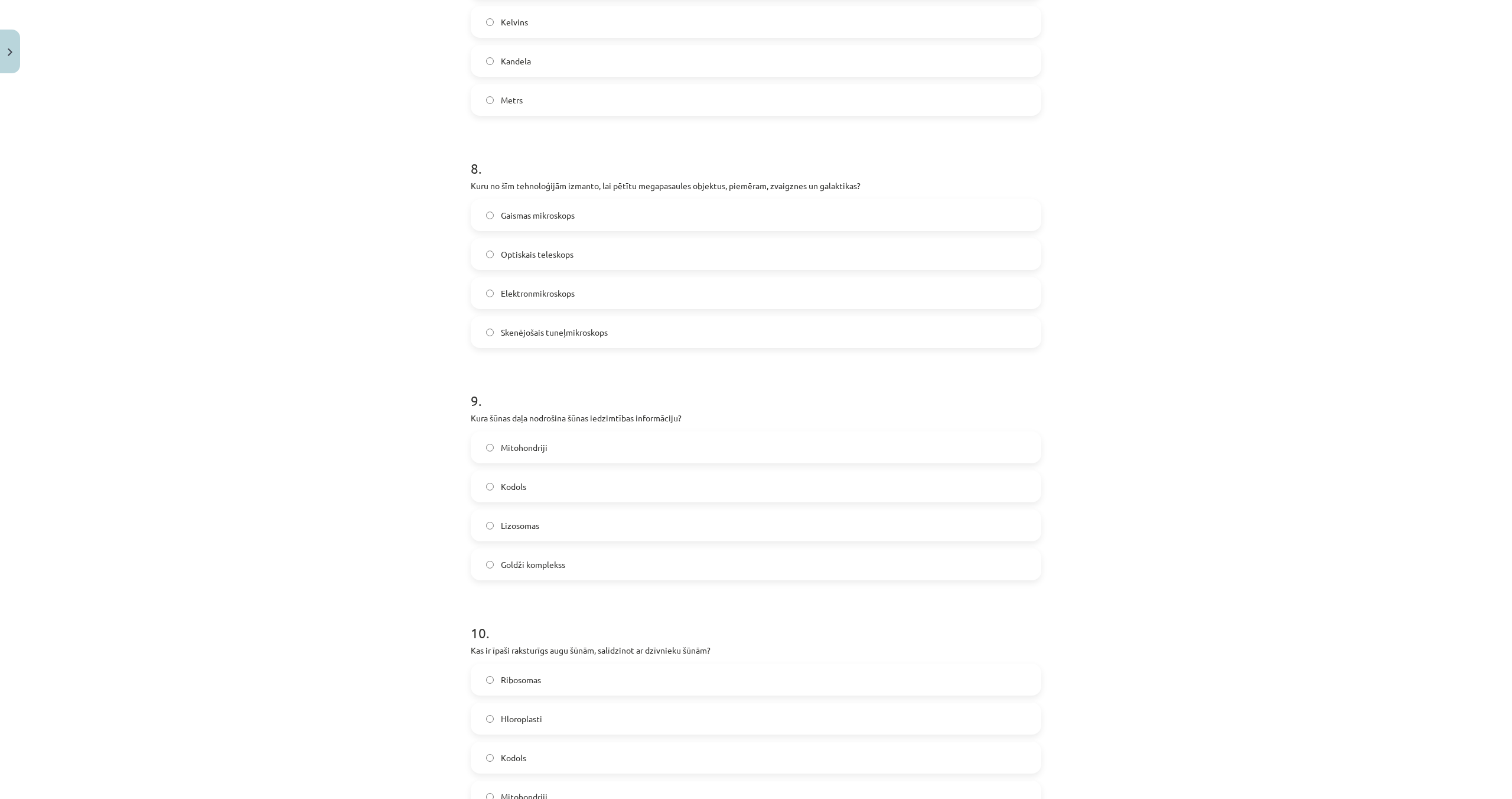
click at [515, 488] on span "Kodols" at bounding box center [513, 486] width 25 height 13
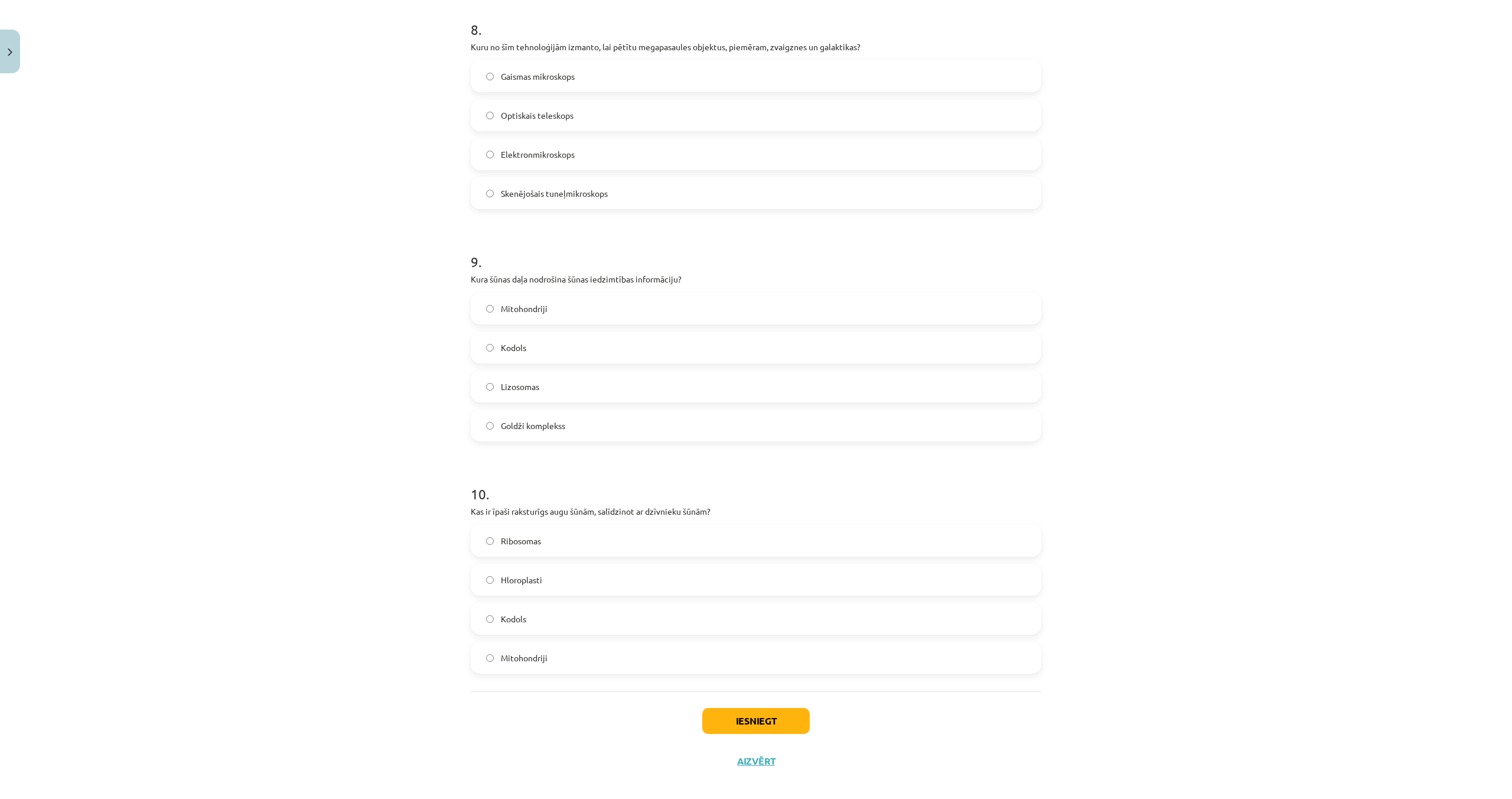
scroll to position [1871, 0]
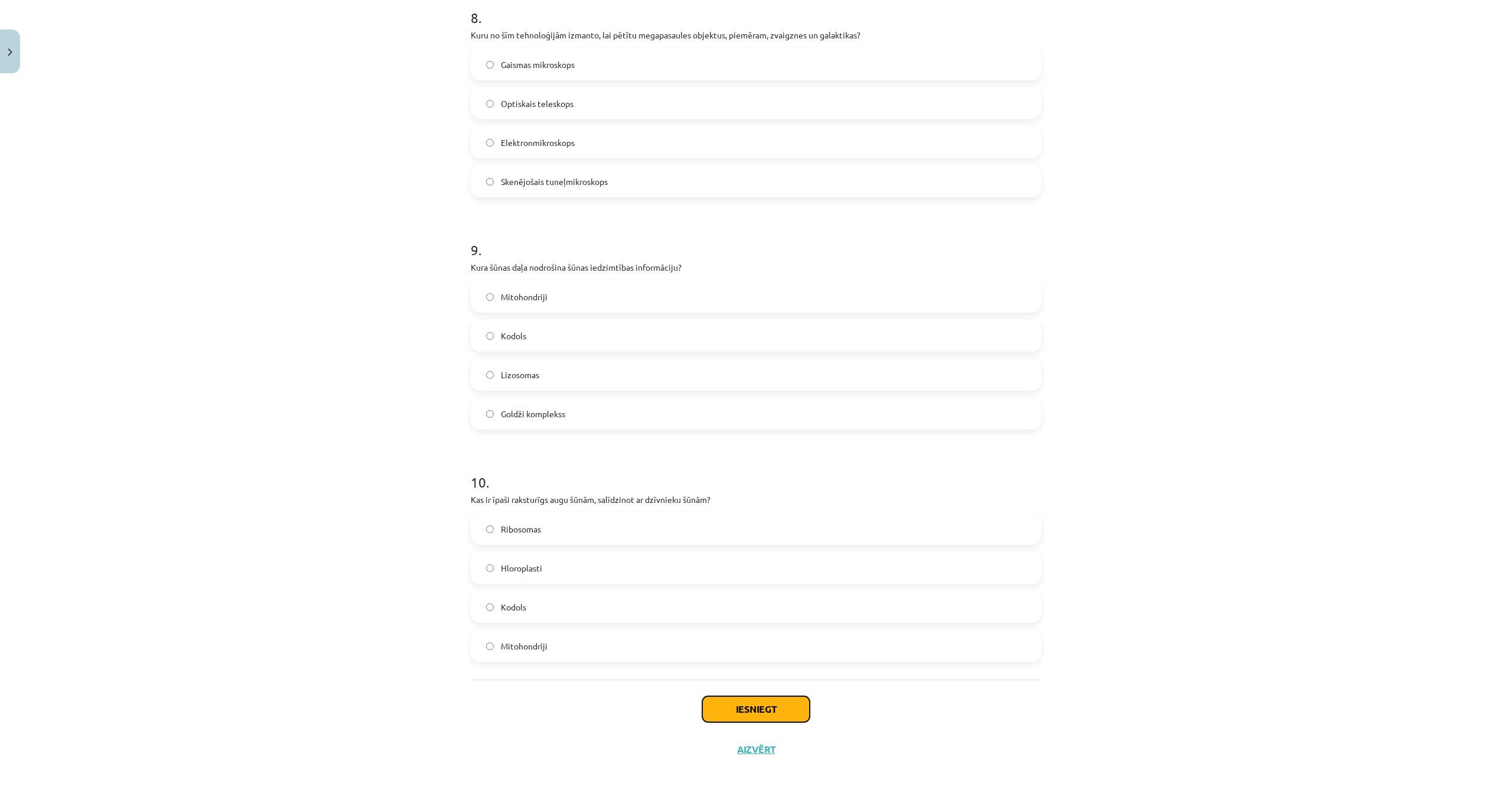
click at [752, 707] on button "Iesniegt" at bounding box center [756, 708] width 108 height 26
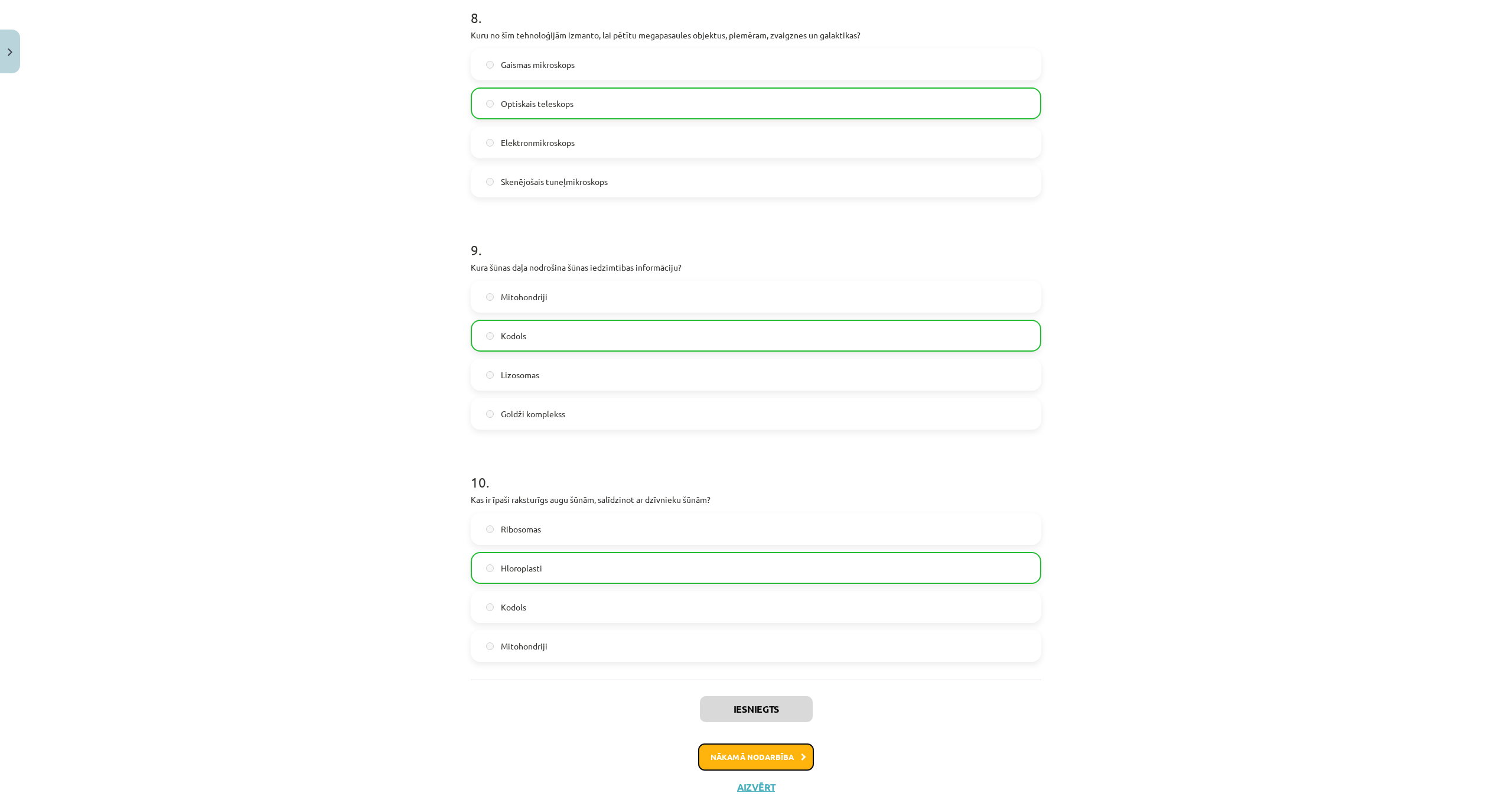
click at [760, 752] on button "Nākamā nodarbība" at bounding box center [756, 756] width 116 height 27
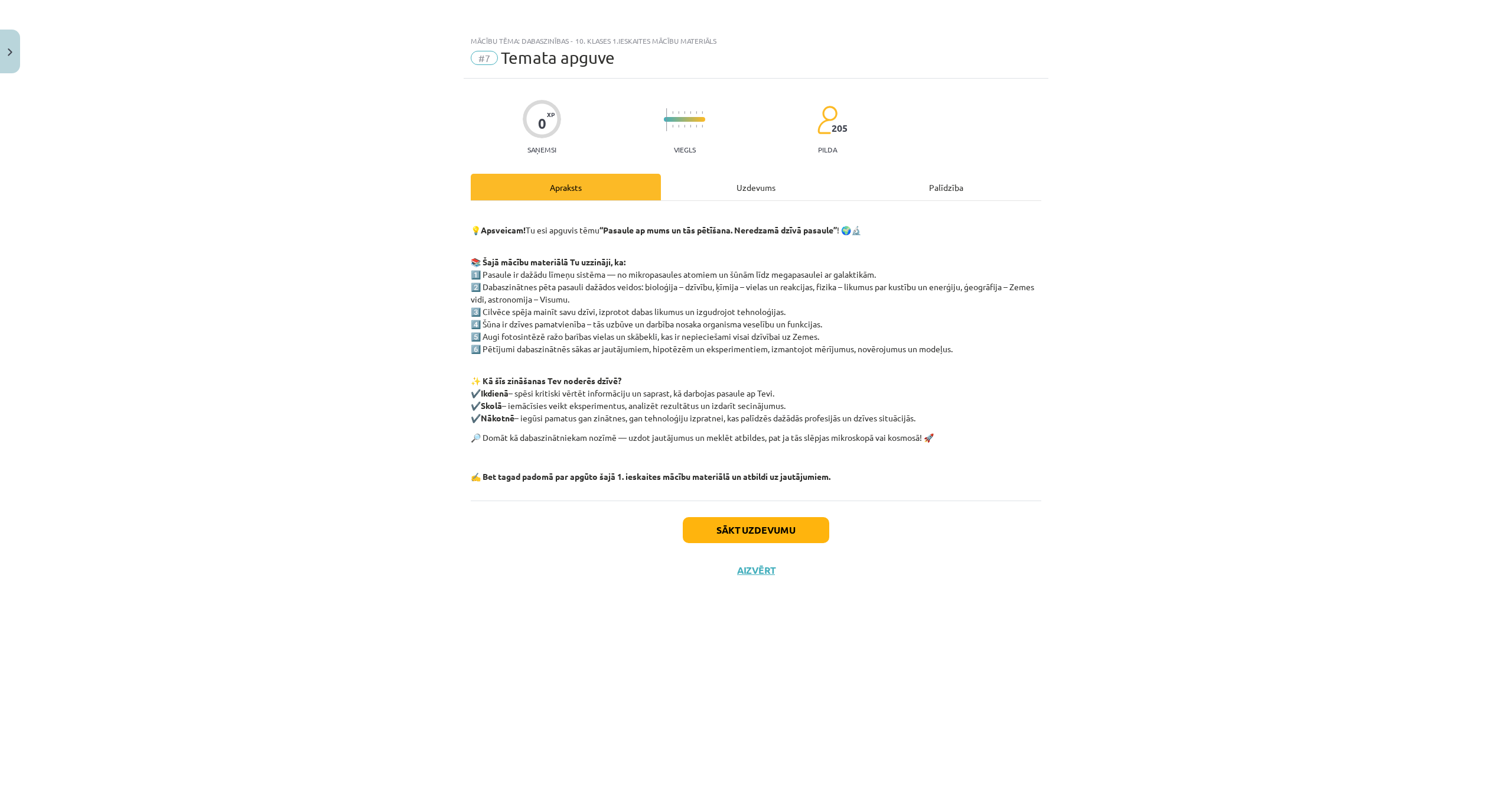
scroll to position [0, 0]
click at [738, 527] on button "Sākt uzdevumu" at bounding box center [756, 529] width 147 height 26
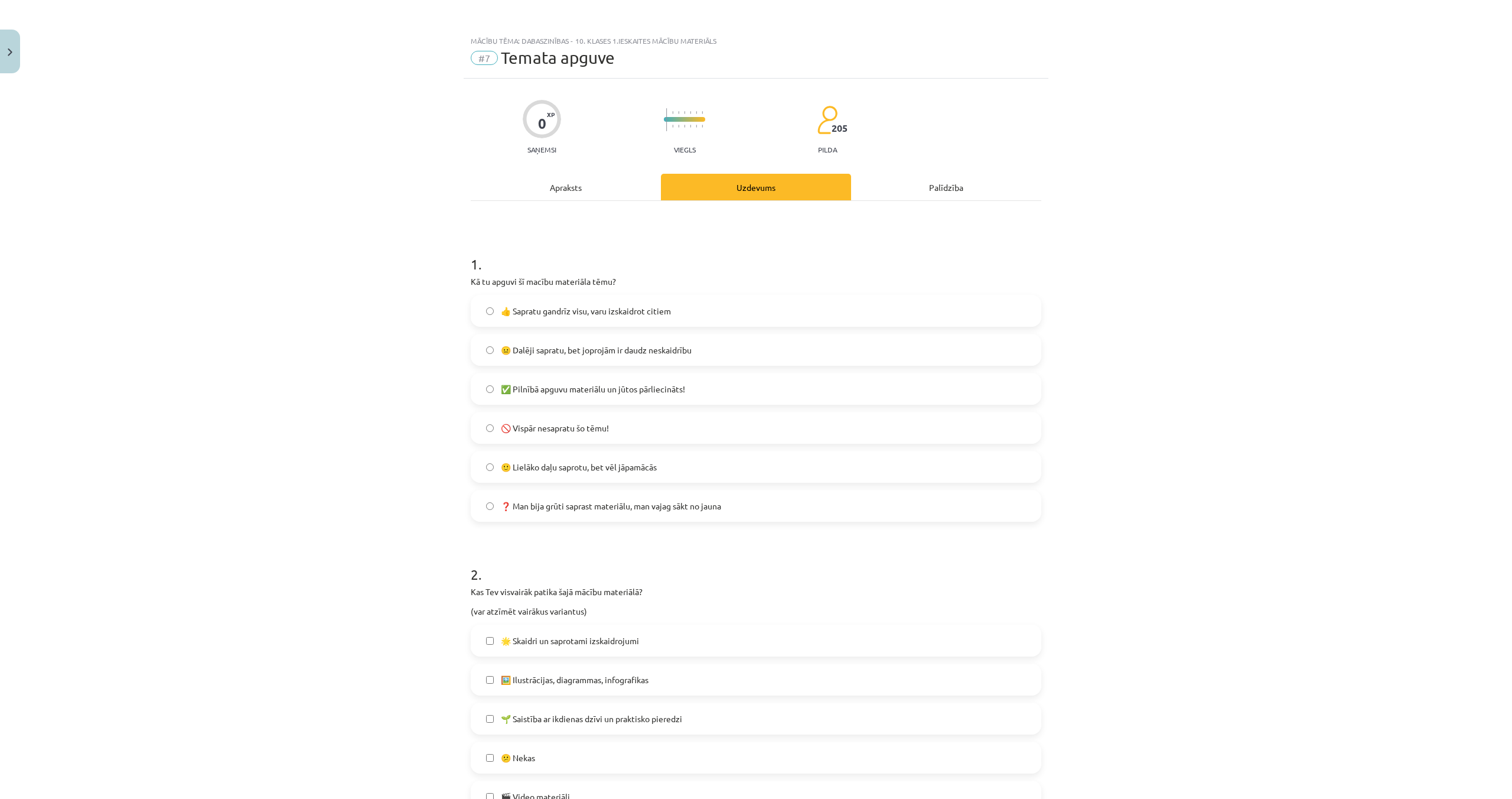
drag, startPoint x: 646, startPoint y: 320, endPoint x: 643, endPoint y: 326, distance: 6.7
click at [646, 320] on label "👍 Sapratu gandrīz visu, varu izskaidrot citiem" at bounding box center [756, 311] width 568 height 30
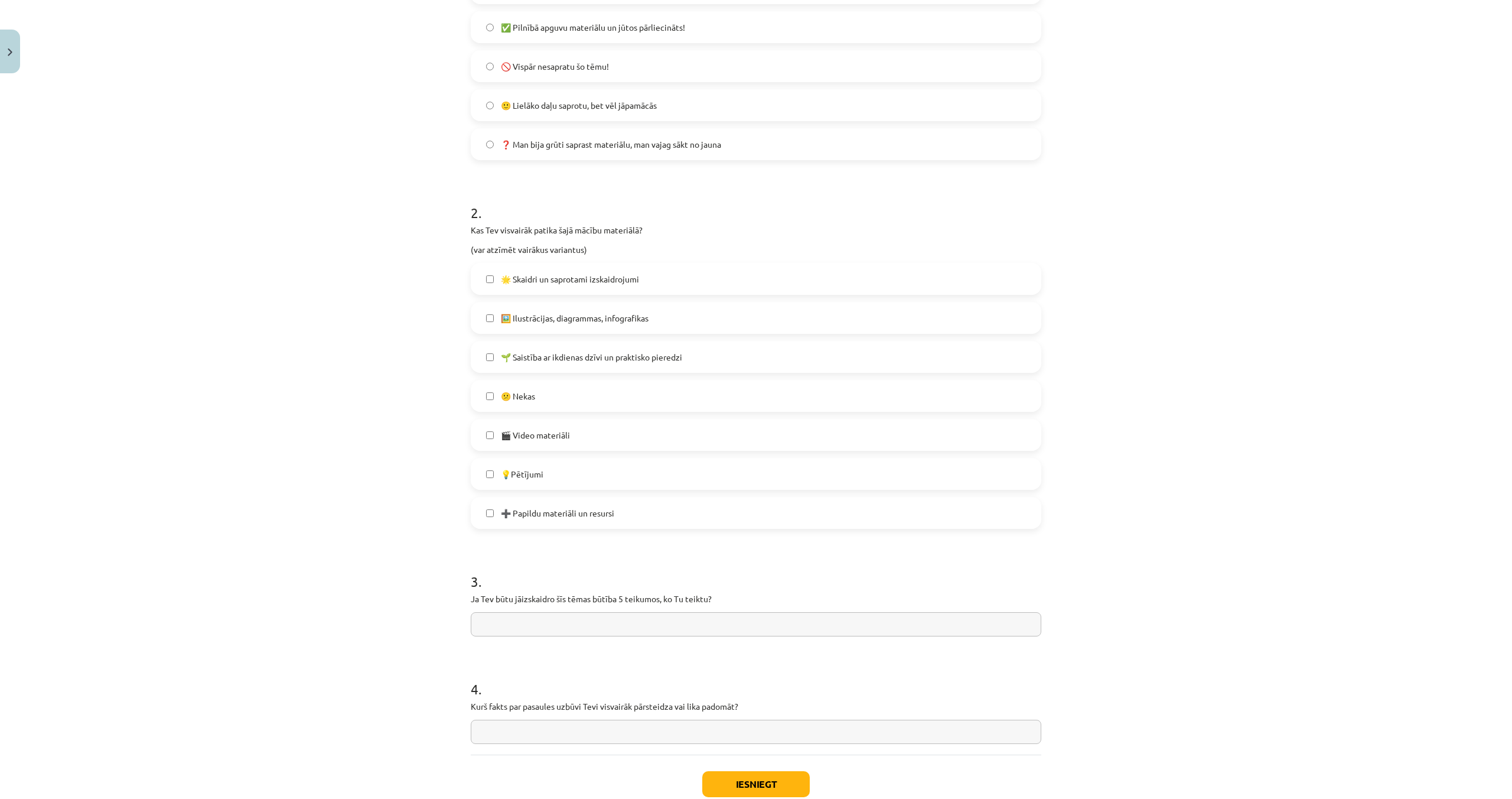
scroll to position [364, 0]
click at [629, 347] on label "🌱 Saistība ar ikdienas dzīvi un praktisko pieredzi" at bounding box center [756, 354] width 568 height 30
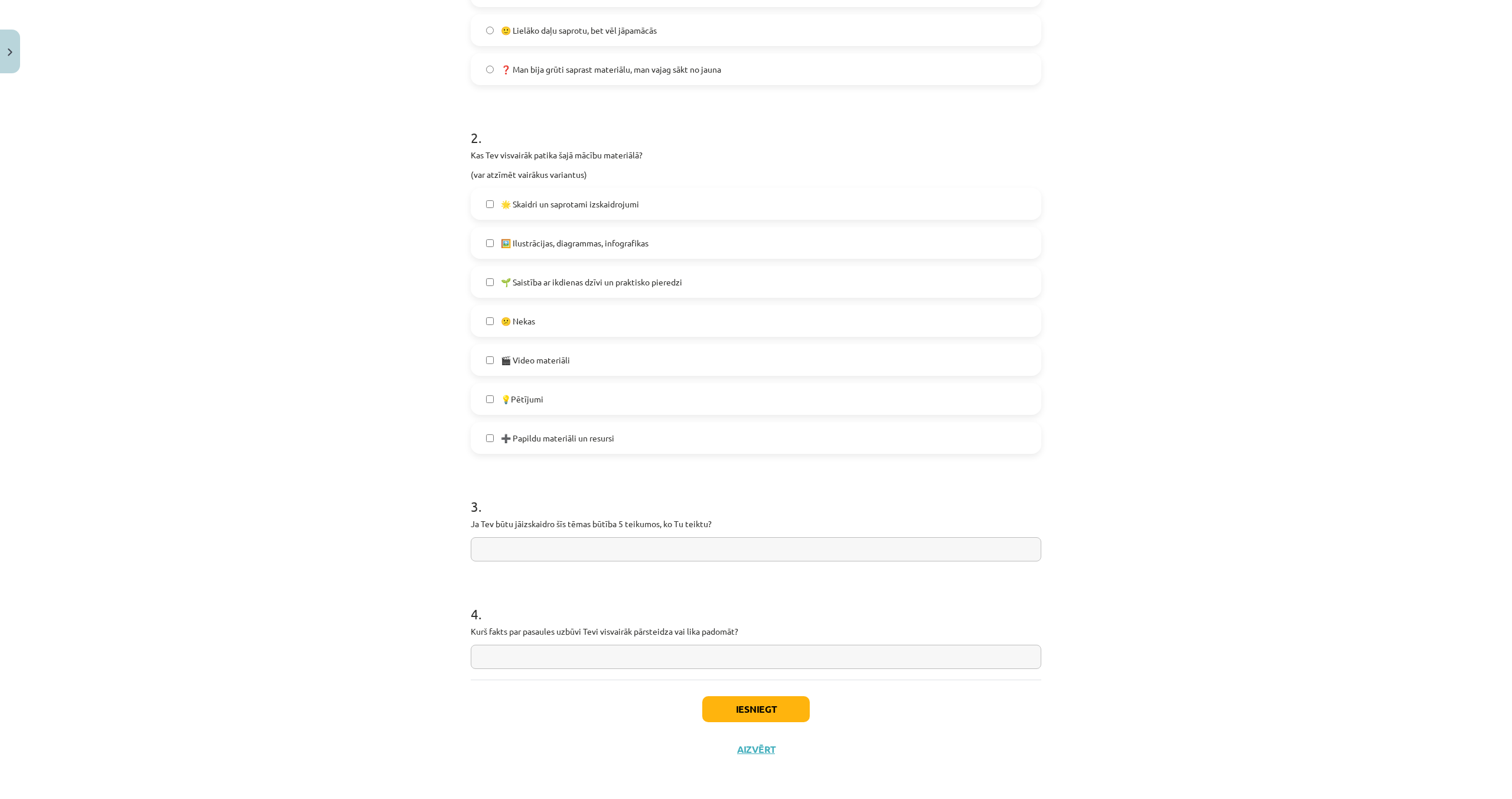
click at [671, 558] on input "text" at bounding box center [756, 549] width 571 height 24
click at [668, 658] on input "text" at bounding box center [756, 657] width 571 height 24
click at [789, 715] on button "Iesniegt" at bounding box center [756, 708] width 108 height 26
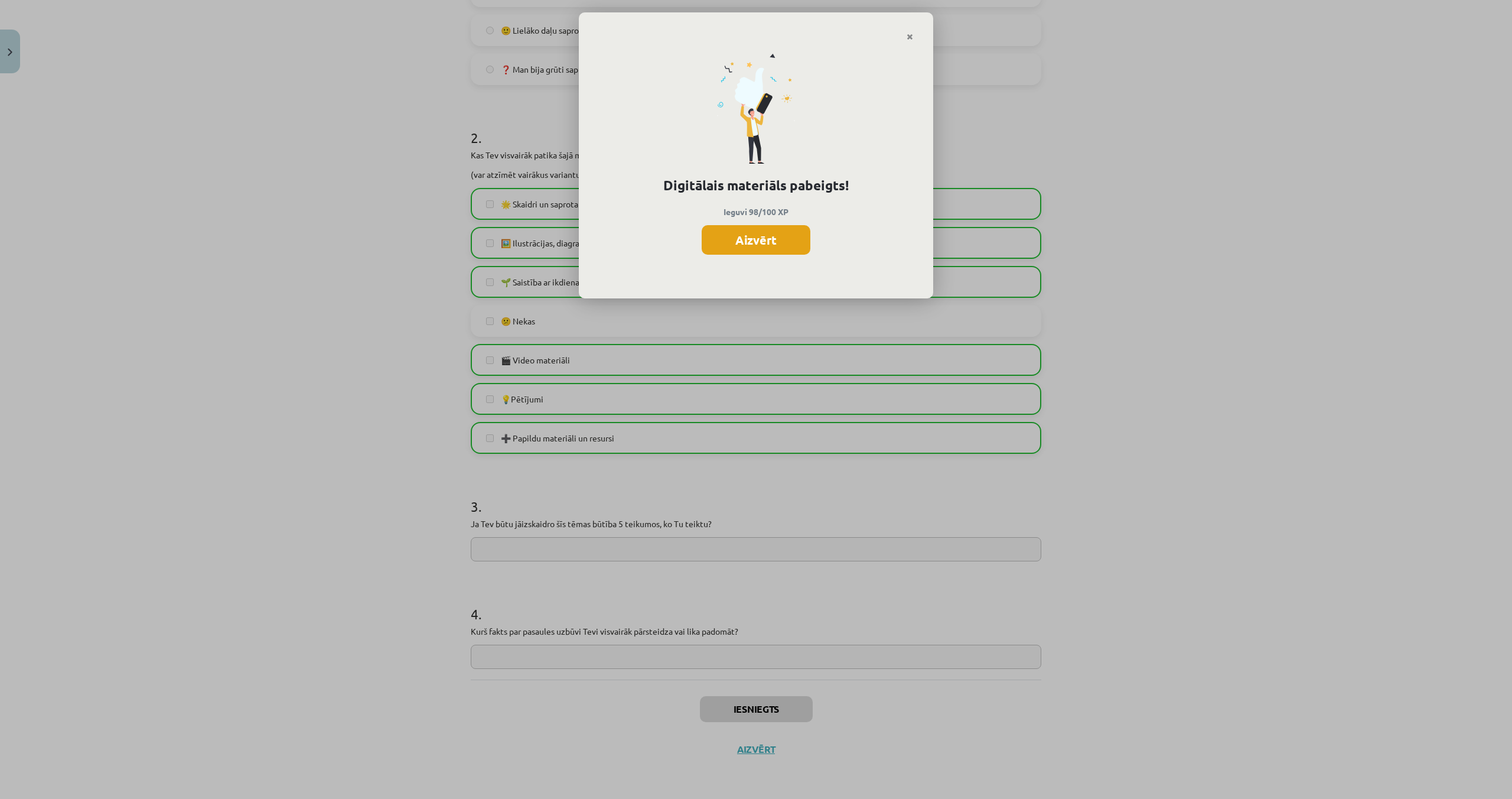
click at [780, 248] on button "Aizvērt" at bounding box center [756, 239] width 109 height 30
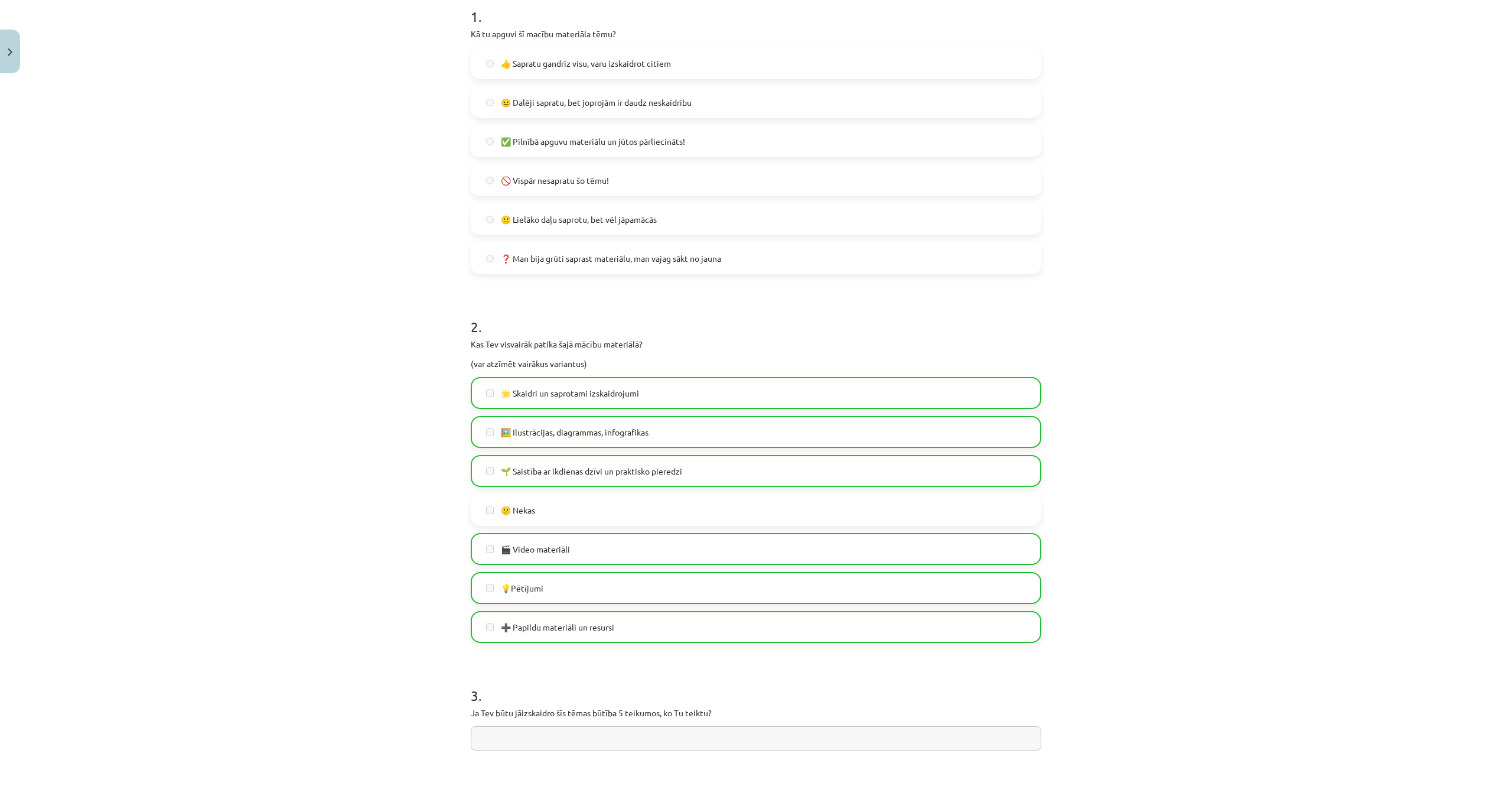
scroll to position [0, 0]
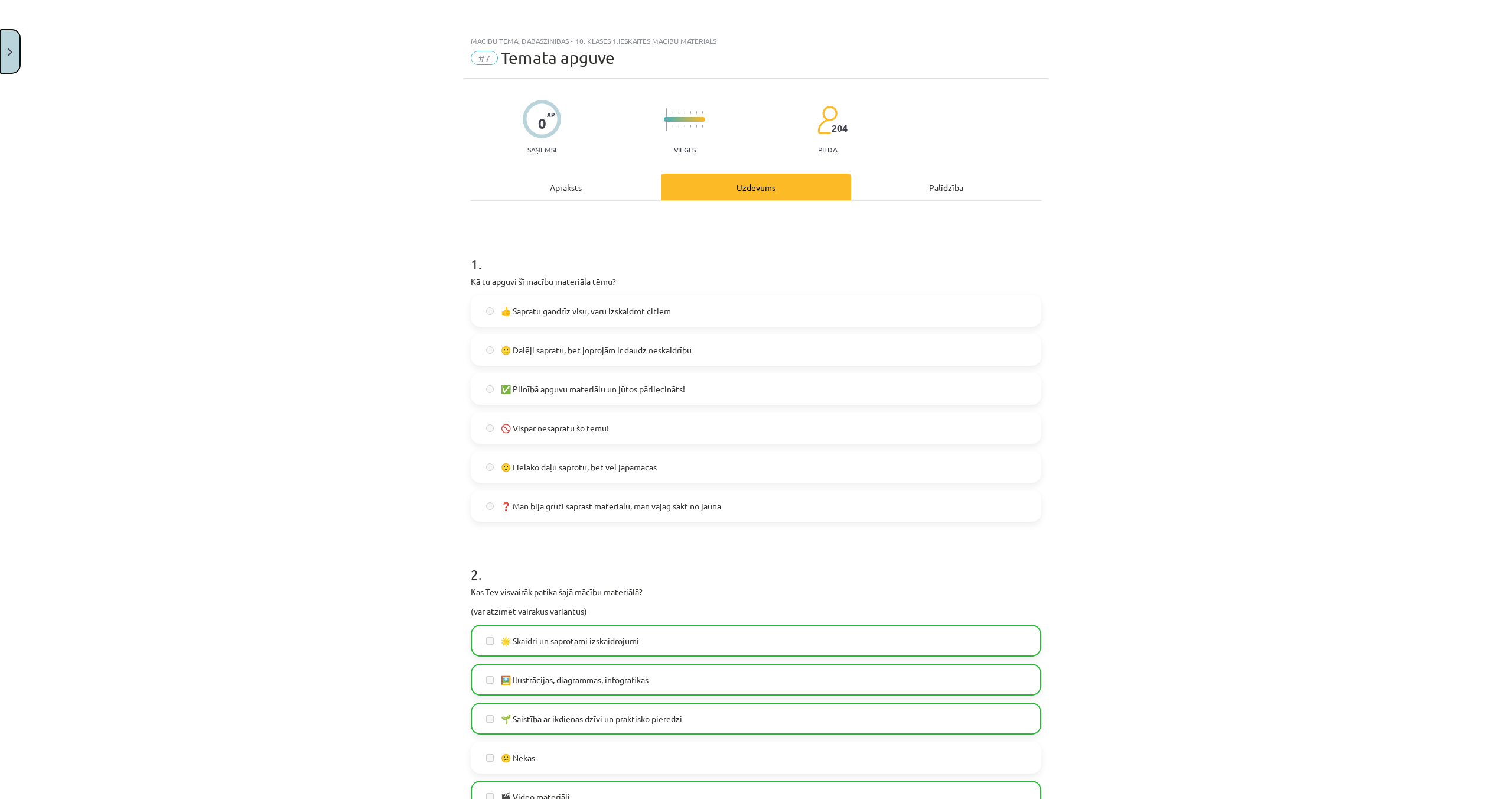
click at [0, 60] on button "Close" at bounding box center [10, 51] width 20 height 43
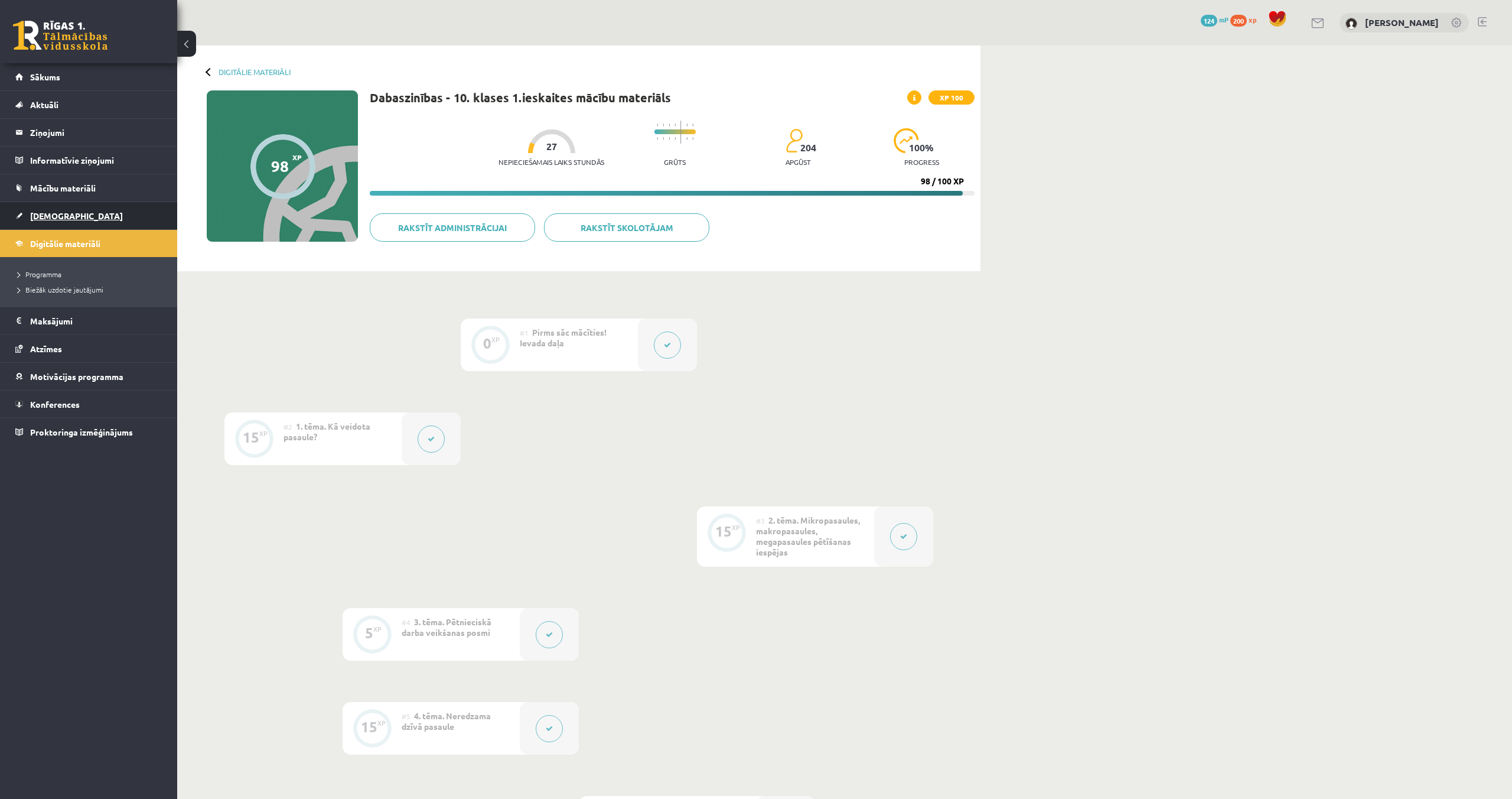
click at [70, 218] on link "[DEMOGRAPHIC_DATA]" at bounding box center [88, 216] width 147 height 27
